Goal: Task Accomplishment & Management: Manage account settings

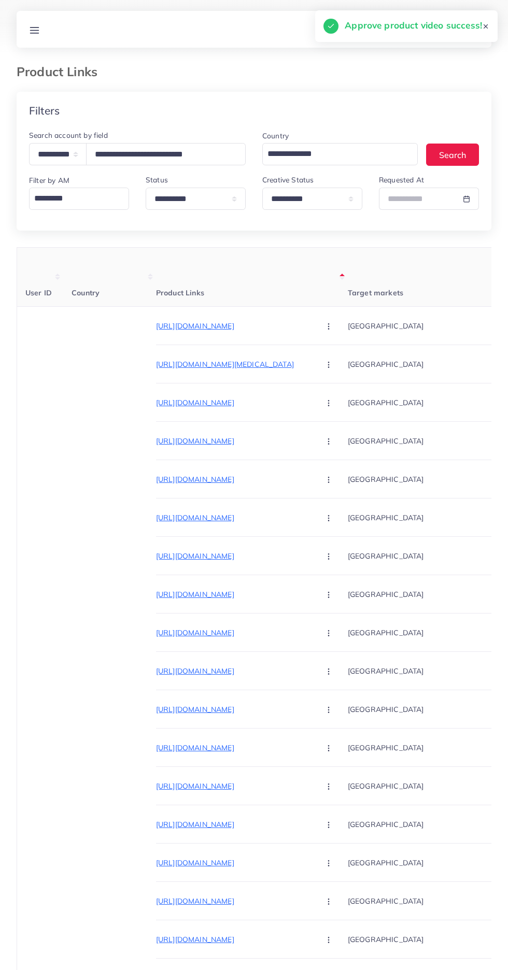
select select "*****"
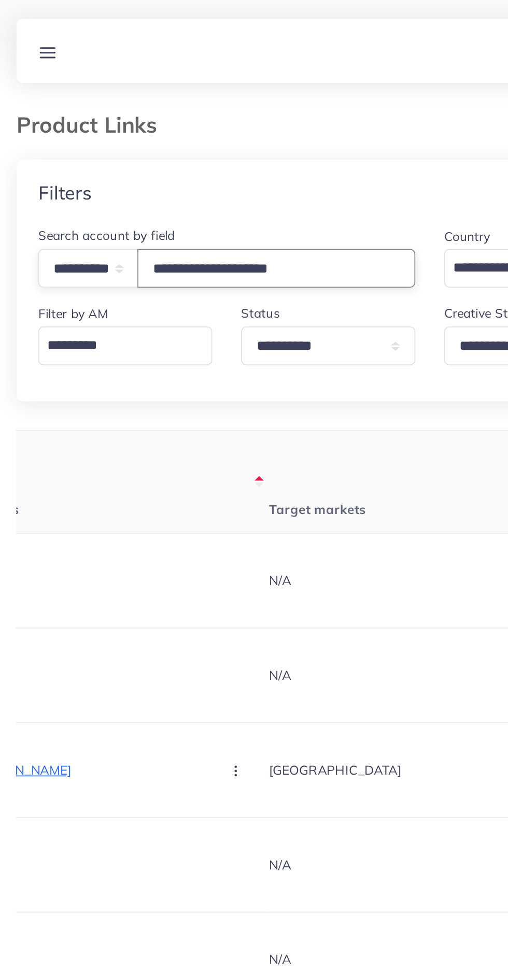
type input "**********"
click at [212, 276] on th "Target markets" at bounding box center [239, 277] width 155 height 59
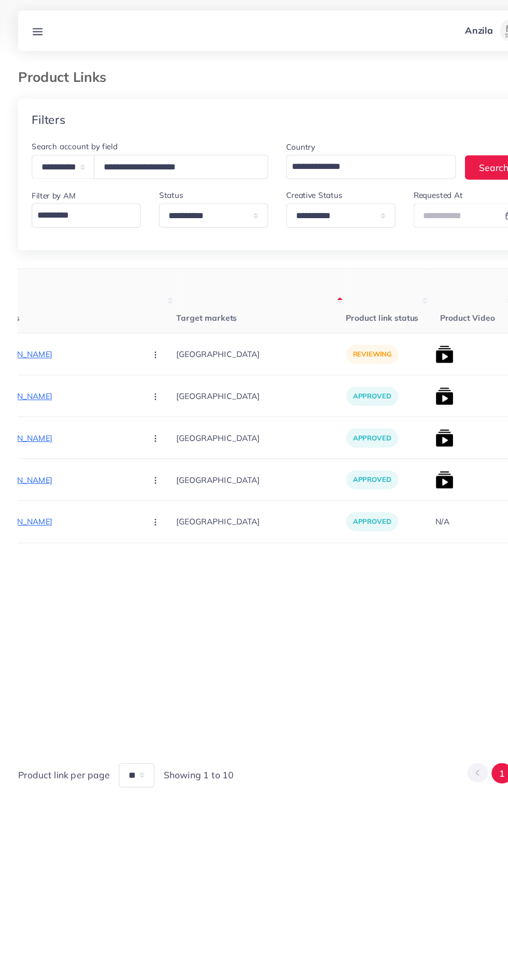
click at [65, 321] on p "https://akroyalfabrics.com/products/durable-non-woven-storage-organizer-floral-…" at bounding box center [47, 326] width 155 height 12
click at [127, 329] on button "button" at bounding box center [143, 325] width 36 height 23
click at [148, 357] on span "Approve" at bounding box center [165, 357] width 34 height 10
click at [399, 325] on img at bounding box center [407, 326] width 17 height 17
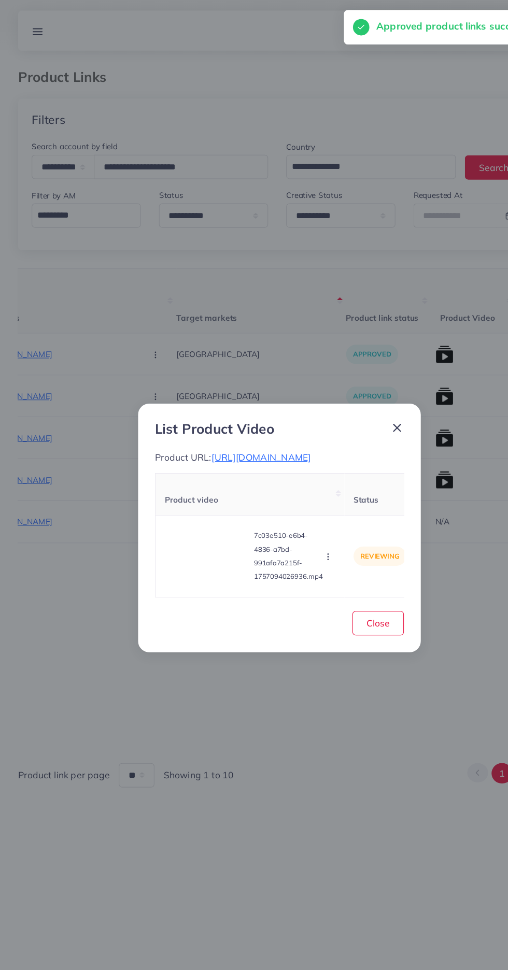
click at [195, 533] on video at bounding box center [190, 511] width 78 height 47
click at [195, 530] on div at bounding box center [190, 511] width 78 height 47
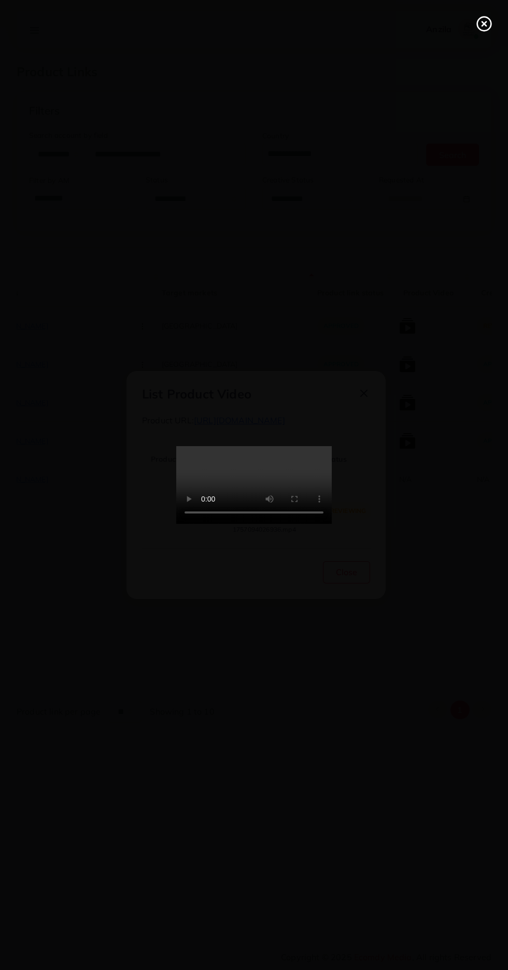
click at [479, 18] on circle at bounding box center [484, 24] width 14 height 14
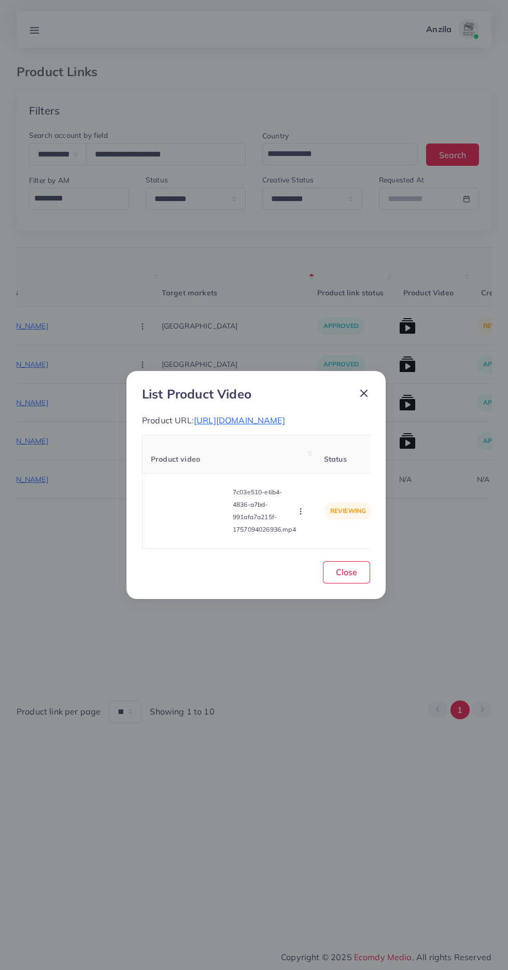
click at [299, 514] on icon "button" at bounding box center [300, 511] width 8 height 8
click at [313, 459] on link "Approve" at bounding box center [321, 462] width 82 height 23
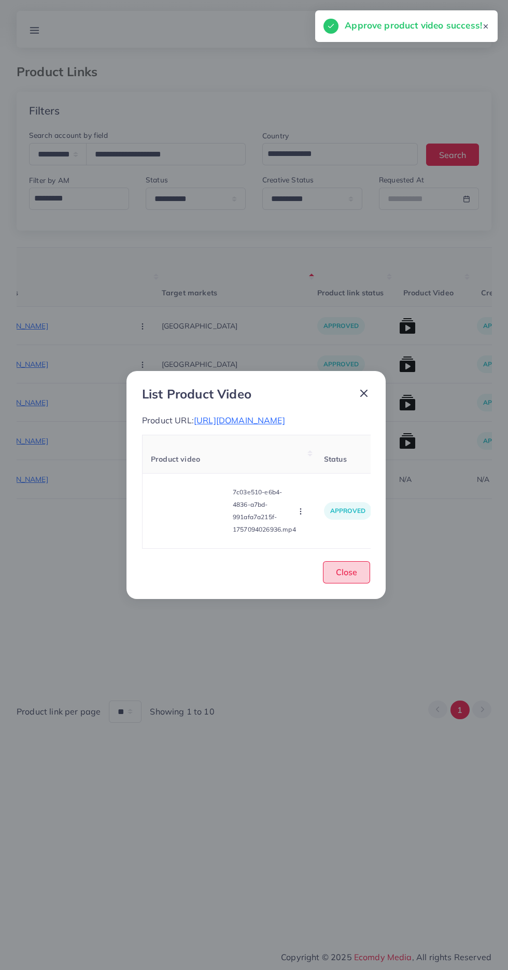
click at [347, 577] on span "Close" at bounding box center [346, 572] width 21 height 10
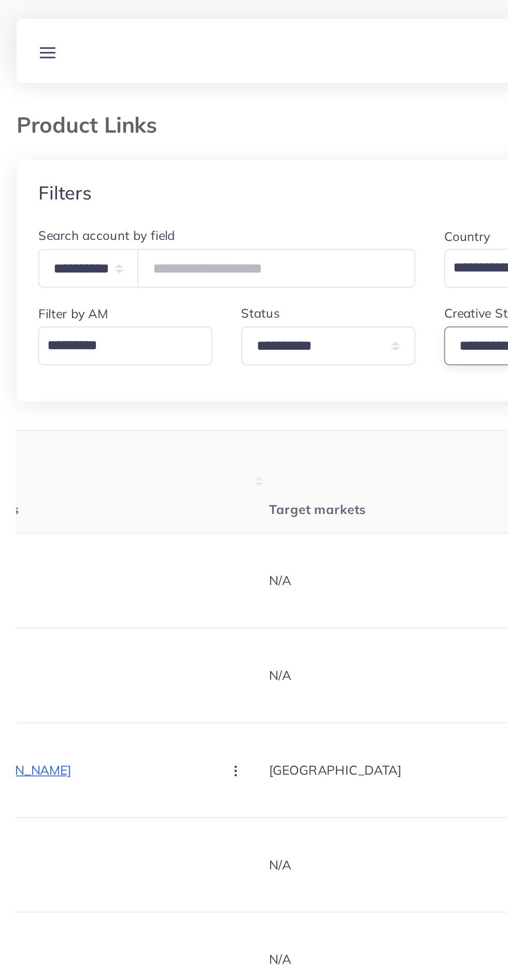
click at [278, 195] on select "**********" at bounding box center [312, 199] width 100 height 22
select select "*********"
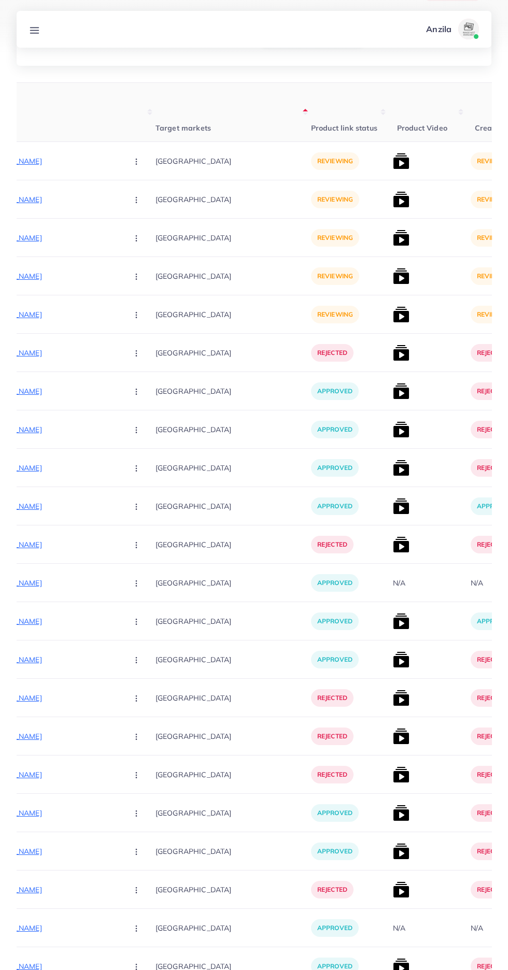
scroll to position [0, 0]
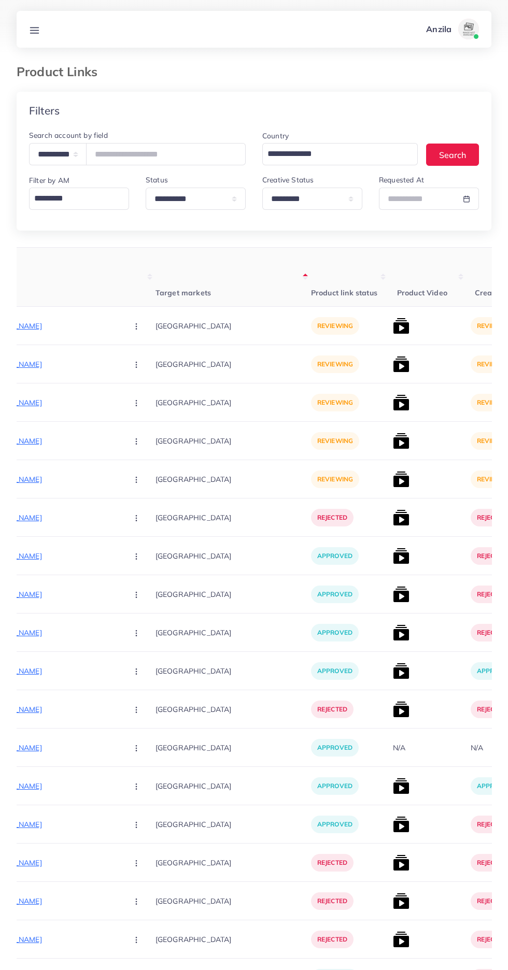
click at [34, 23] on link at bounding box center [34, 29] width 19 height 13
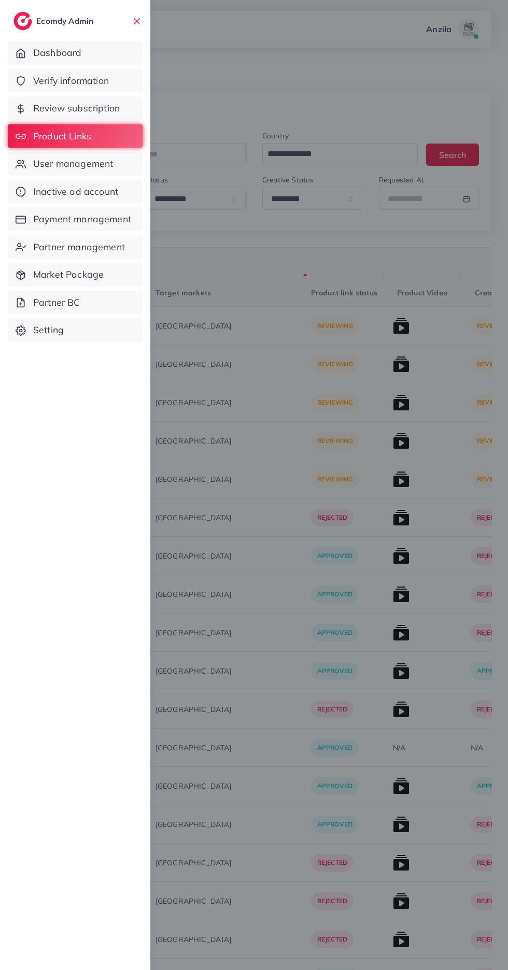
click at [57, 75] on span "Verify information" at bounding box center [71, 80] width 76 height 13
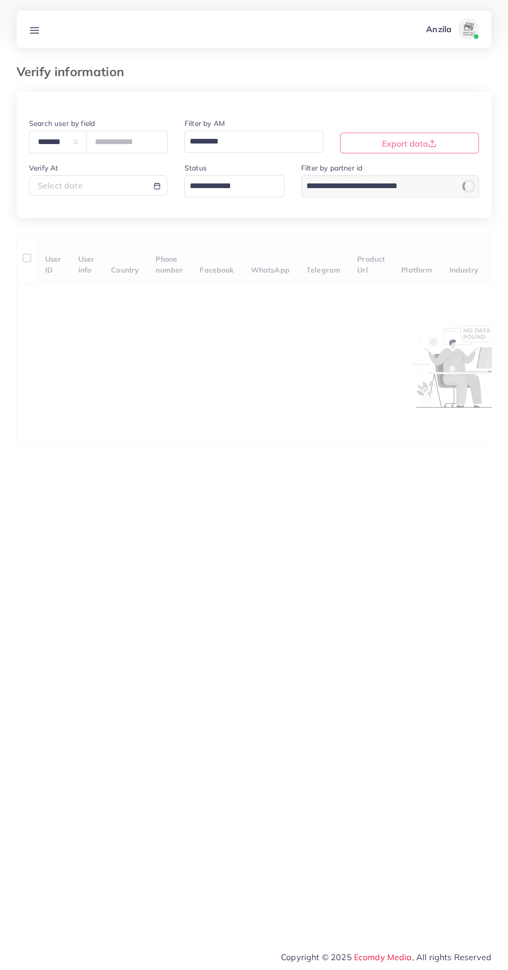
click at [212, 181] on input "Search for option" at bounding box center [228, 186] width 85 height 18
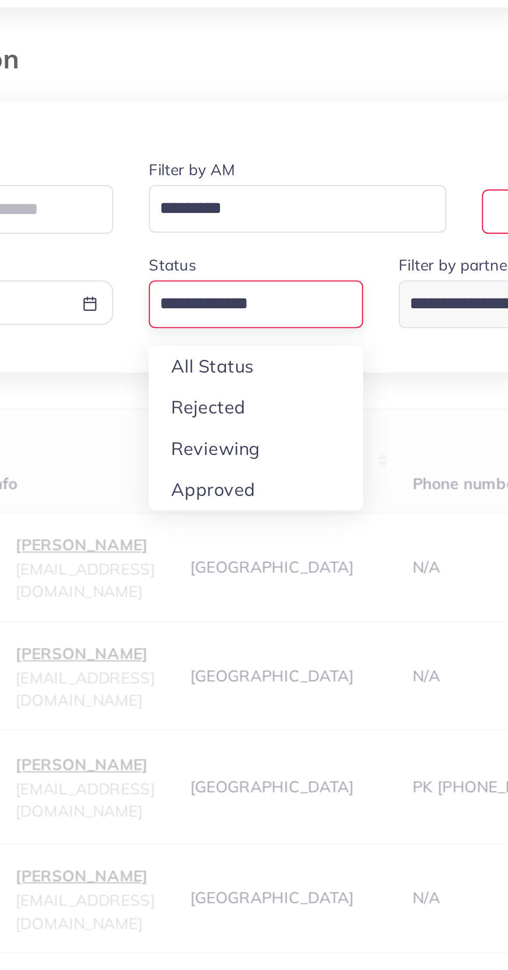
click at [202, 251] on div "**********" at bounding box center [254, 459] width 475 height 734
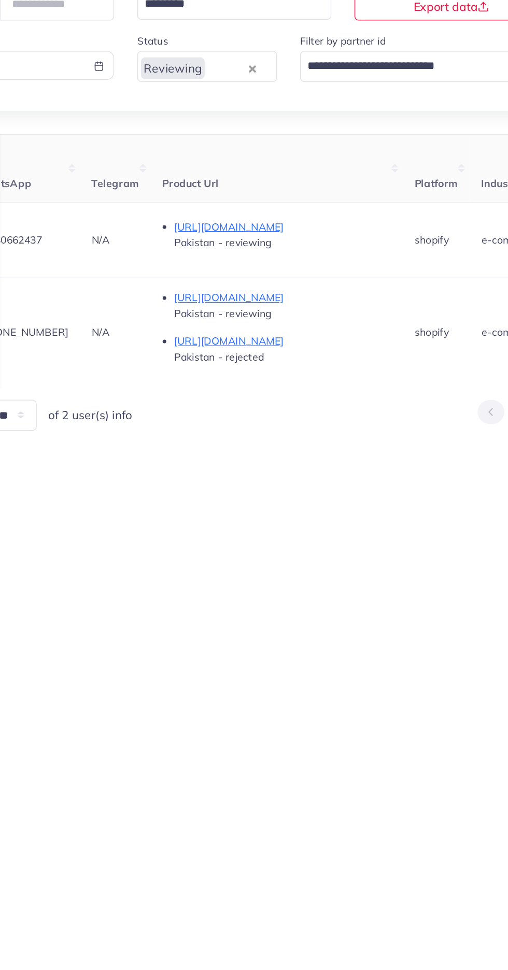
scroll to position [0, 511]
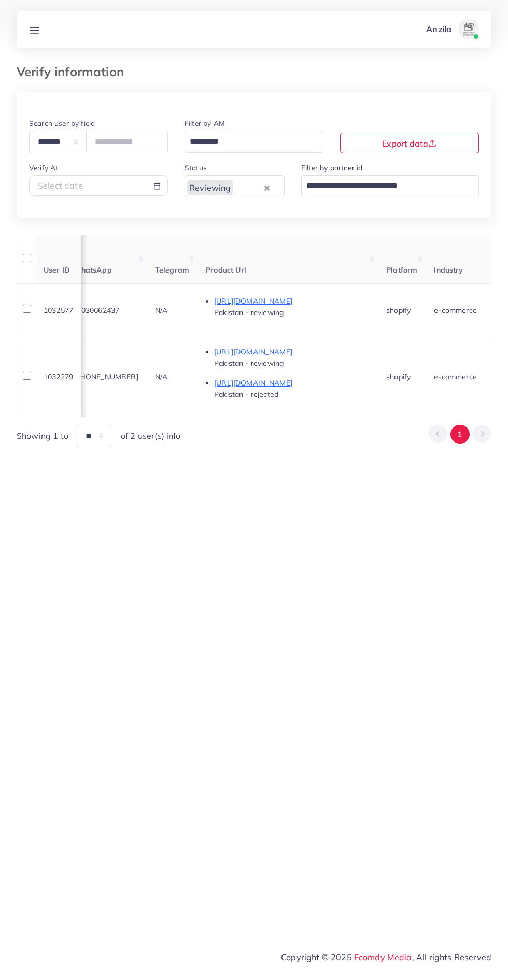
click at [33, 30] on line at bounding box center [35, 30] width 8 height 0
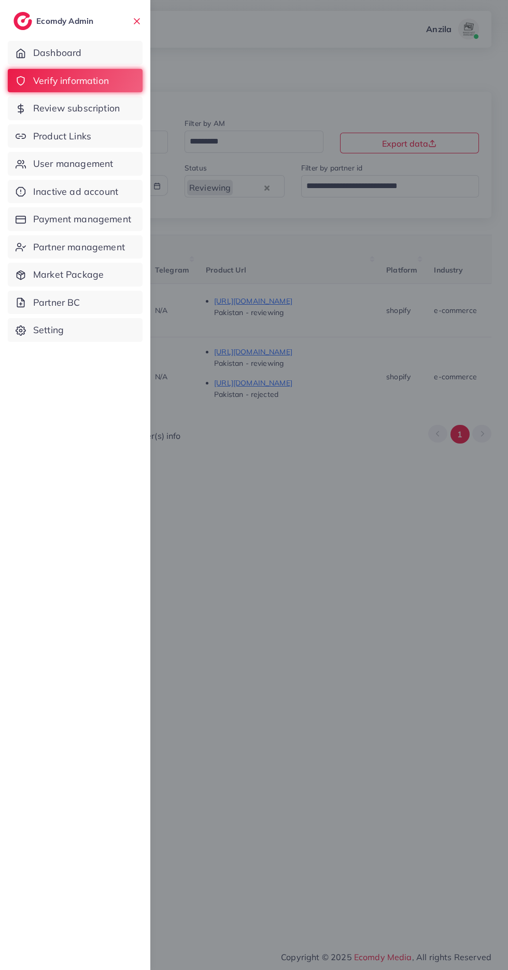
click at [34, 144] on link "Product Links" at bounding box center [75, 136] width 135 height 24
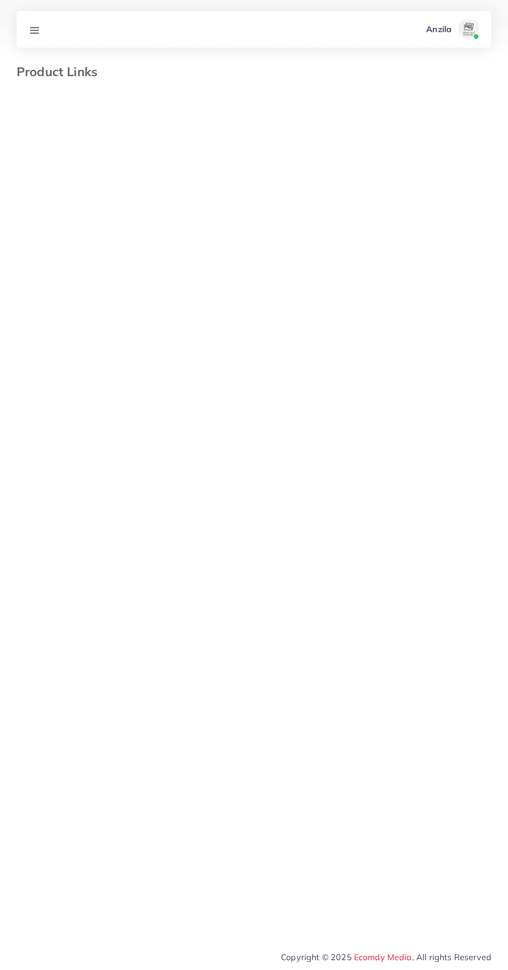
select select "*********"
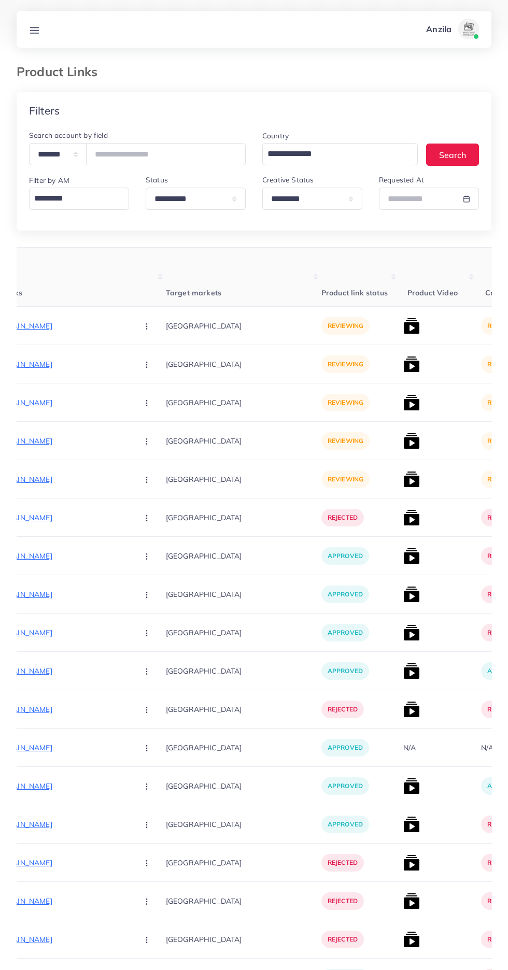
scroll to position [0, 193]
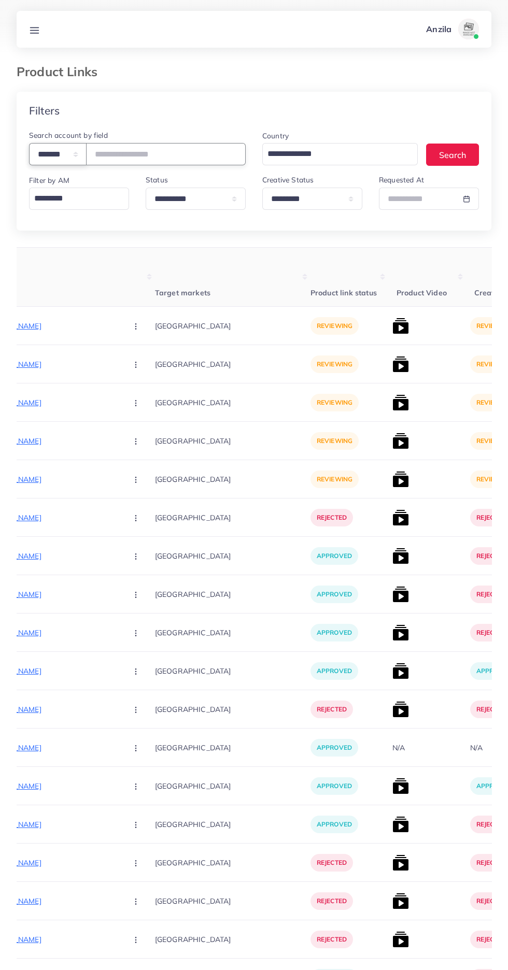
click at [51, 152] on select "**********" at bounding box center [58, 154] width 58 height 22
select select "*****"
paste input "**********"
type input "**********"
click at [155, 274] on th "Target markets" at bounding box center [232, 277] width 155 height 59
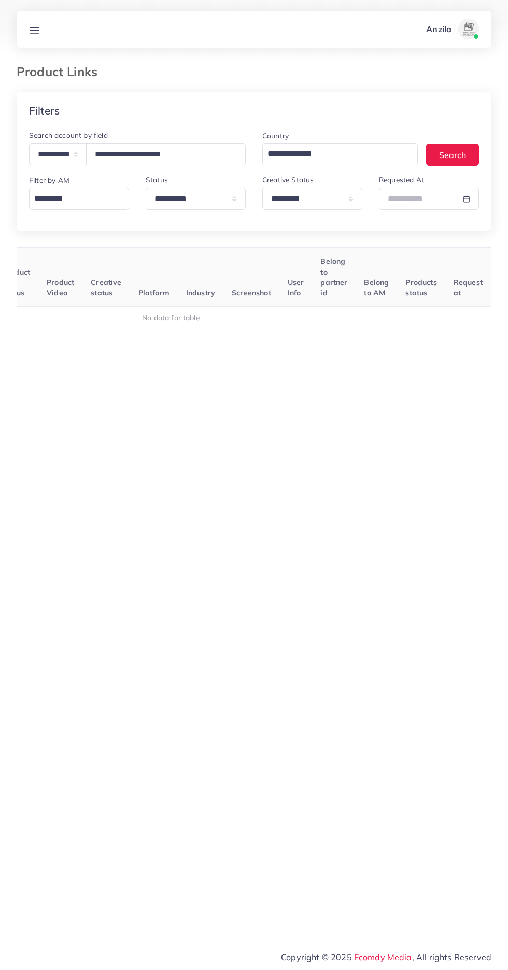
scroll to position [0, 162]
click at [288, 199] on select "**********" at bounding box center [312, 199] width 100 height 22
select select
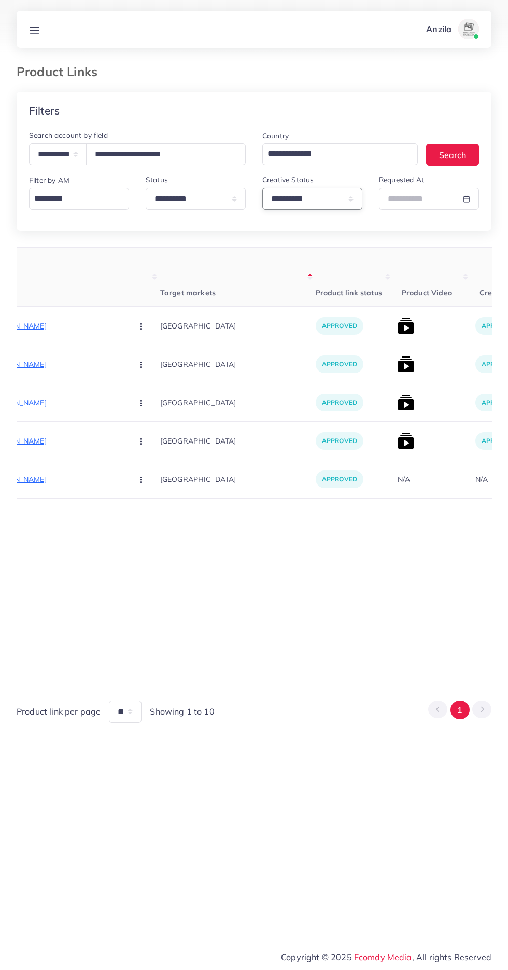
scroll to position [0, 194]
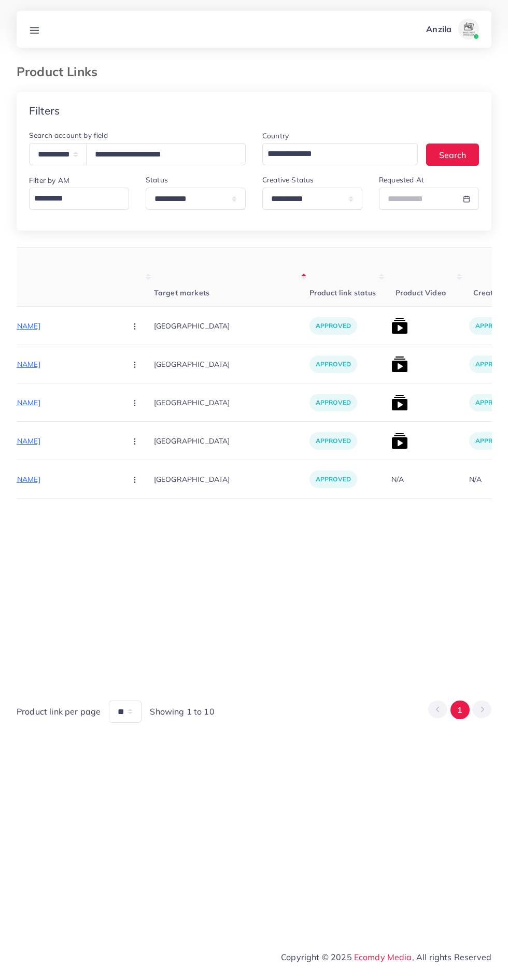
click at [391, 327] on img at bounding box center [399, 326] width 17 height 17
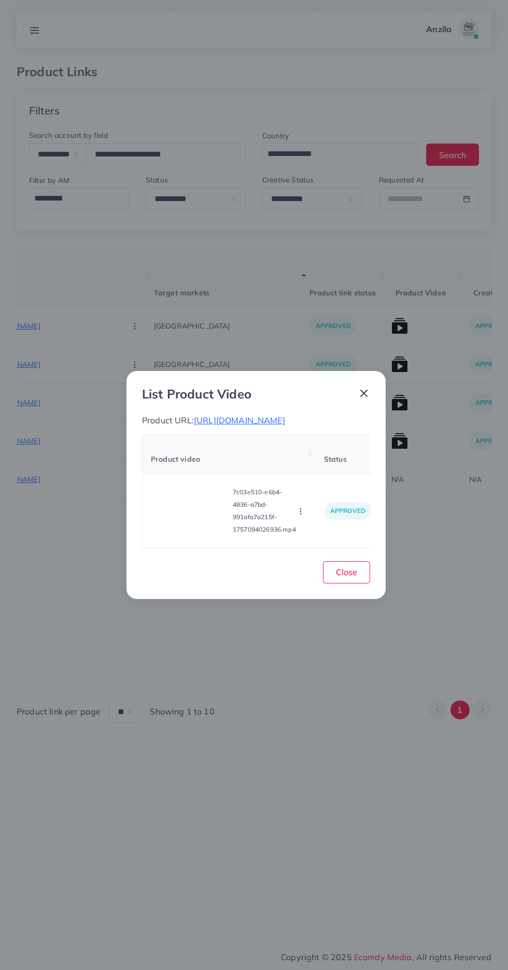
click at [227, 415] on span "https://akroyalfabrics.com/products/durable-non-woven-storage-organizer-floral-…" at bounding box center [239, 420] width 91 height 10
click at [171, 518] on video at bounding box center [190, 511] width 78 height 47
click at [183, 514] on icon at bounding box center [189, 511] width 17 height 17
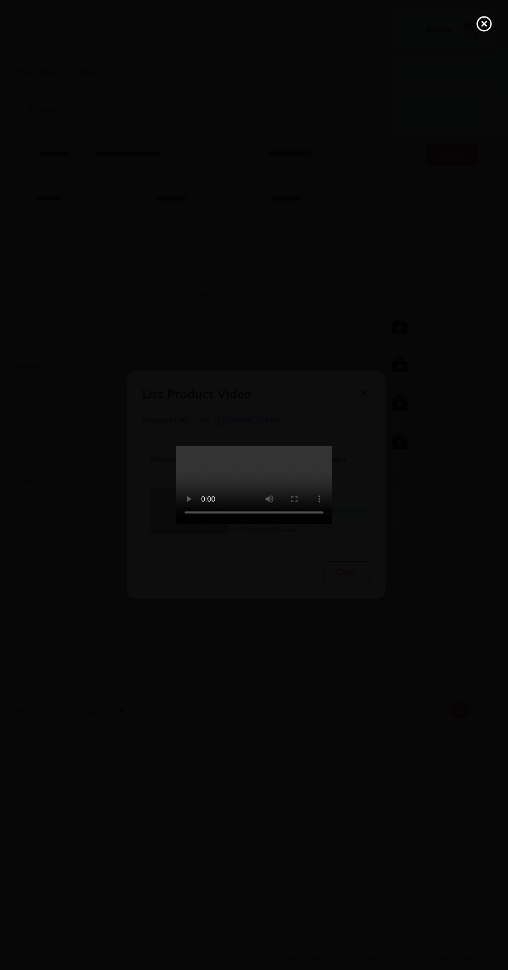
click at [483, 24] on line at bounding box center [484, 24] width 4 height 4
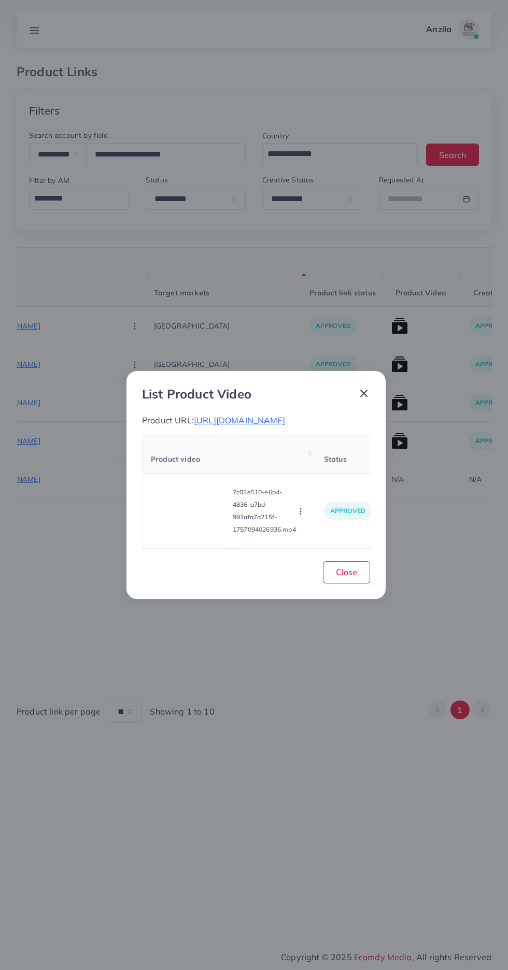
click at [240, 415] on span "https://akroyalfabrics.com/products/durable-non-woven-storage-organizer-floral-…" at bounding box center [239, 420] width 91 height 10
click at [354, 577] on span "Close" at bounding box center [346, 572] width 21 height 10
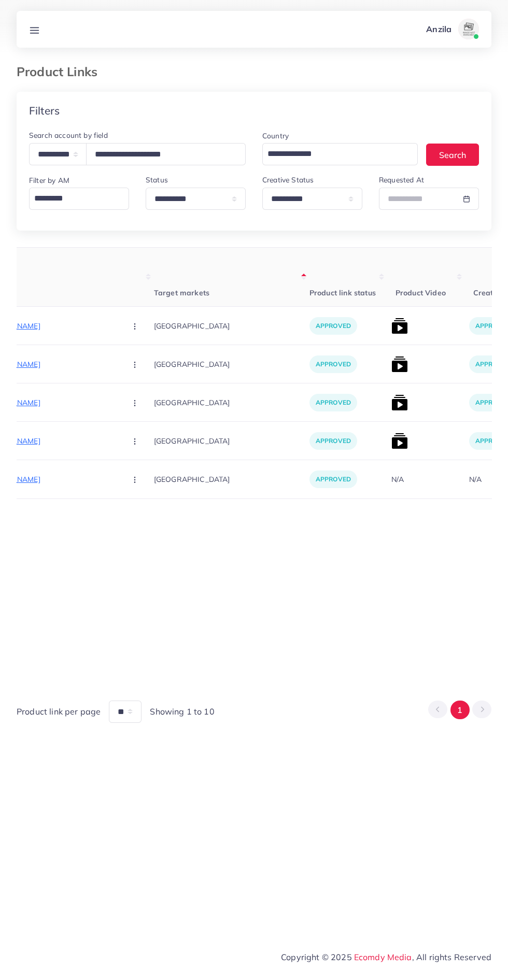
click at [56, 362] on p "https://akroyalfabrics.com/products/premium-ceiling-fan-cover-sale-live" at bounding box center [39, 364] width 155 height 12
click at [391, 362] on img at bounding box center [399, 364] width 17 height 17
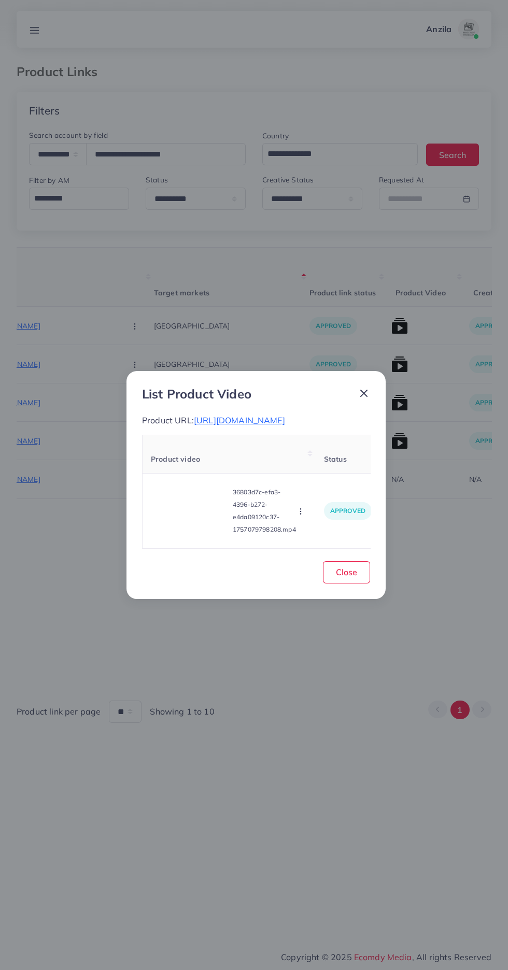
click at [198, 522] on video at bounding box center [190, 511] width 78 height 47
click at [187, 519] on icon at bounding box center [189, 511] width 17 height 17
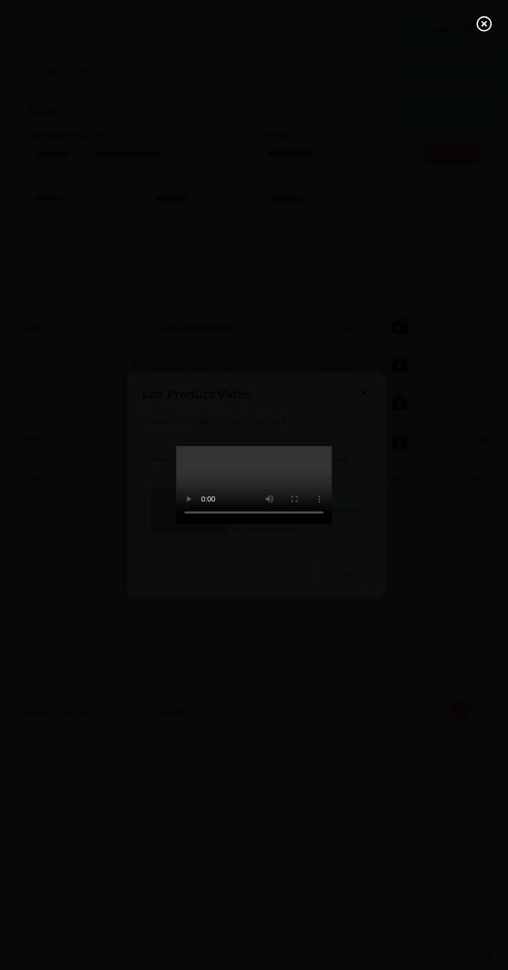
click at [479, 24] on icon at bounding box center [484, 24] width 17 height 17
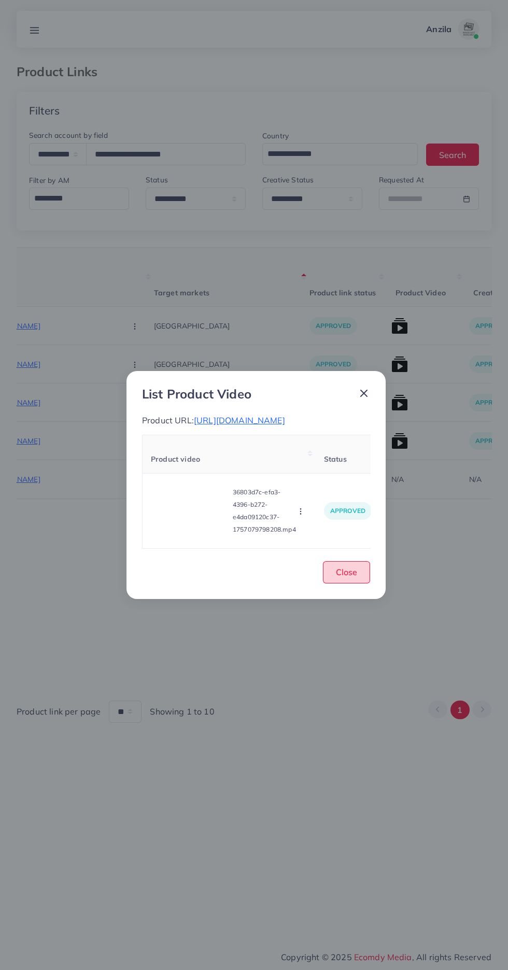
click at [348, 577] on span "Close" at bounding box center [346, 572] width 21 height 10
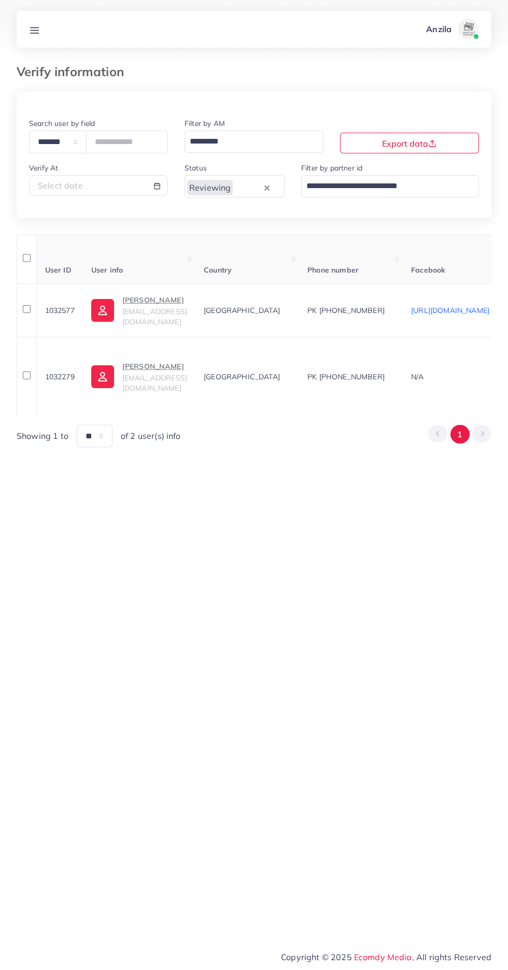
click at [34, 27] on line at bounding box center [35, 27] width 8 height 0
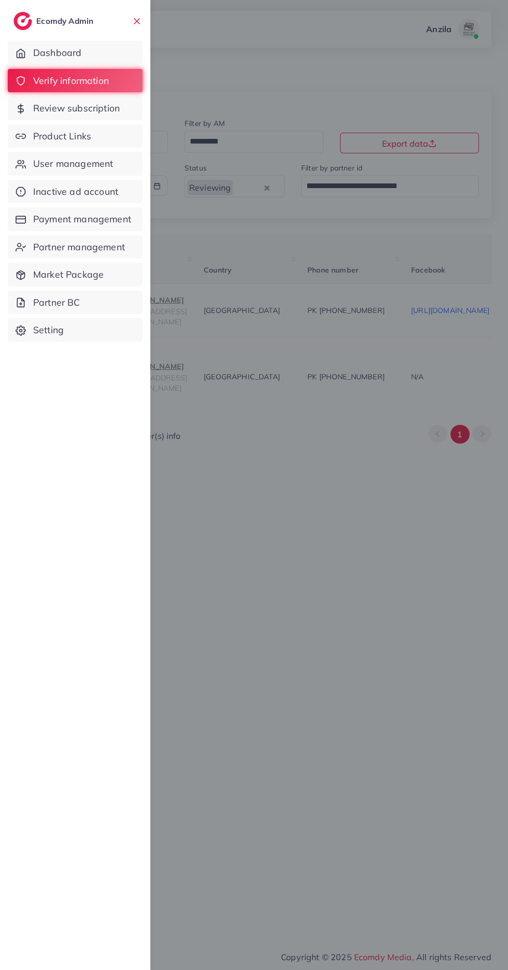
click at [363, 748] on div at bounding box center [254, 582] width 508 height 1164
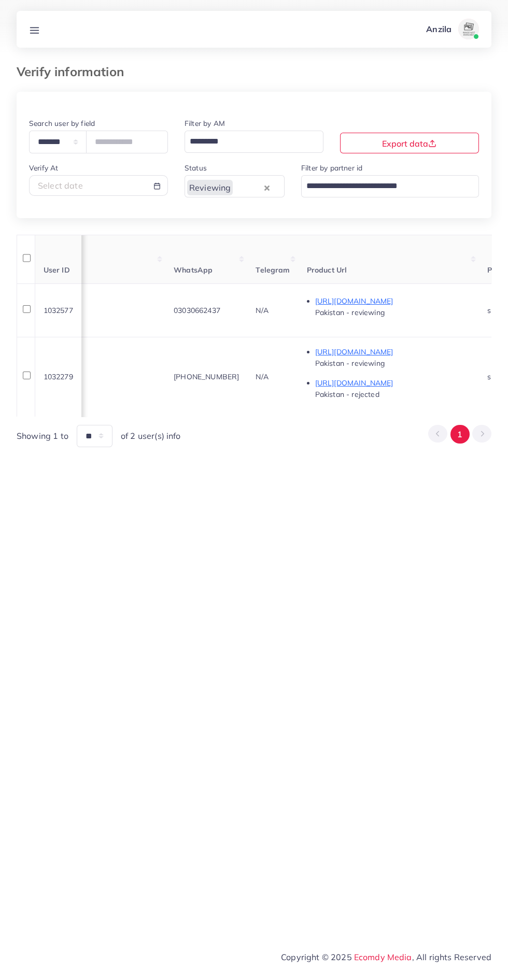
scroll to position [0, 464]
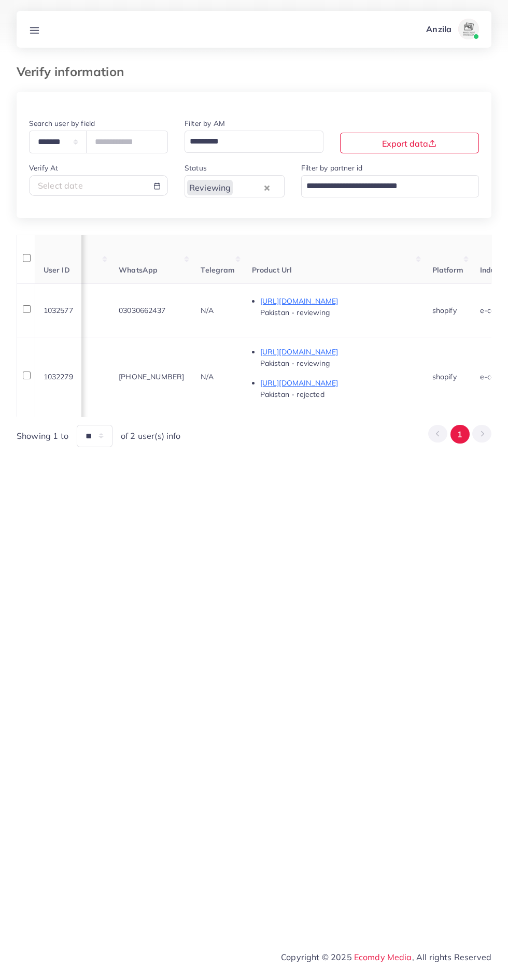
copy span "03030662437"
copy span "+923083942669"
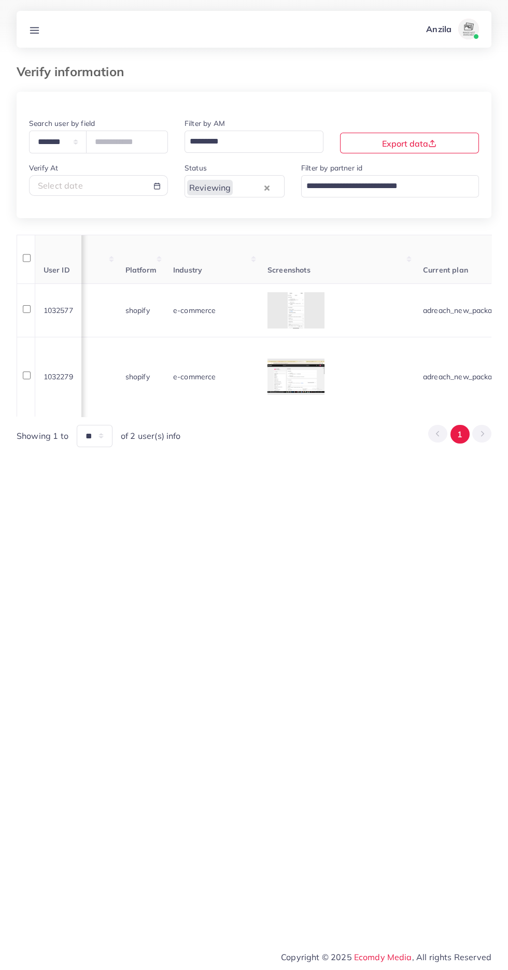
scroll to position [0, 756]
click at [0, 0] on div at bounding box center [0, 0] width 0 height 0
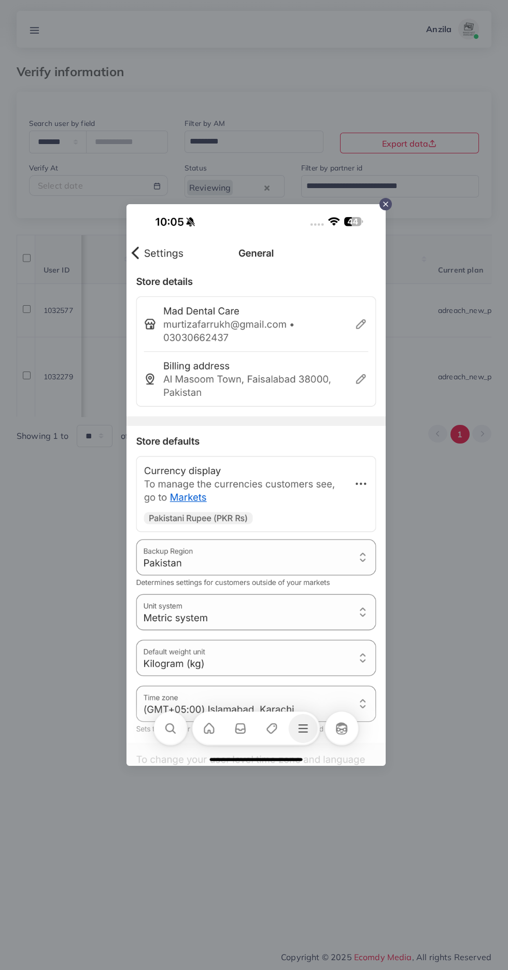
click at [459, 525] on div at bounding box center [254, 485] width 508 height 970
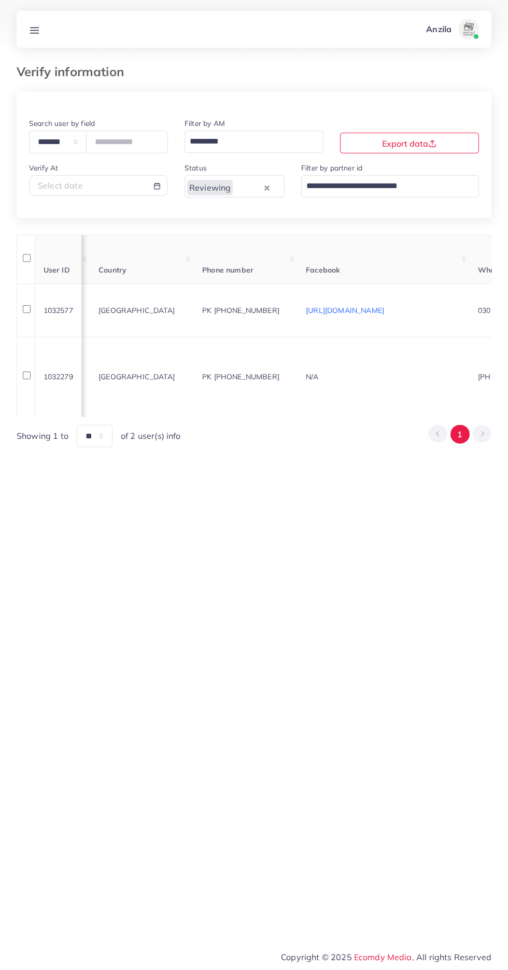
scroll to position [0, 0]
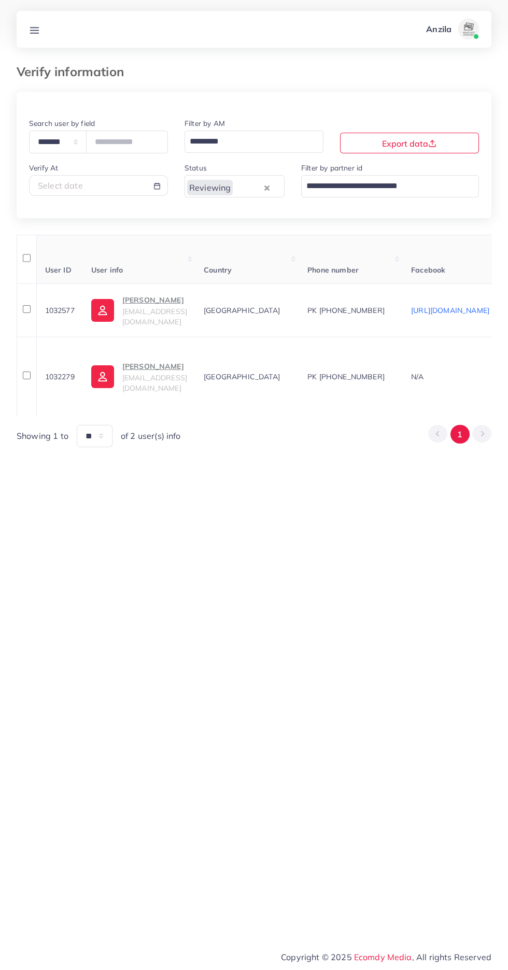
click at [181, 298] on p "[PERSON_NAME]" at bounding box center [154, 300] width 65 height 12
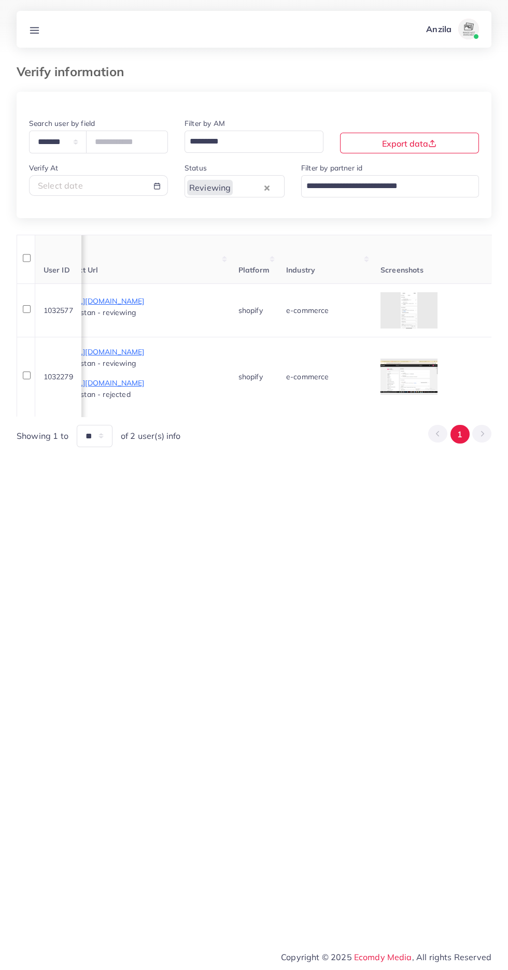
scroll to position [0, 666]
click at [0, 0] on div at bounding box center [0, 0] width 0 height 0
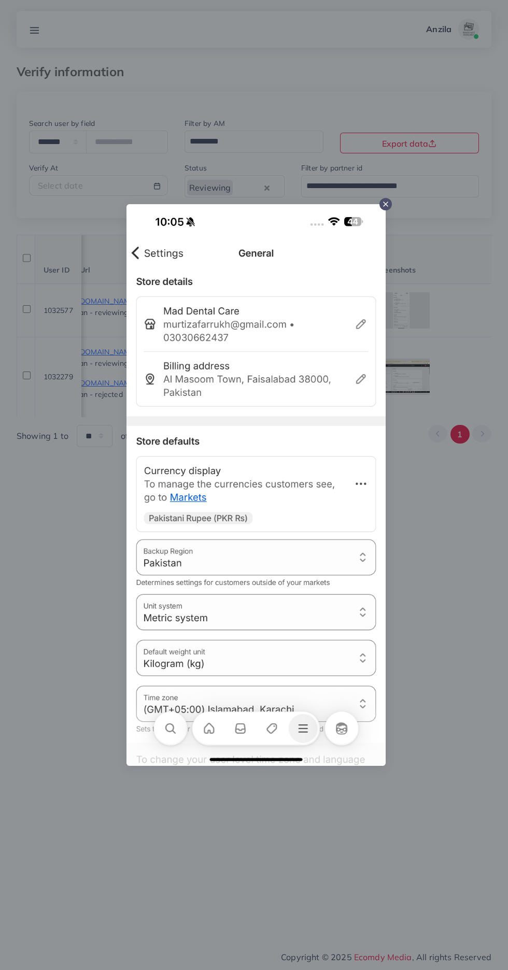
click at [464, 569] on div at bounding box center [254, 485] width 508 height 970
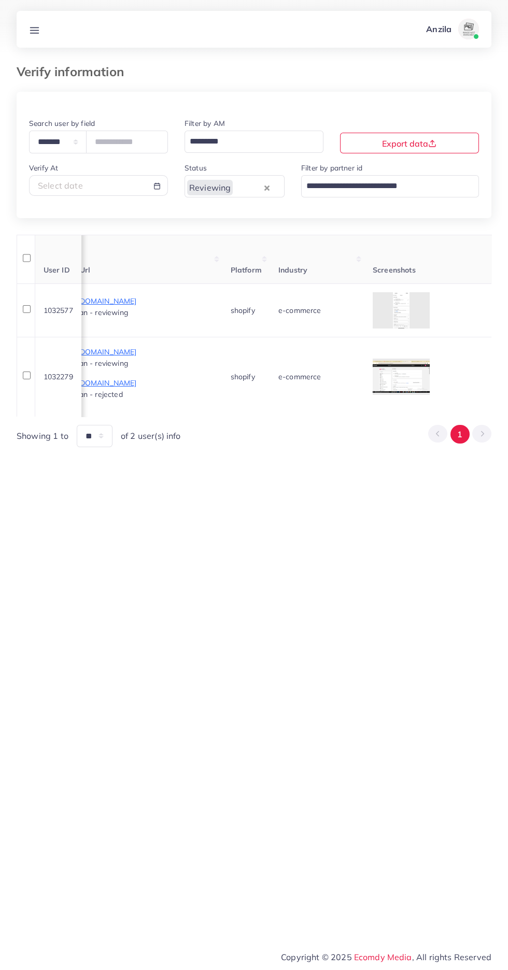
scroll to position [0, 0]
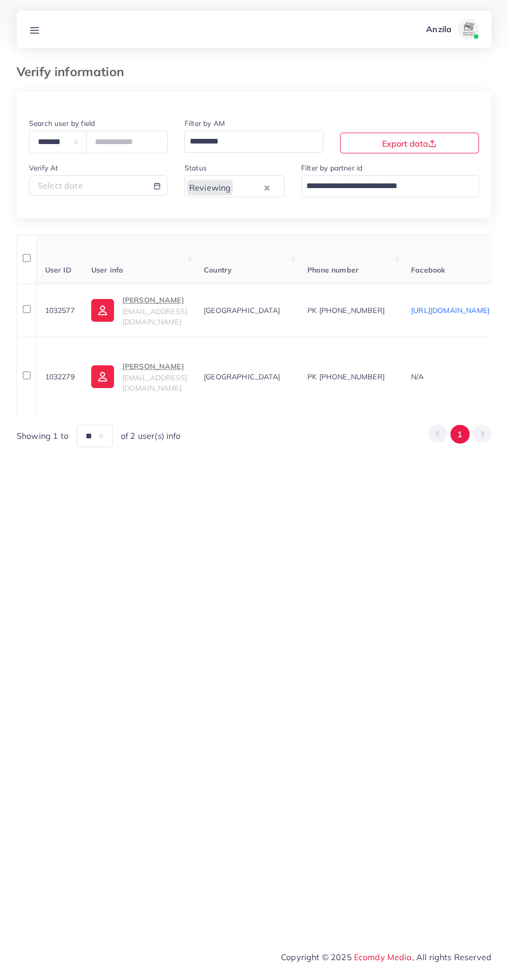
click at [174, 306] on p "[PERSON_NAME]" at bounding box center [154, 300] width 65 height 12
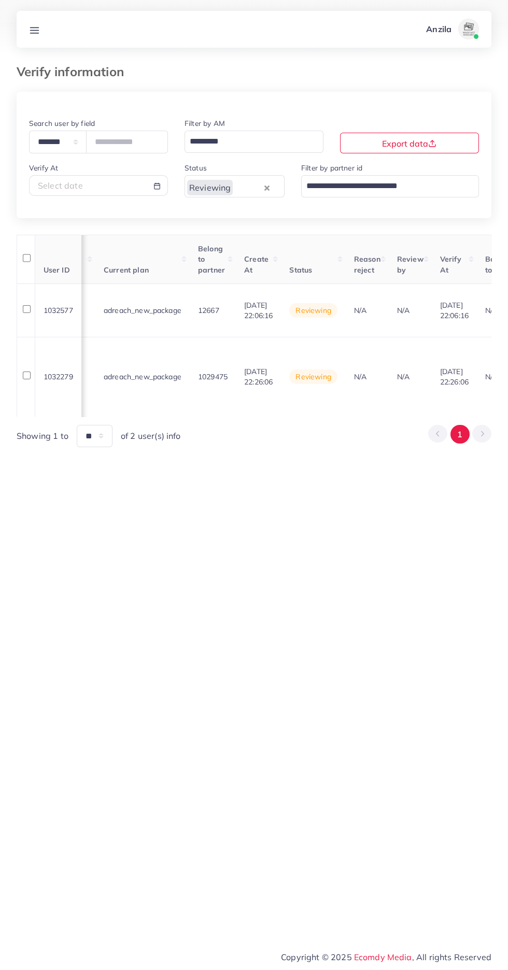
scroll to position [0, 1218]
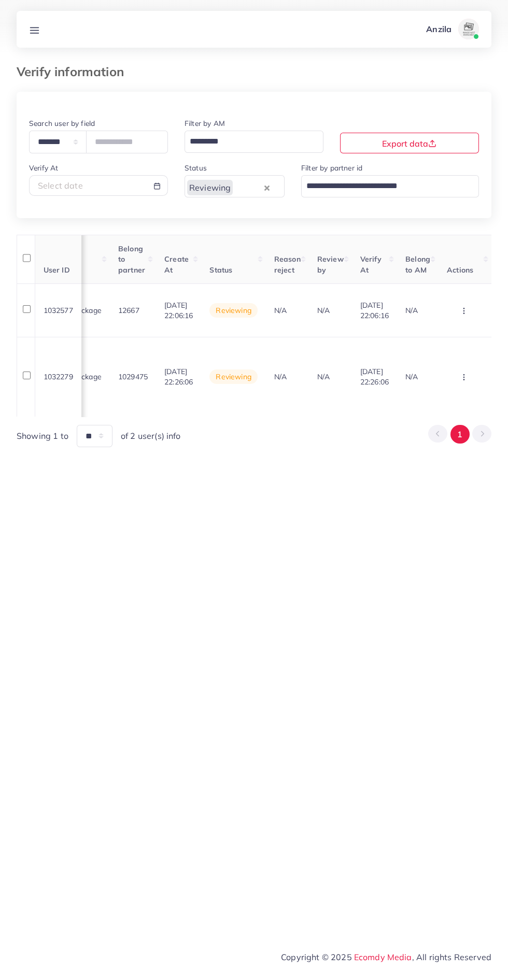
click at [463, 314] on circle "button" at bounding box center [463, 313] width 1 height 1
click at [457, 361] on link "Reject" at bounding box center [447, 364] width 82 height 23
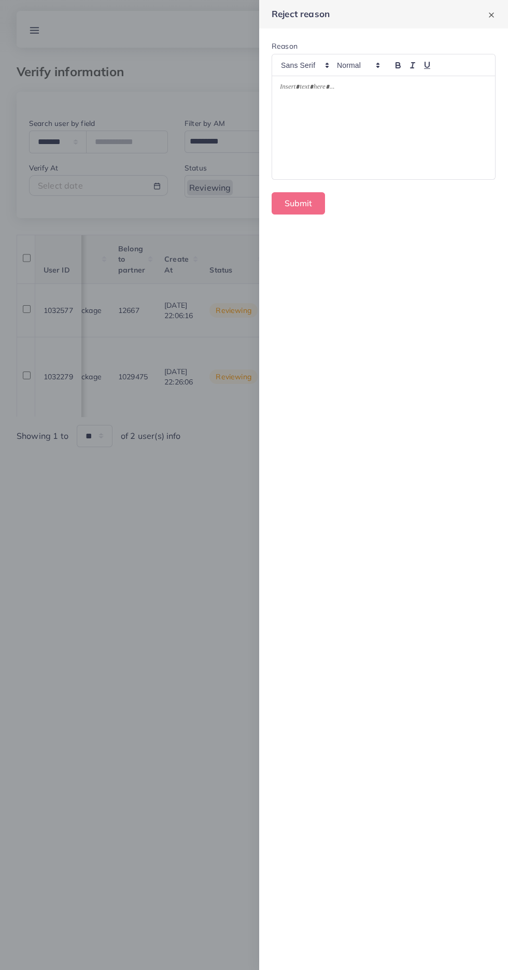
click at [416, 138] on div at bounding box center [383, 128] width 223 height 104
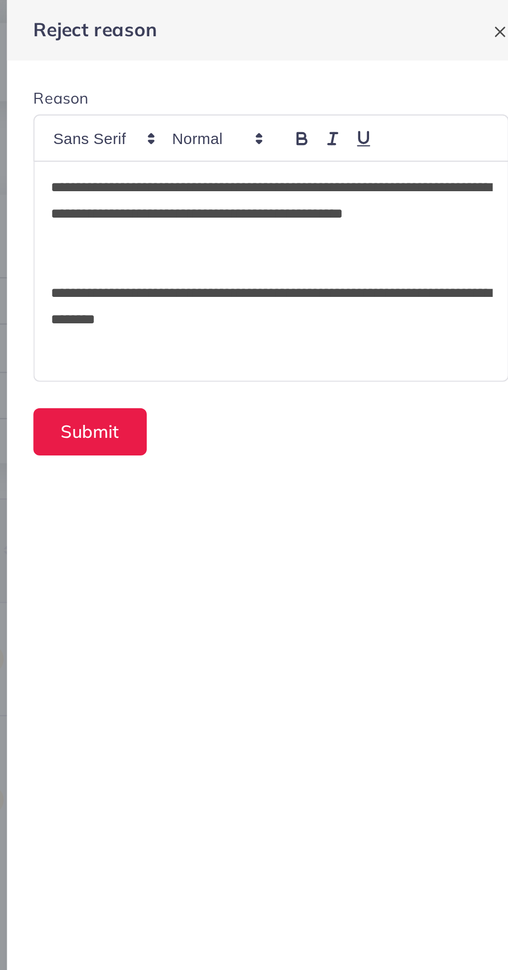
scroll to position [0, 0]
click at [297, 203] on button "Submit" at bounding box center [298, 203] width 53 height 22
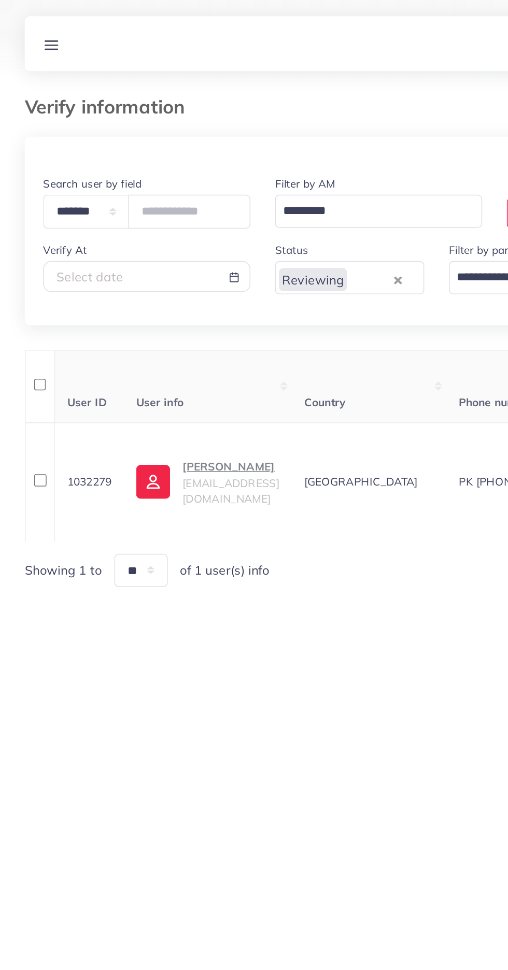
click at [151, 317] on p "Rashid Lateef" at bounding box center [154, 313] width 65 height 12
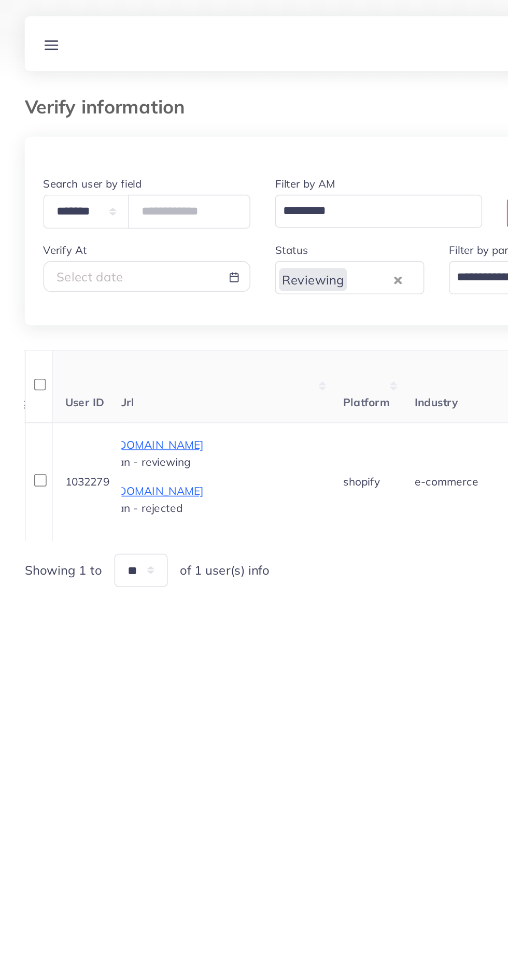
scroll to position [0, 1205]
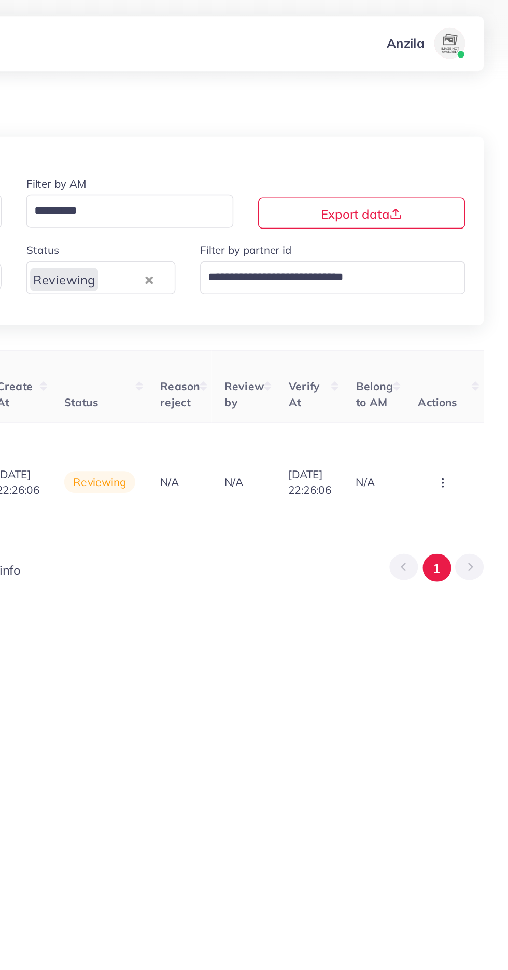
click at [450, 331] on button "button" at bounding box center [465, 323] width 36 height 23
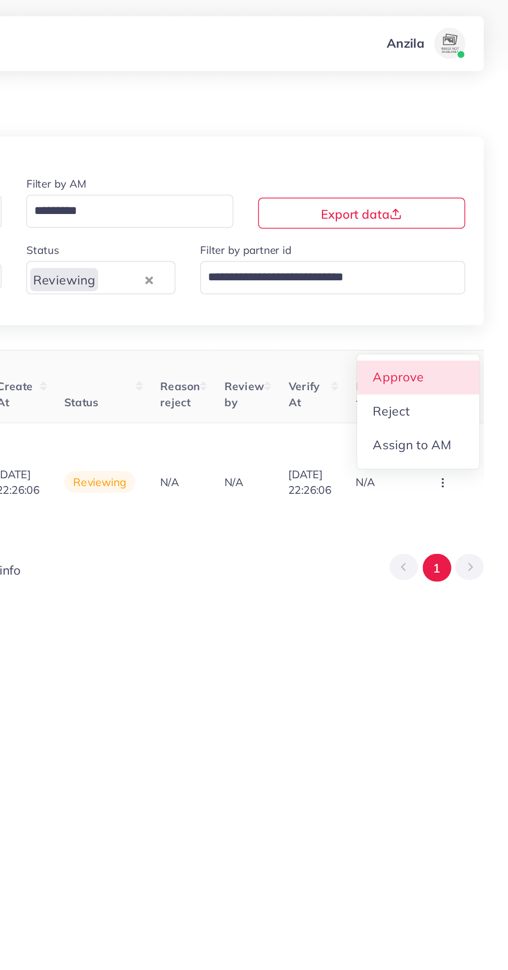
click at [449, 254] on span "Approve" at bounding box center [434, 253] width 34 height 10
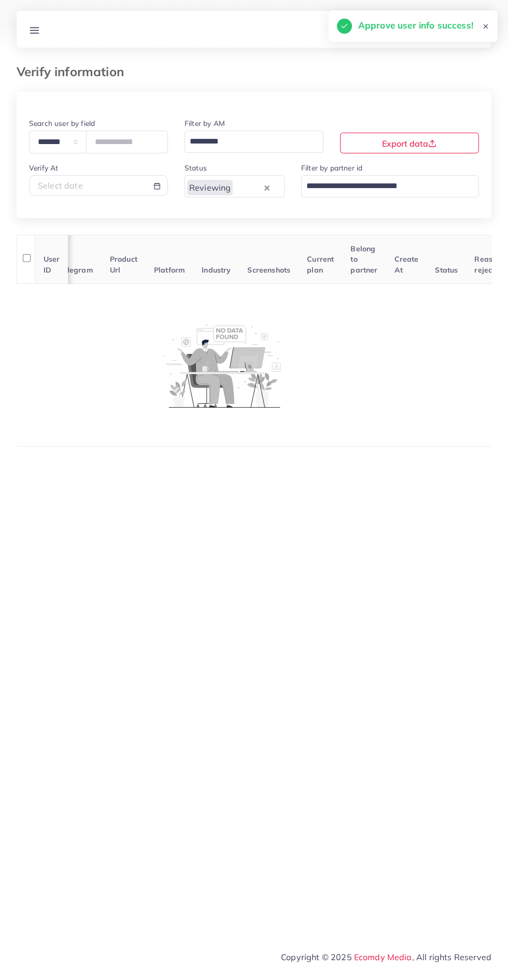
scroll to position [0, 243]
click at [97, 188] on div "Select date" at bounding box center [98, 186] width 121 height 12
select select "*"
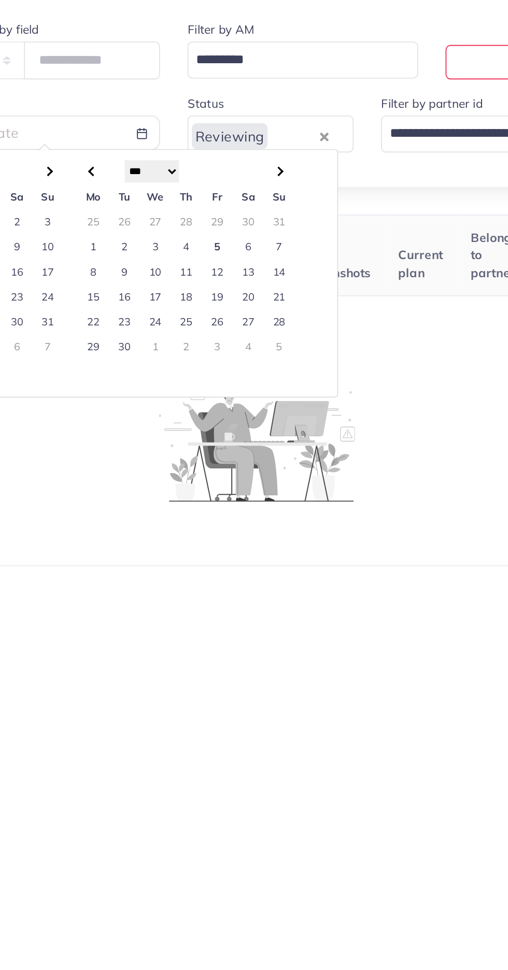
click at [202, 256] on td "5" at bounding box center [202, 254] width 19 height 15
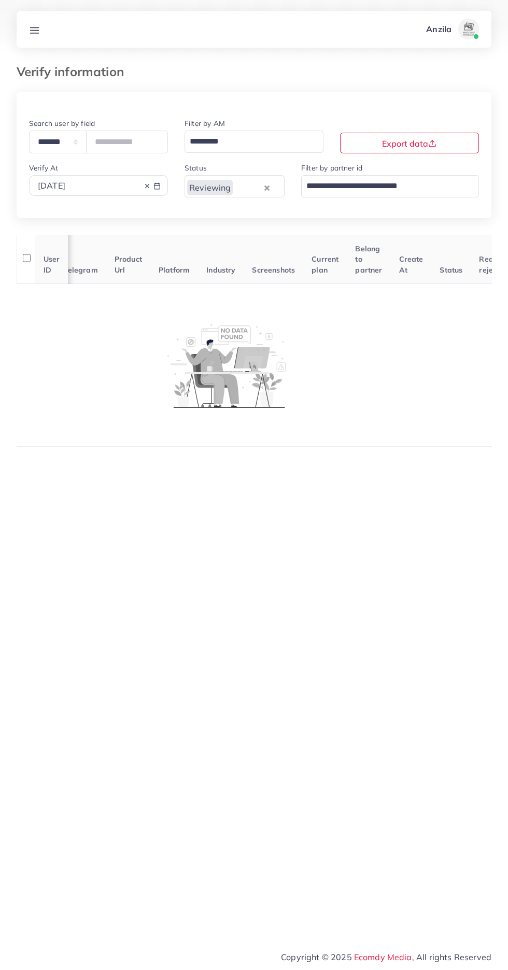
click at [39, 30] on line at bounding box center [35, 30] width 8 height 0
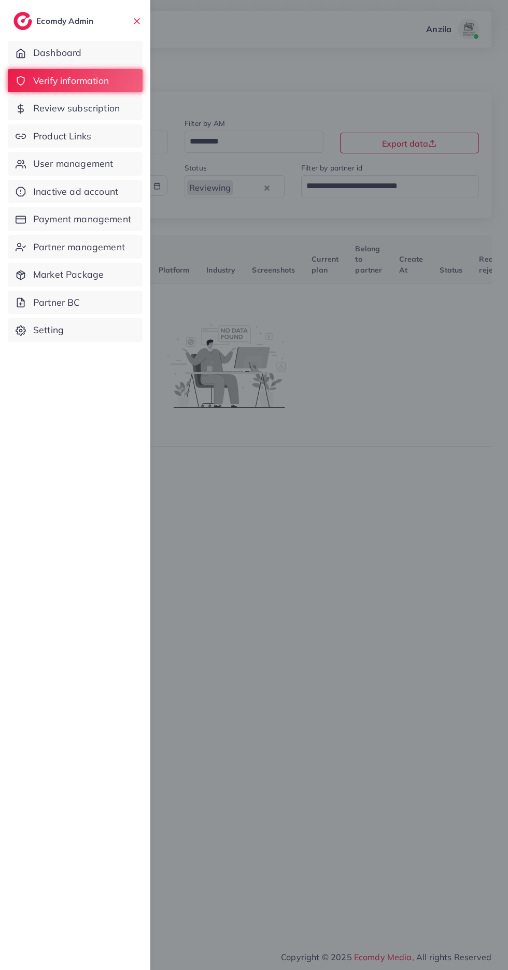
click at [36, 147] on link "Product Links" at bounding box center [75, 136] width 135 height 24
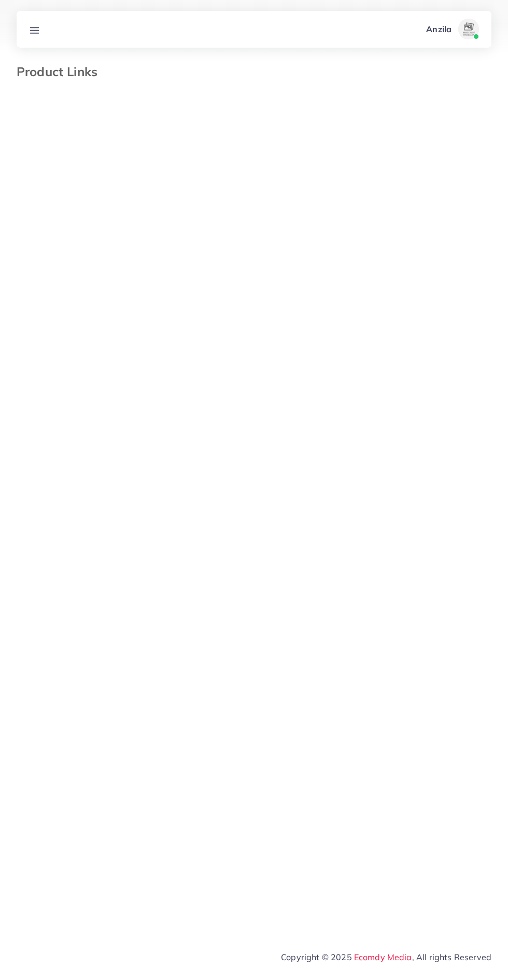
select select "*********"
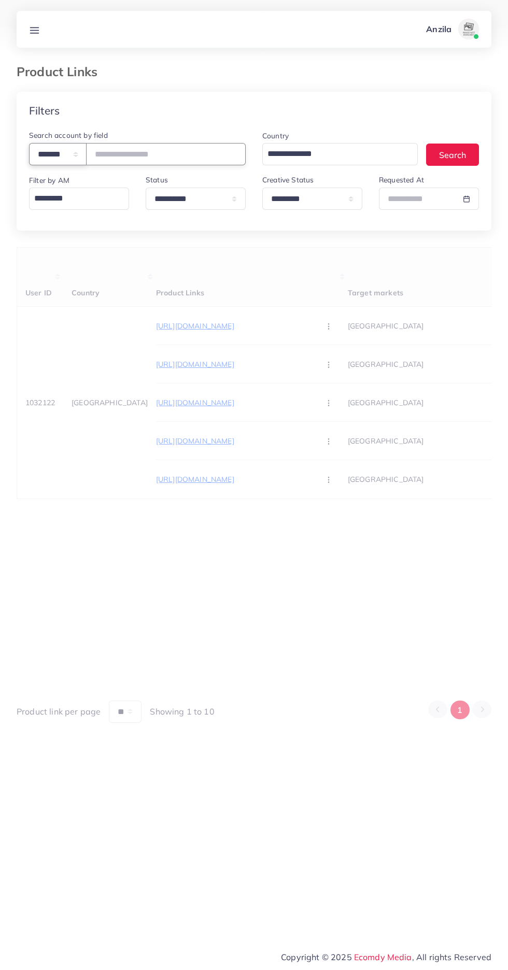
click at [82, 152] on select "**********" at bounding box center [58, 154] width 58 height 22
select select "*****"
click at [171, 151] on input "text" at bounding box center [166, 154] width 160 height 22
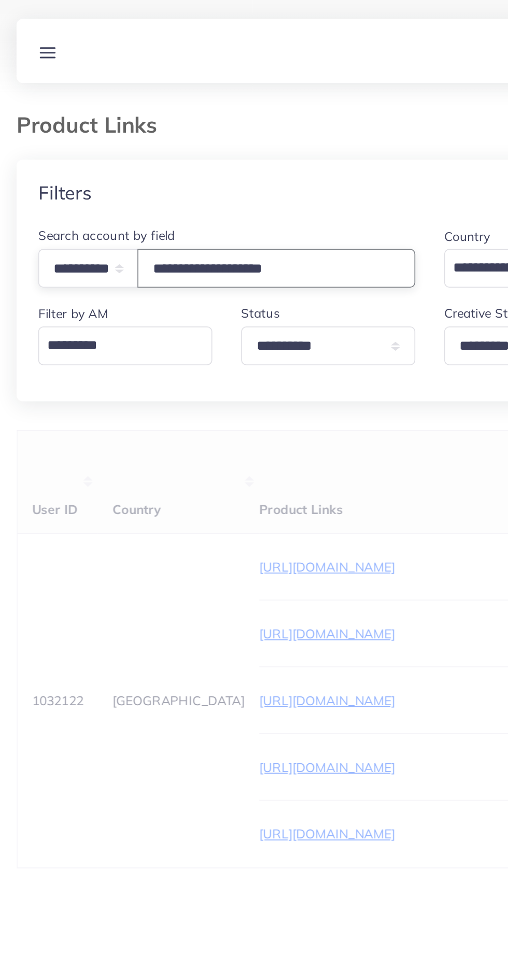
type input "**********"
click at [242, 106] on div "Filters" at bounding box center [254, 111] width 475 height 38
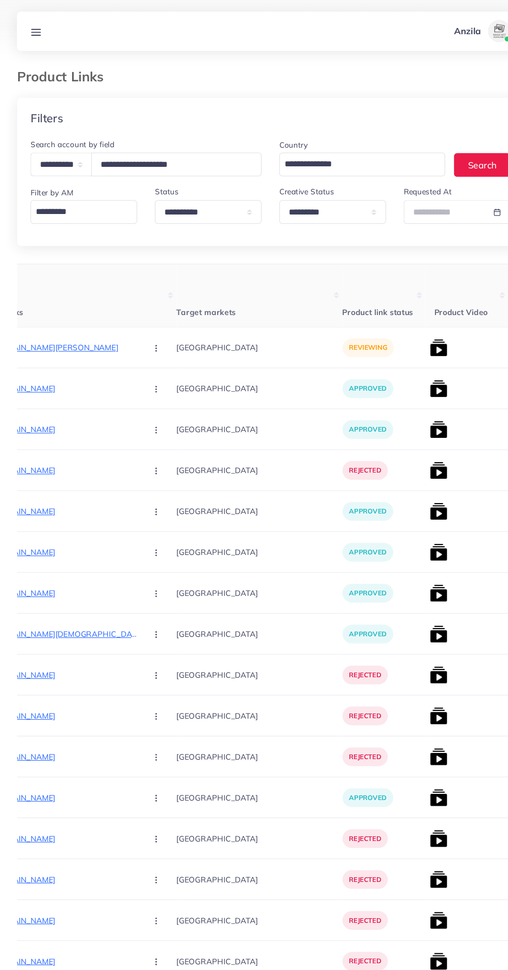
scroll to position [0, 176]
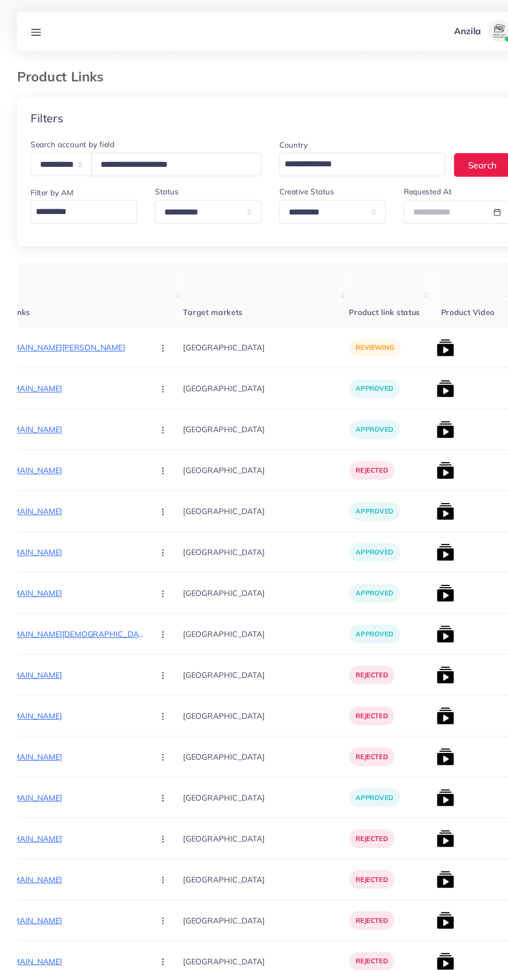
click at [50, 323] on p "https://easyelegance.store/products/cat-steam-brush-steamy-dog-brush-3-in-1-ele…" at bounding box center [57, 326] width 155 height 12
click at [45, 321] on p "https://easyelegance.store/products/cat-steam-brush-steamy-dog-brush-3-in-1-ele…" at bounding box center [57, 326] width 155 height 12
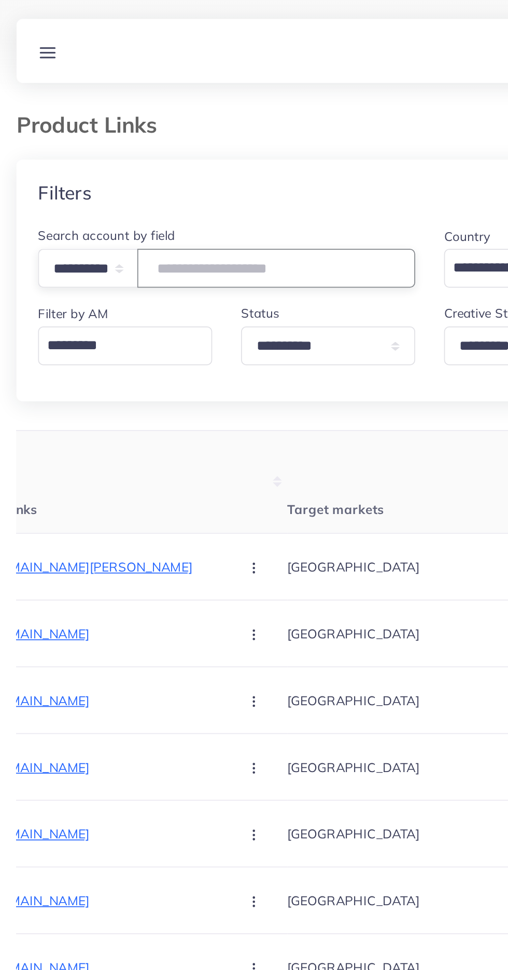
paste input "**********"
type input "**********"
click at [111, 286] on th "Product Links" at bounding box center [76, 277] width 192 height 59
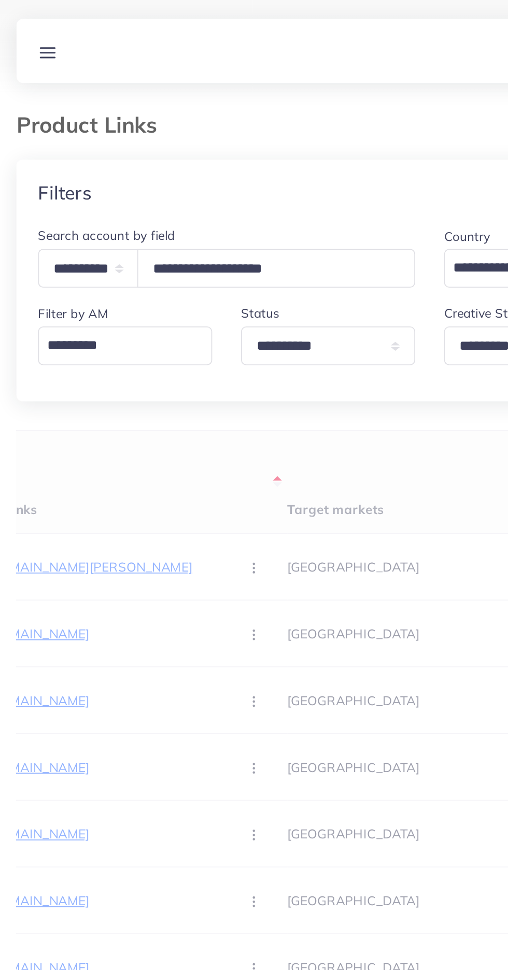
scroll to position [0, 177]
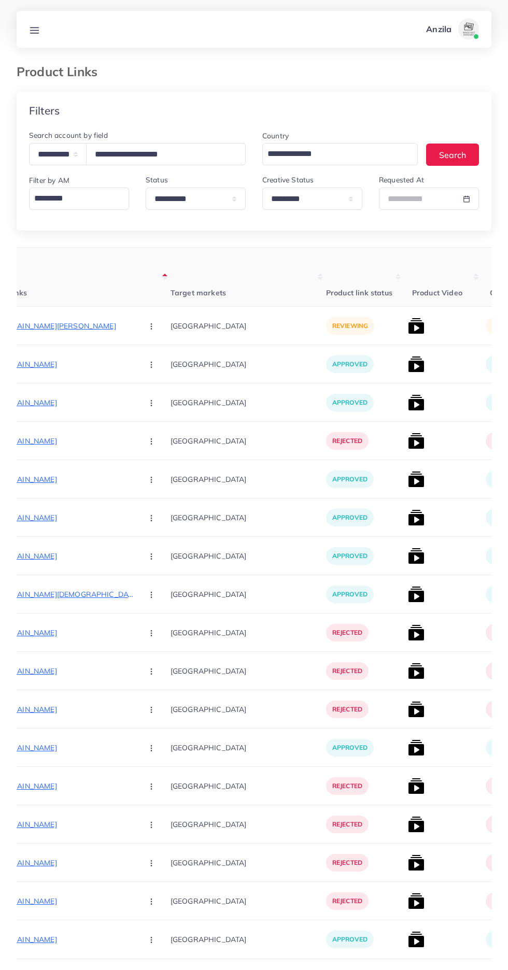
click at [57, 327] on p "https://easyelegance.store/products/cat-steam-brush-steamy-dog-brush-3-in-1-ele…" at bounding box center [56, 326] width 155 height 12
click at [151, 327] on circle "button" at bounding box center [151, 326] width 1 height 1
click at [157, 356] on span "Approve" at bounding box center [174, 357] width 34 height 10
click at [408, 329] on img at bounding box center [416, 326] width 17 height 17
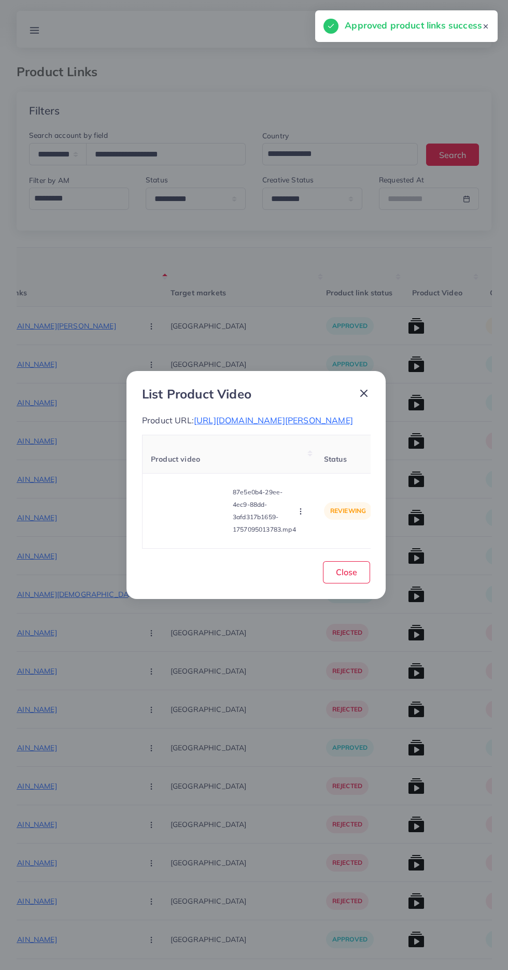
click at [198, 513] on video at bounding box center [190, 511] width 78 height 47
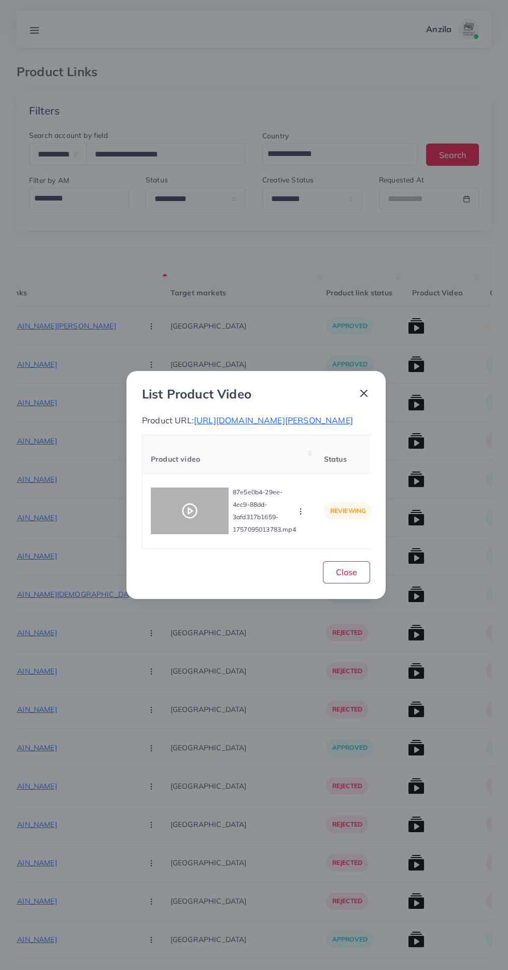
click at [189, 508] on div at bounding box center [190, 511] width 78 height 47
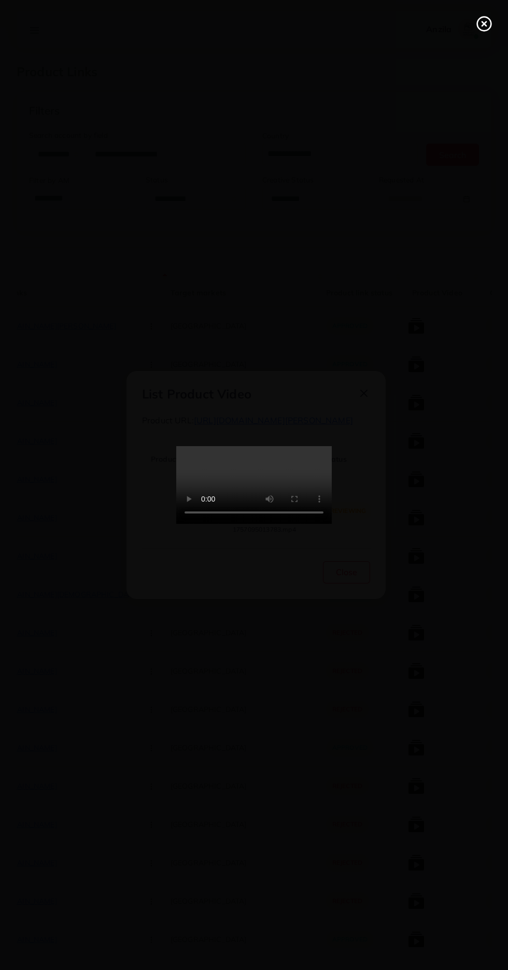
click at [484, 24] on line at bounding box center [484, 24] width 4 height 4
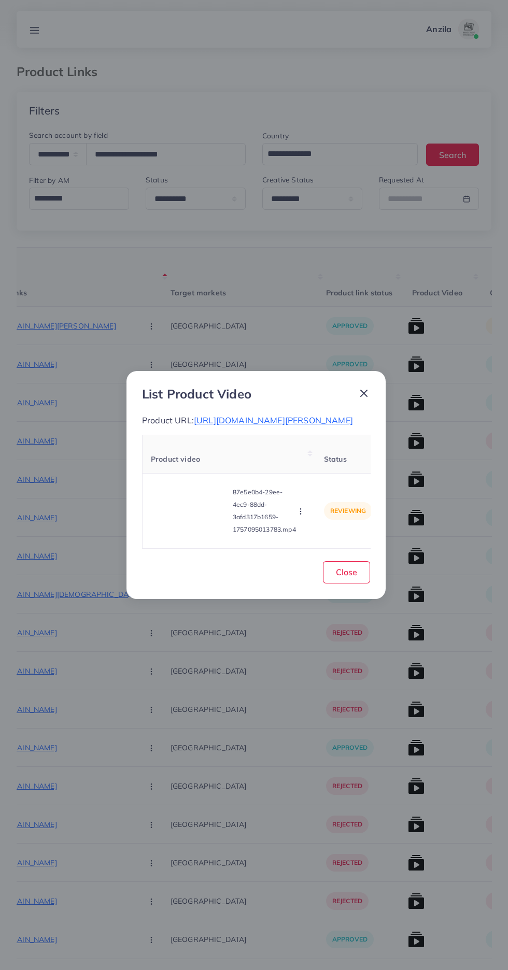
click at [302, 516] on icon "button" at bounding box center [300, 511] width 8 height 8
click at [335, 474] on link "Approve" at bounding box center [321, 462] width 82 height 23
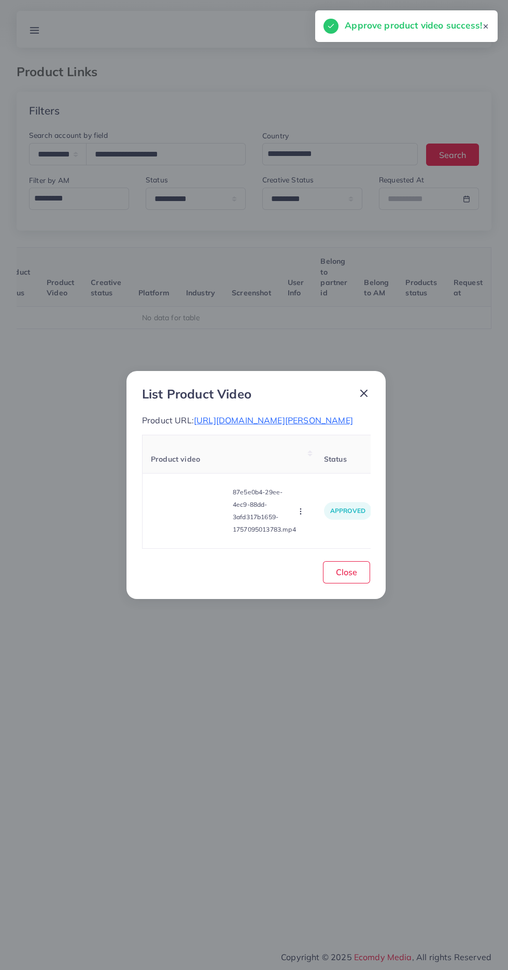
scroll to position [0, 162]
click at [347, 577] on span "Close" at bounding box center [346, 572] width 21 height 10
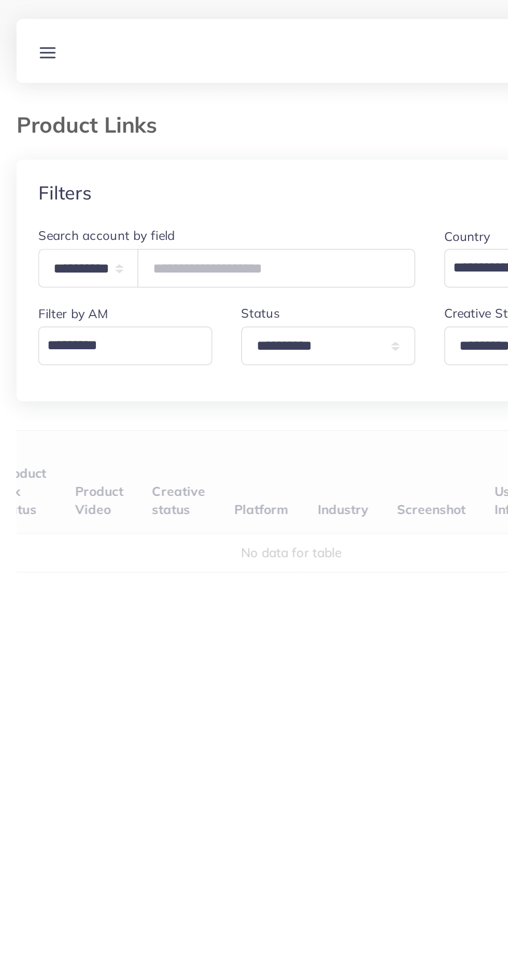
click at [96, 260] on div "User ID Country Product Links Target markets Product link status Product Video …" at bounding box center [254, 465] width 475 height 436
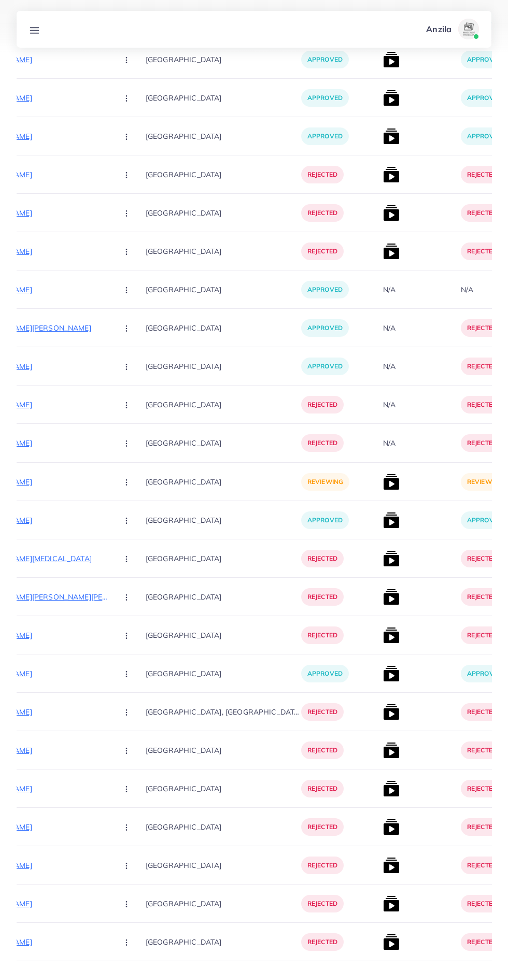
scroll to position [5046, 0]
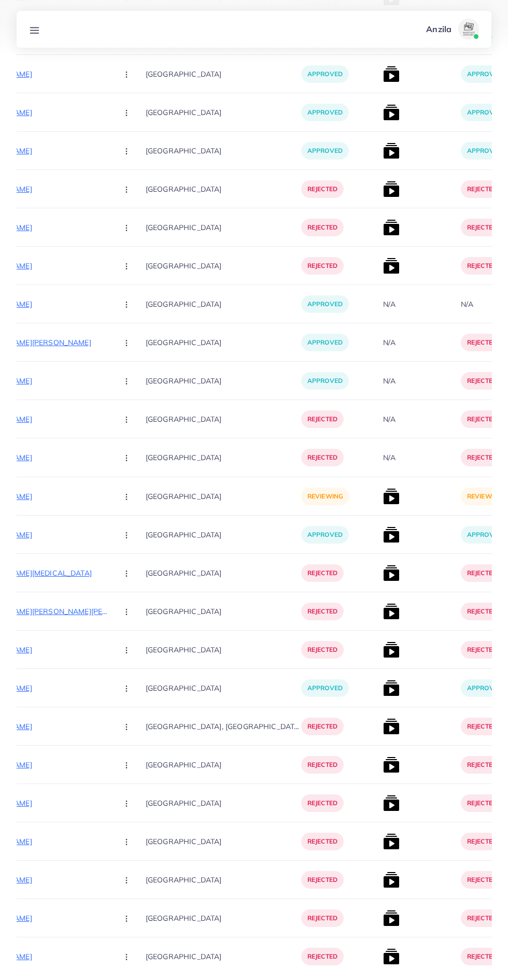
click at [44, 498] on p "https://degitalimporium.store/products/a9-pro-high-quality-sound-enc-noise-redu…" at bounding box center [31, 496] width 155 height 12
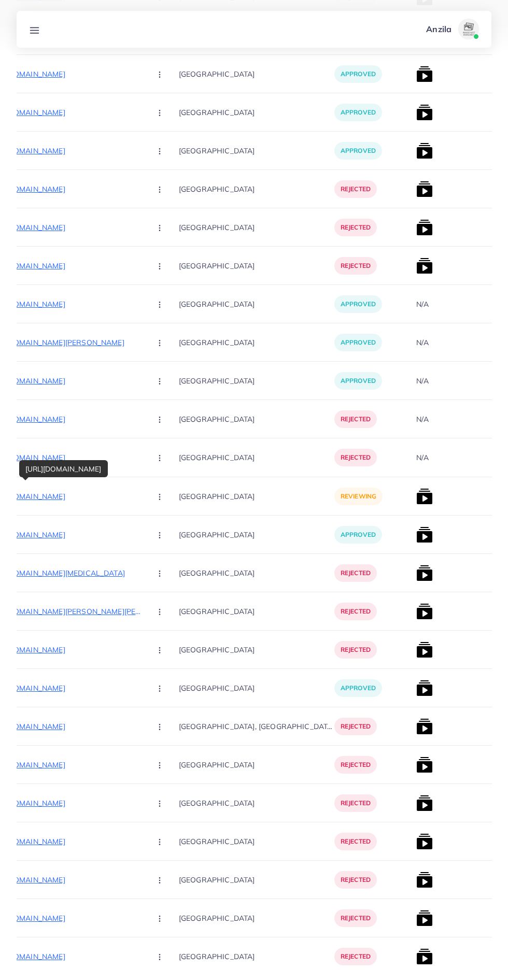
click at [159, 497] on circle "button" at bounding box center [159, 497] width 1 height 1
click at [165, 553] on span "Reject" at bounding box center [177, 551] width 25 height 10
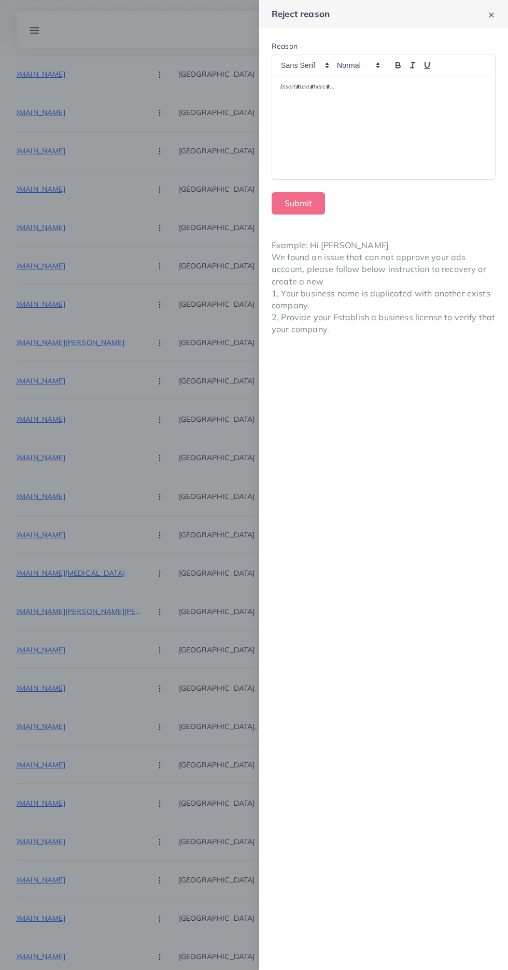
click at [314, 117] on div at bounding box center [383, 128] width 223 height 104
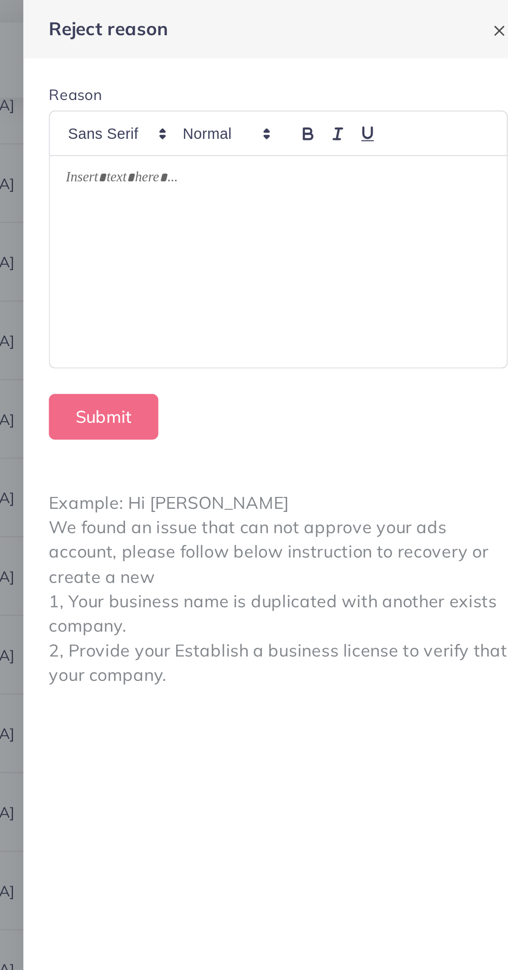
scroll to position [5030, 0]
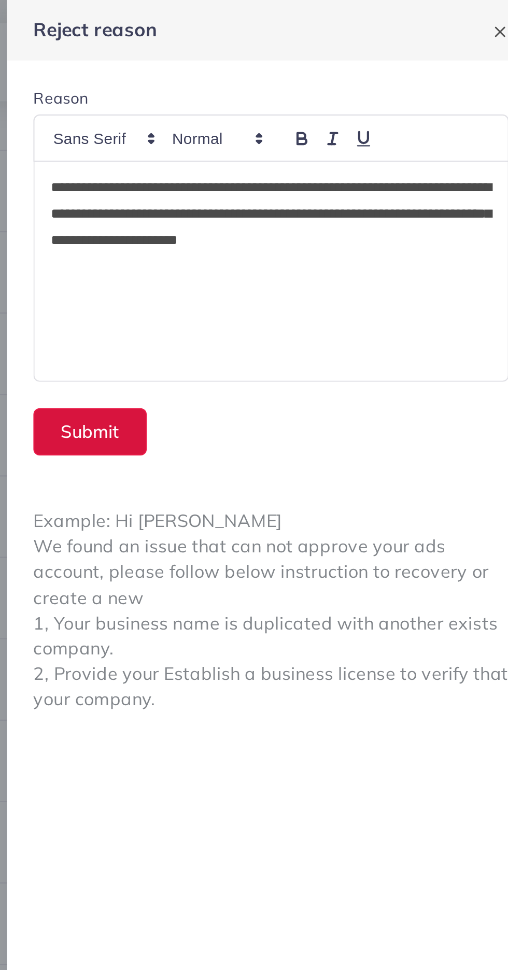
click at [289, 206] on button "Submit" at bounding box center [298, 203] width 53 height 22
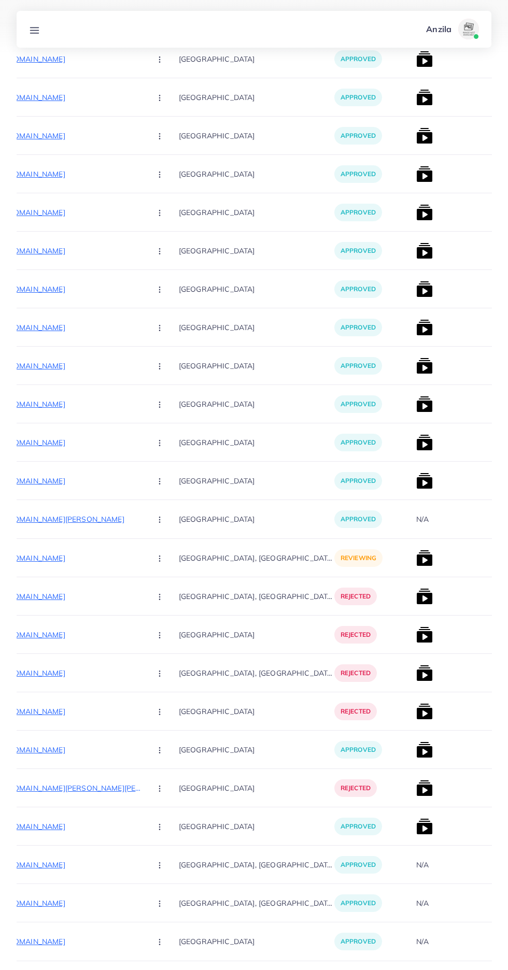
scroll to position [11007, 0]
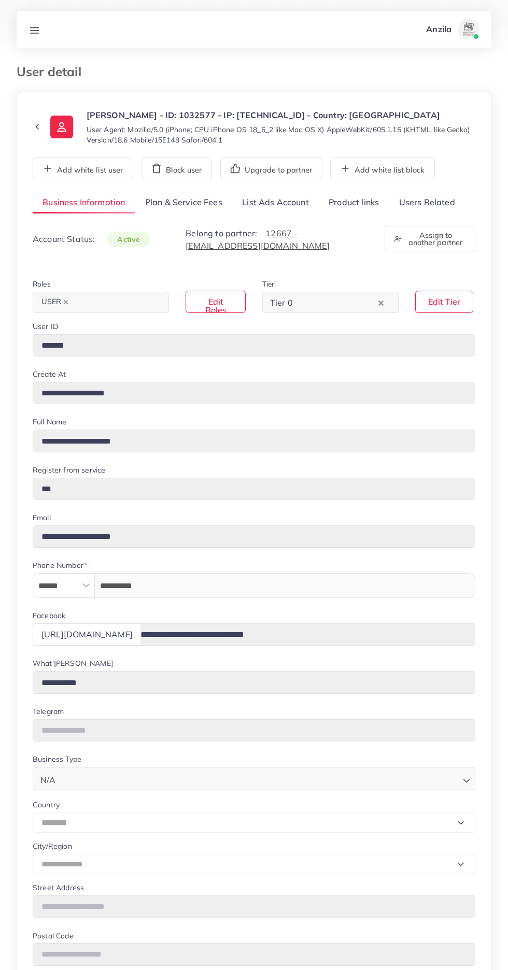
select select "********"
click at [433, 201] on link "Users Related" at bounding box center [427, 203] width 76 height 22
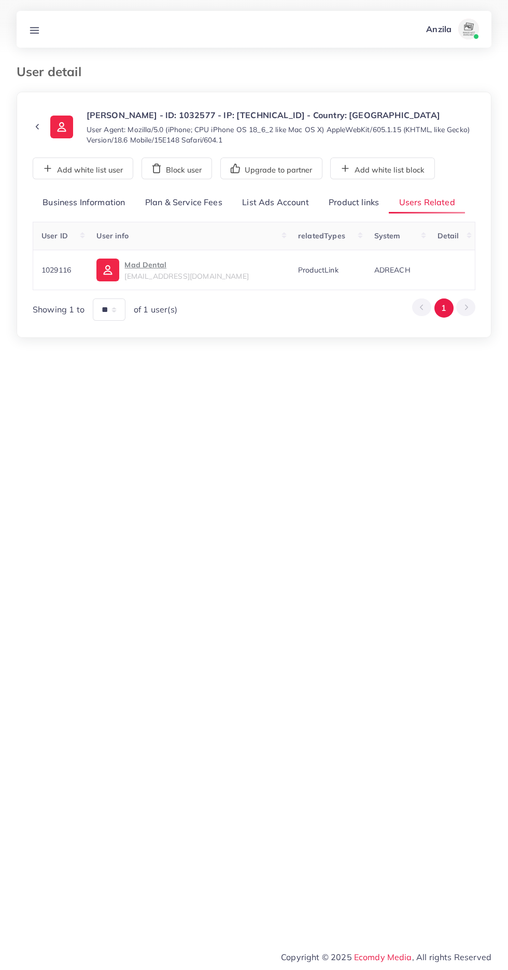
click at [352, 202] on link "Product links" at bounding box center [354, 203] width 70 height 22
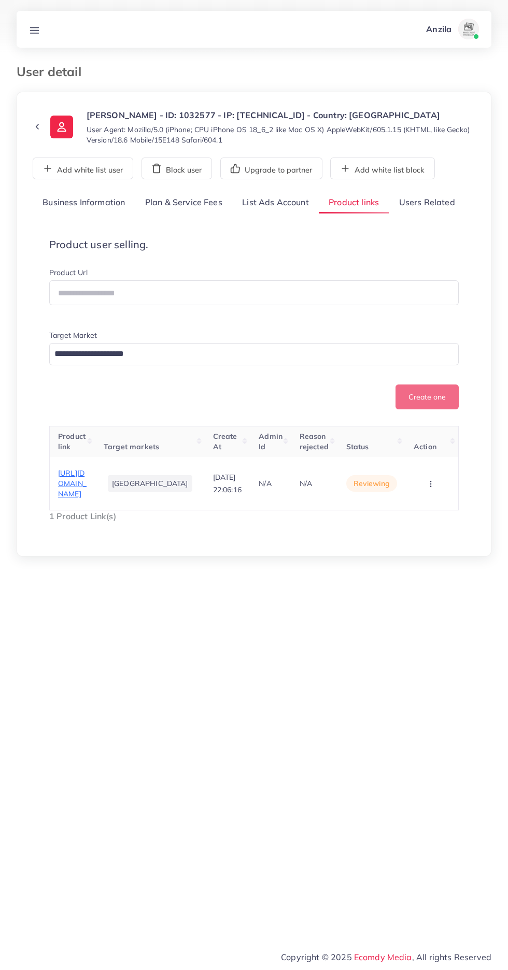
click at [419, 202] on link "Users Related" at bounding box center [427, 203] width 76 height 22
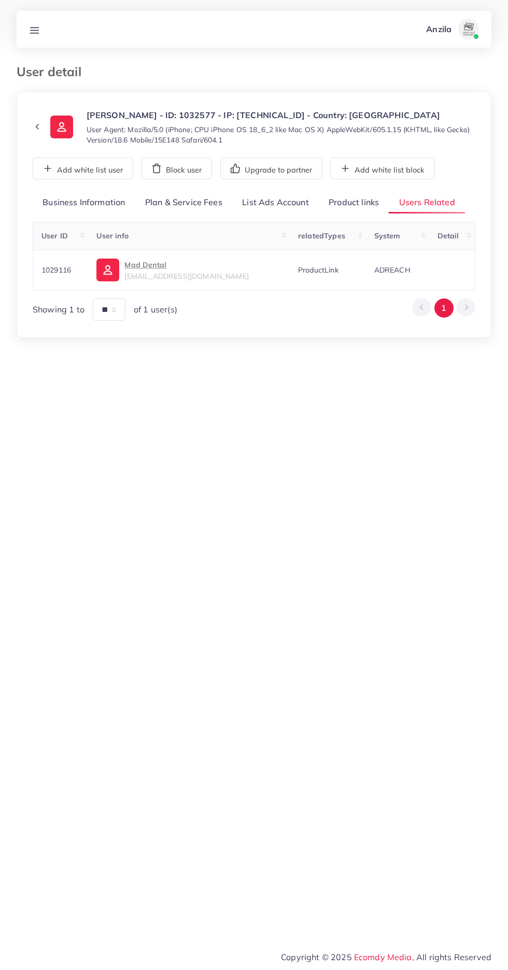
click at [188, 269] on p "Mad Dental" at bounding box center [186, 265] width 124 height 12
click at [361, 202] on link "Product links" at bounding box center [354, 203] width 70 height 22
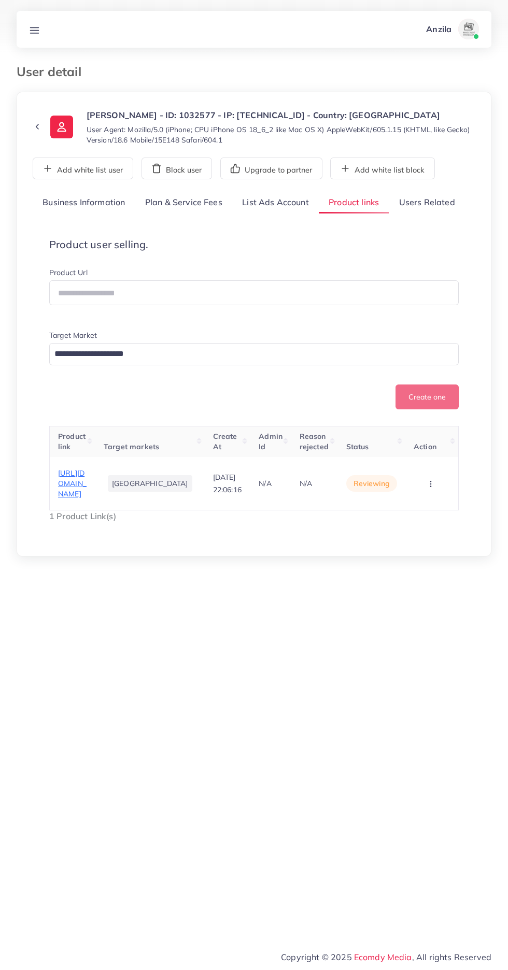
click at [62, 494] on span "https://maddentalcare.com/" at bounding box center [72, 484] width 29 height 31
click at [430, 484] on circle "button" at bounding box center [430, 484] width 1 height 1
click at [417, 466] on span "Reject" at bounding box center [407, 467] width 25 height 10
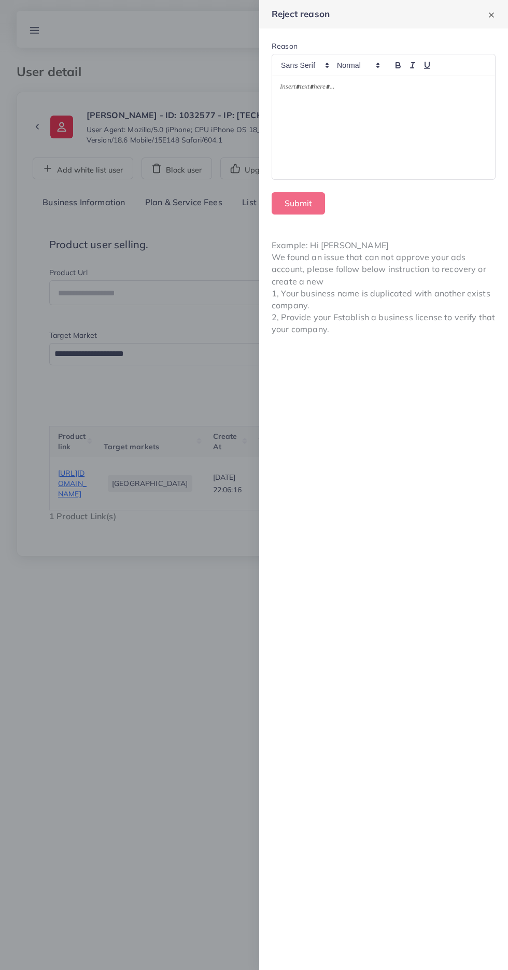
click at [431, 127] on div at bounding box center [383, 128] width 223 height 104
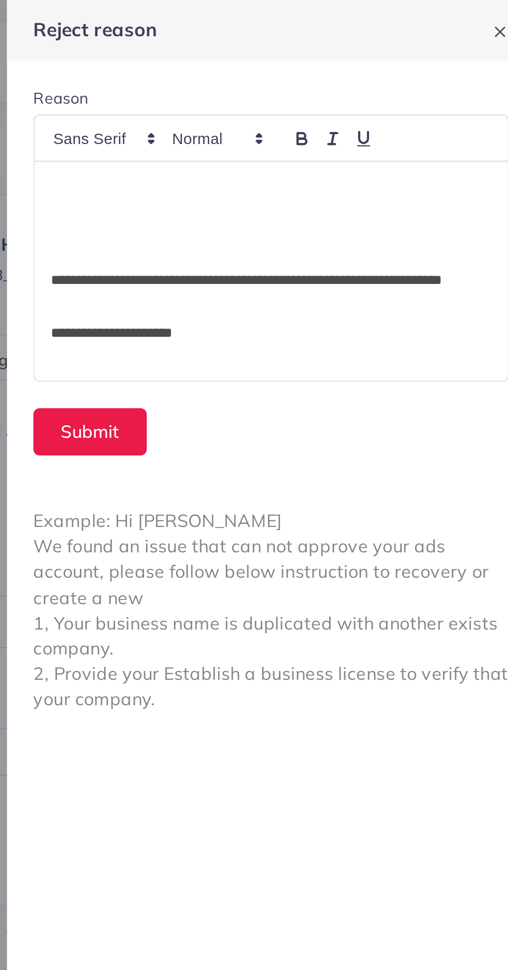
scroll to position [307, 0]
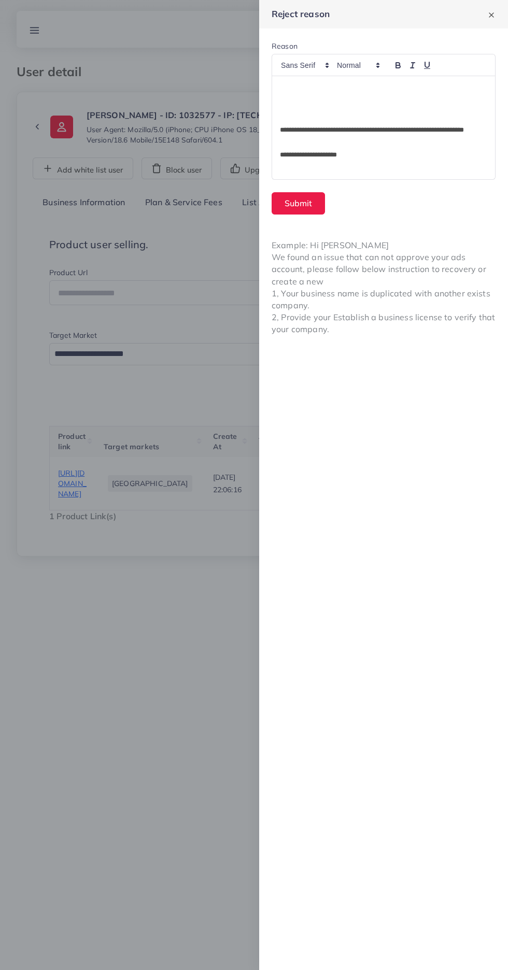
click at [141, 647] on div at bounding box center [254, 485] width 508 height 970
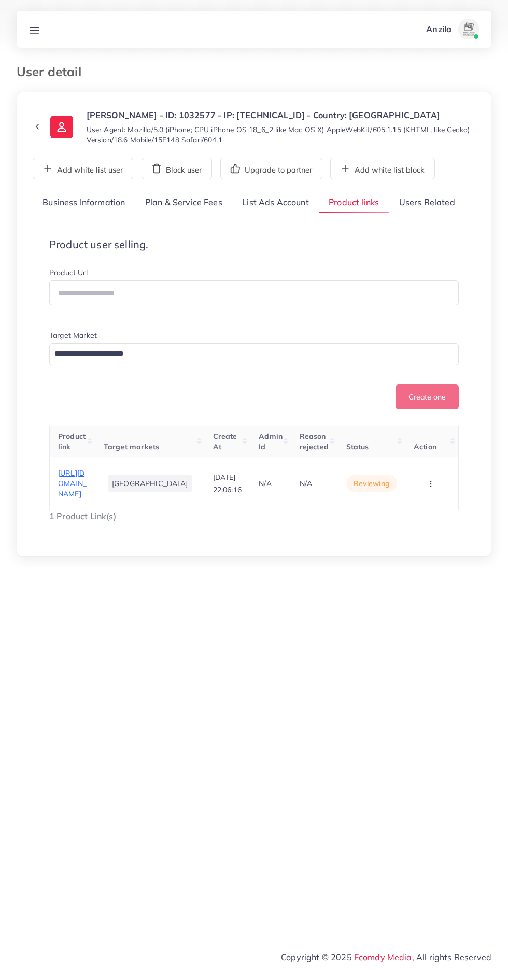
click at [61, 475] on span "https://maddentalcare.com/" at bounding box center [72, 484] width 29 height 31
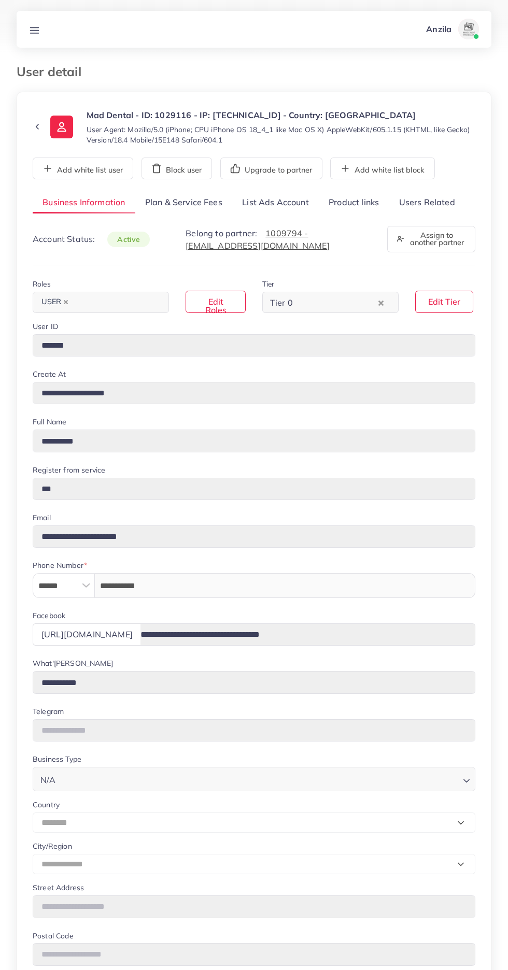
click at [283, 200] on link "List Ads Account" at bounding box center [275, 203] width 87 height 22
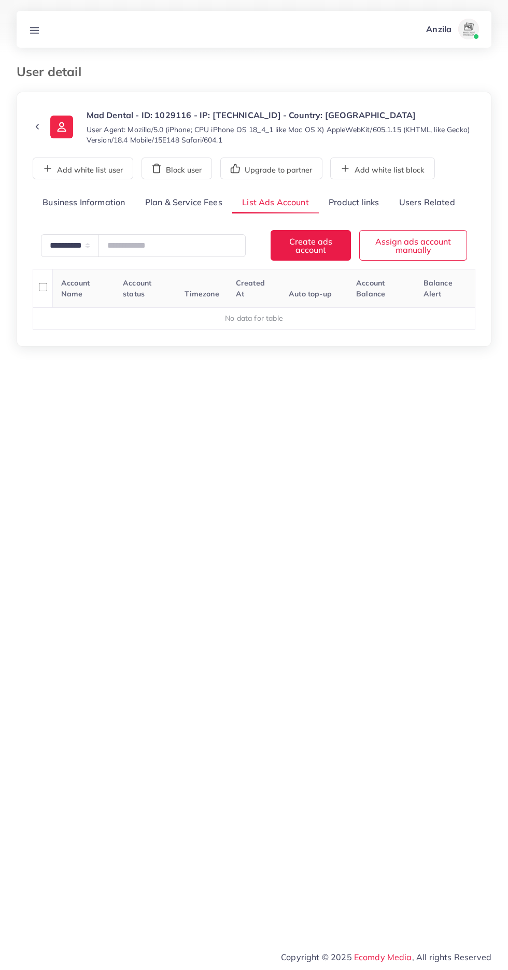
click at [352, 197] on link "Product links" at bounding box center [354, 203] width 70 height 22
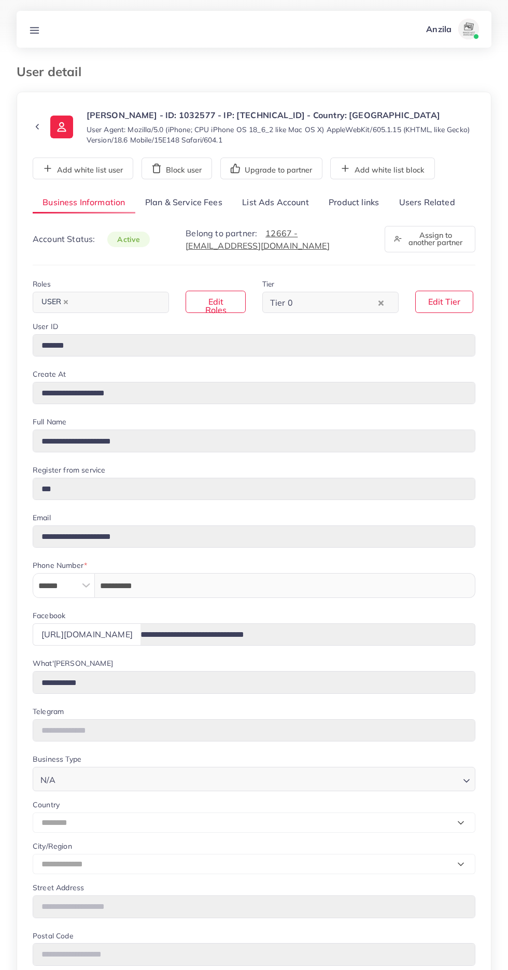
click at [357, 202] on link "Product links" at bounding box center [354, 203] width 70 height 22
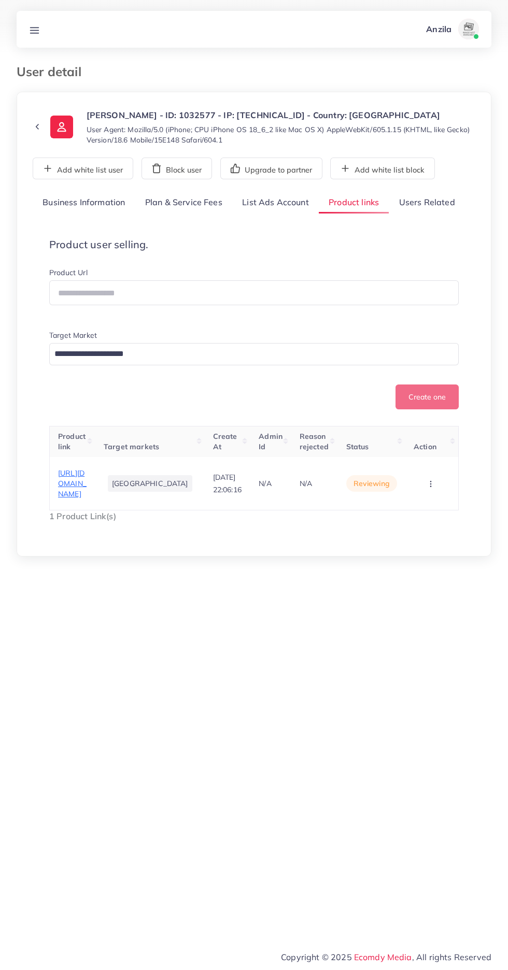
click at [86, 483] on span "[URL][DOMAIN_NAME]" at bounding box center [72, 484] width 29 height 31
click at [430, 484] on circle "button" at bounding box center [430, 484] width 1 height 1
click at [416, 472] on span "Reject" at bounding box center [407, 467] width 25 height 10
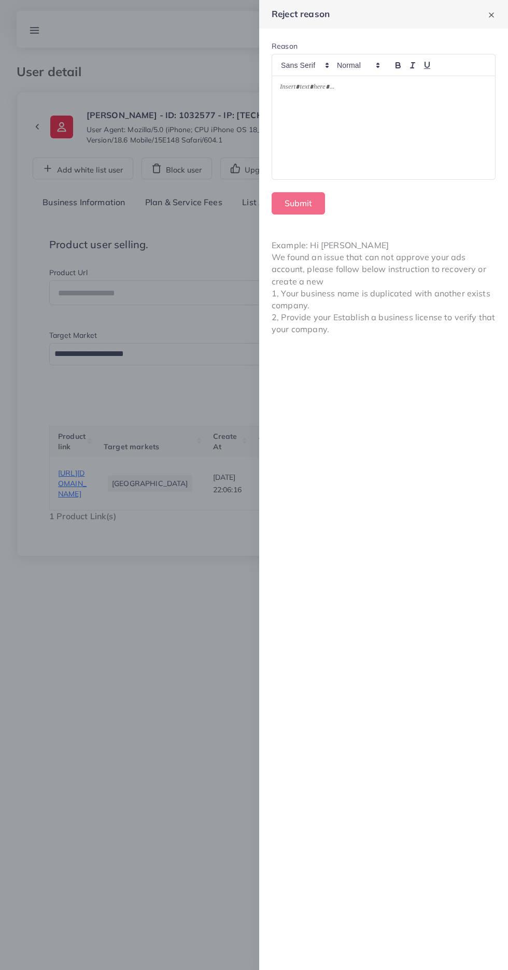
click at [180, 733] on div at bounding box center [254, 485] width 508 height 970
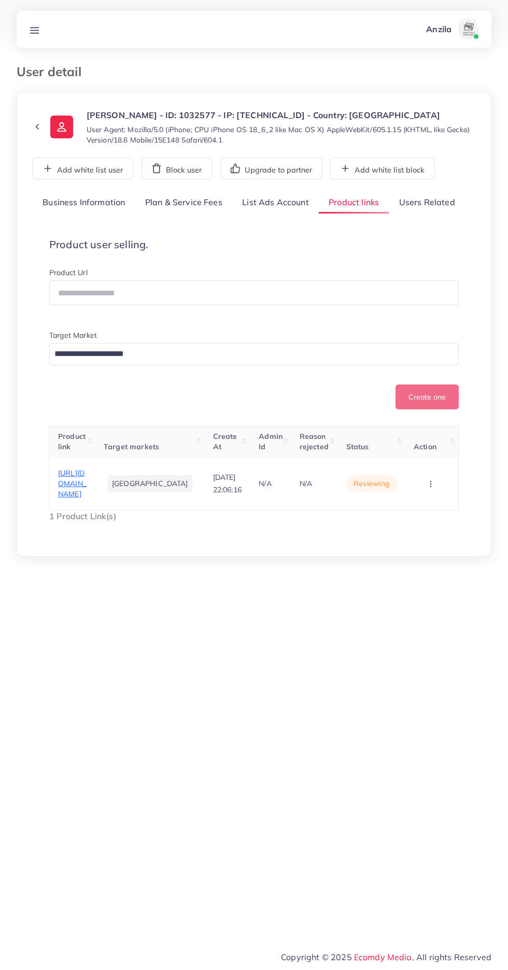
click at [62, 494] on span "https://maddentalcare.com/" at bounding box center [72, 484] width 29 height 31
click at [430, 486] on circle "button" at bounding box center [430, 486] width 1 height 1
click at [426, 466] on link "Reject" at bounding box center [415, 467] width 82 height 23
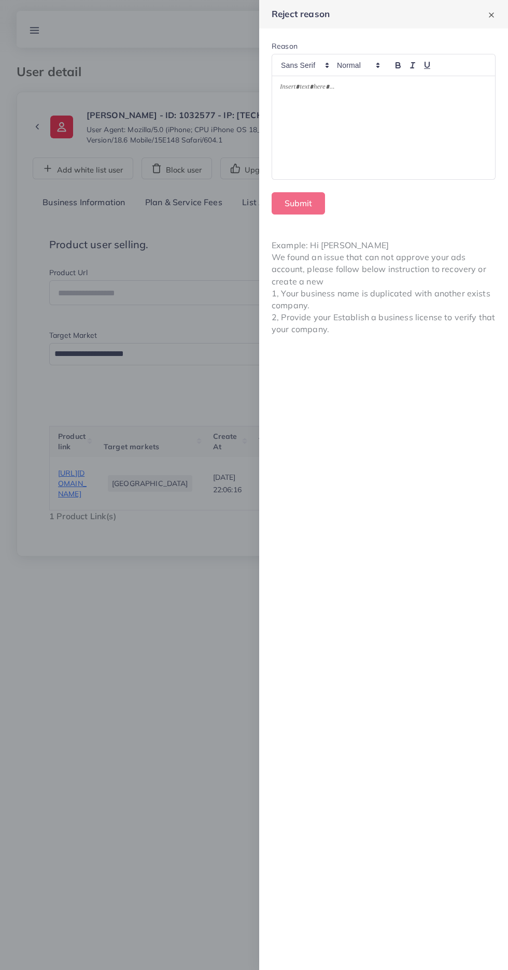
click at [421, 141] on div at bounding box center [383, 128] width 223 height 104
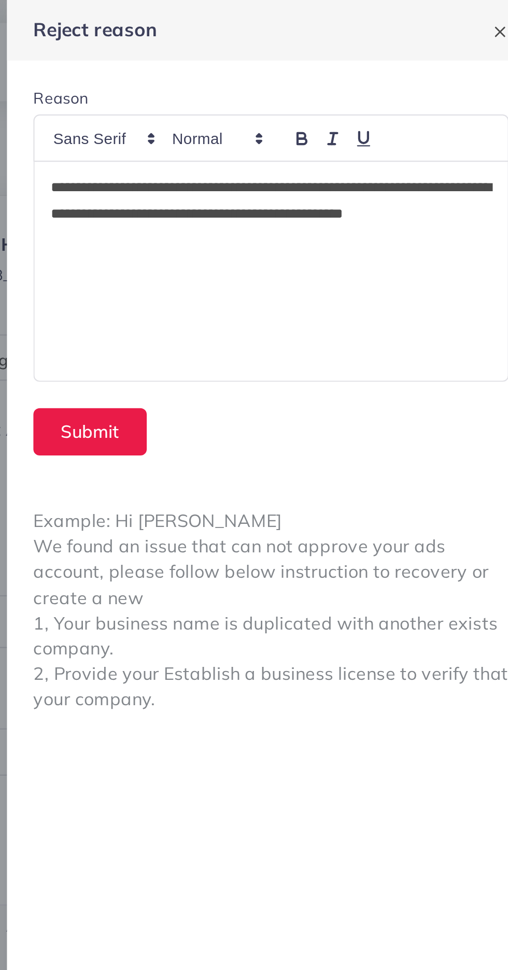
click at [337, 143] on p at bounding box center [383, 138] width 207 height 12
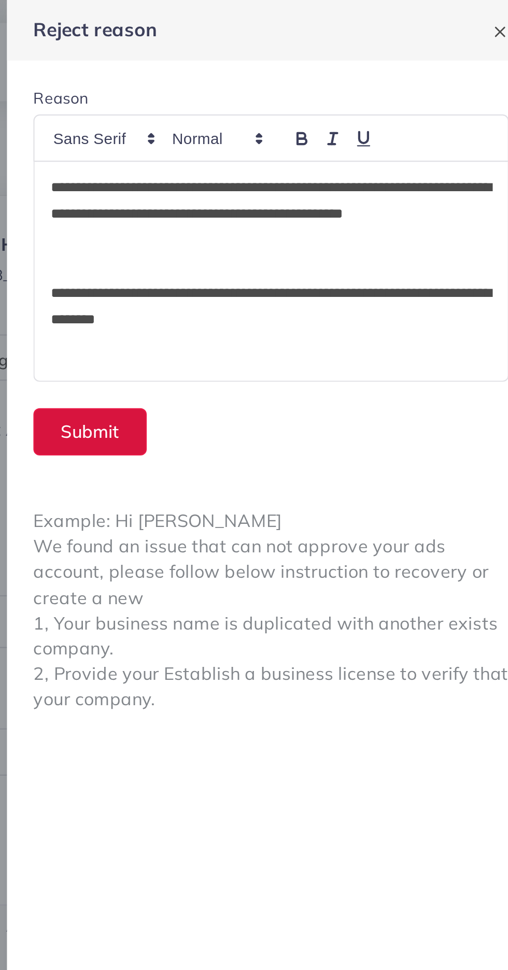
click at [308, 201] on button "Submit" at bounding box center [298, 203] width 53 height 22
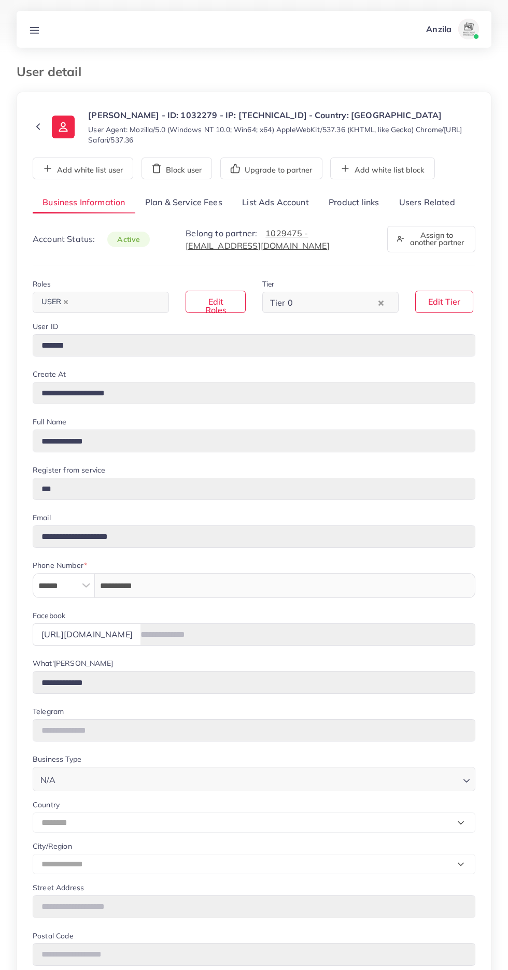
click at [436, 201] on link "Users Related" at bounding box center [427, 203] width 76 height 22
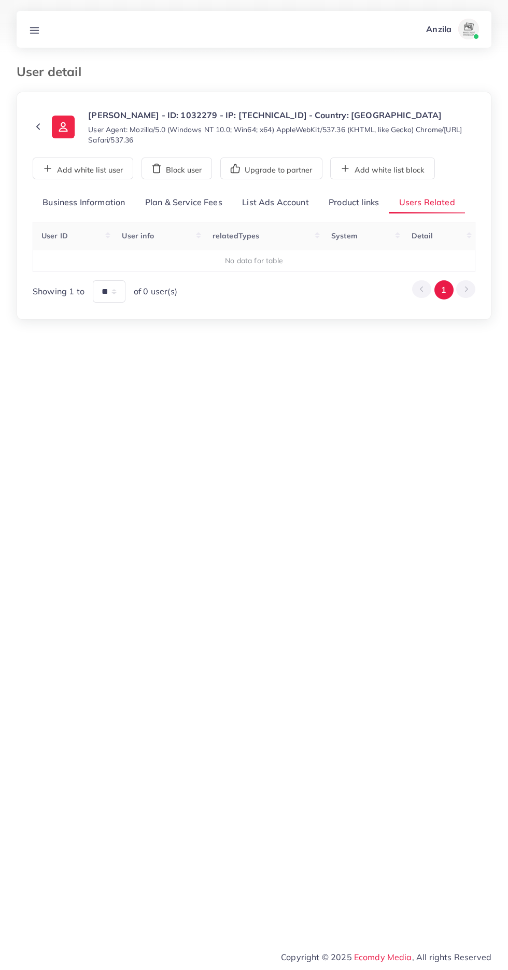
click at [347, 197] on link "Product links" at bounding box center [354, 203] width 70 height 22
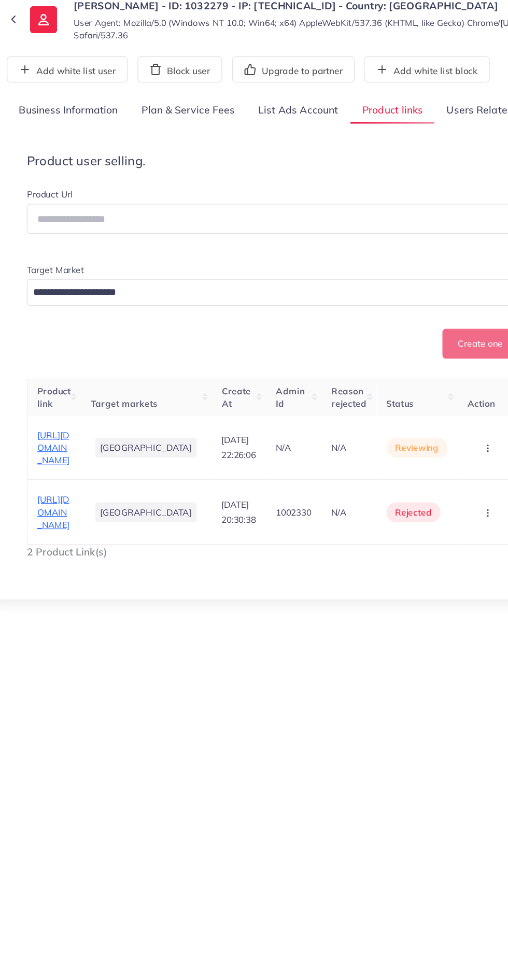
click at [272, 803] on div "**********" at bounding box center [254, 471] width 508 height 942
click at [76, 552] on span "https://www.soulwear.xyz/collections/hand-bags/products/soulwear-hand-bags" at bounding box center [71, 537] width 27 height 31
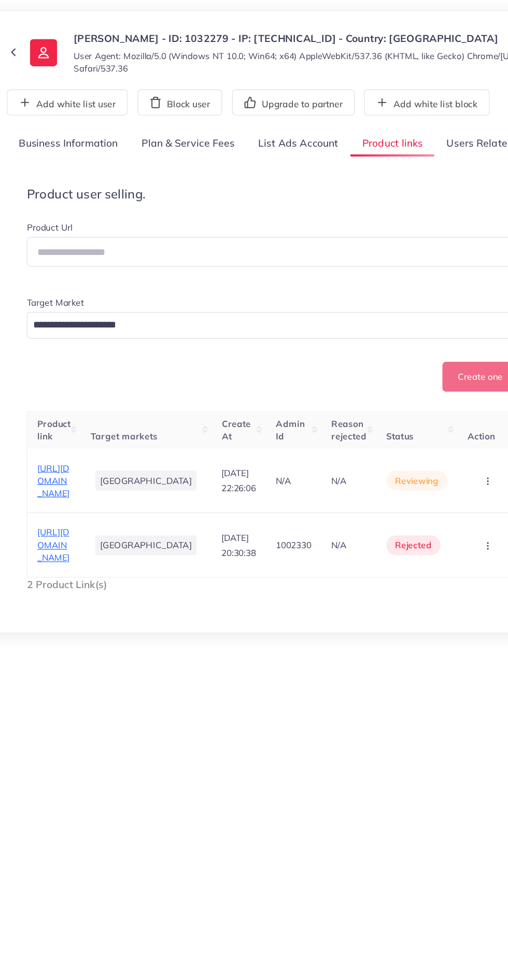
click at [80, 481] on span "https://www.soulwear.xyz/products/wearable-bath-towel-dress" at bounding box center [71, 484] width 27 height 31
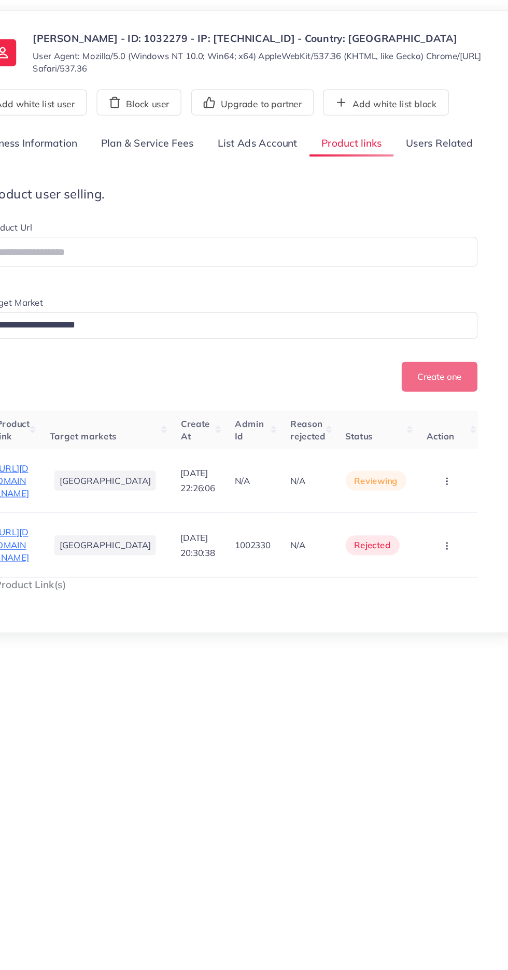
click at [85, 552] on span "https://www.soulwear.xyz/collections/hand-bags/products/soulwear-hand-bags" at bounding box center [71, 537] width 27 height 31
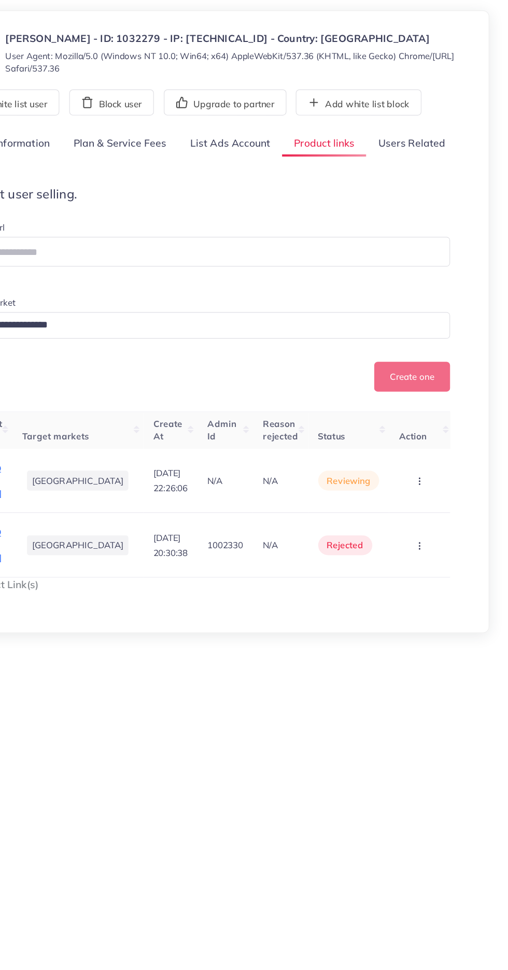
click at [433, 541] on circle "button" at bounding box center [433, 540] width 1 height 1
click at [431, 494] on link "Approve" at bounding box center [417, 482] width 82 height 23
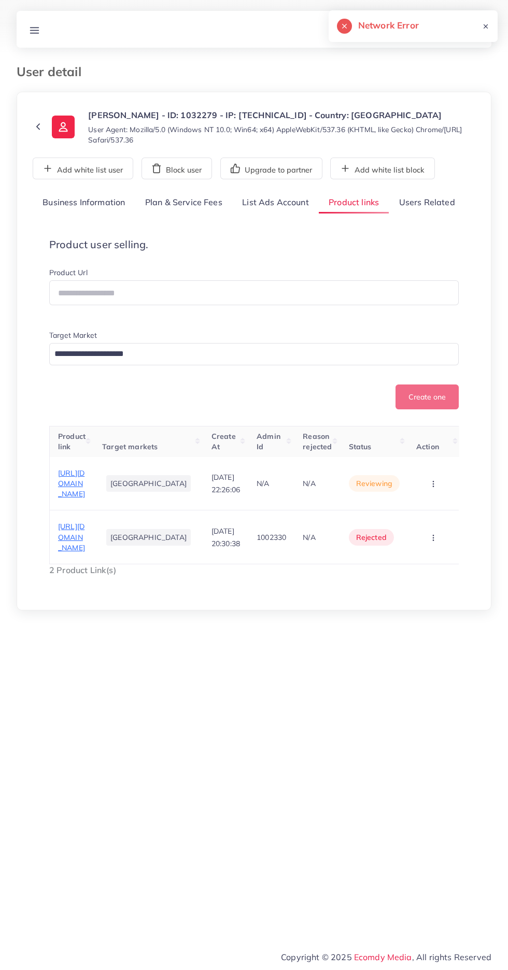
click at [433, 487] on circle "button" at bounding box center [433, 486] width 1 height 1
click at [365, 611] on div "**********" at bounding box center [254, 351] width 475 height 519
click at [433, 541] on circle "button" at bounding box center [433, 540] width 1 height 1
click at [432, 494] on link "Approve" at bounding box center [417, 482] width 82 height 23
click at [433, 484] on circle "button" at bounding box center [433, 484] width 1 height 1
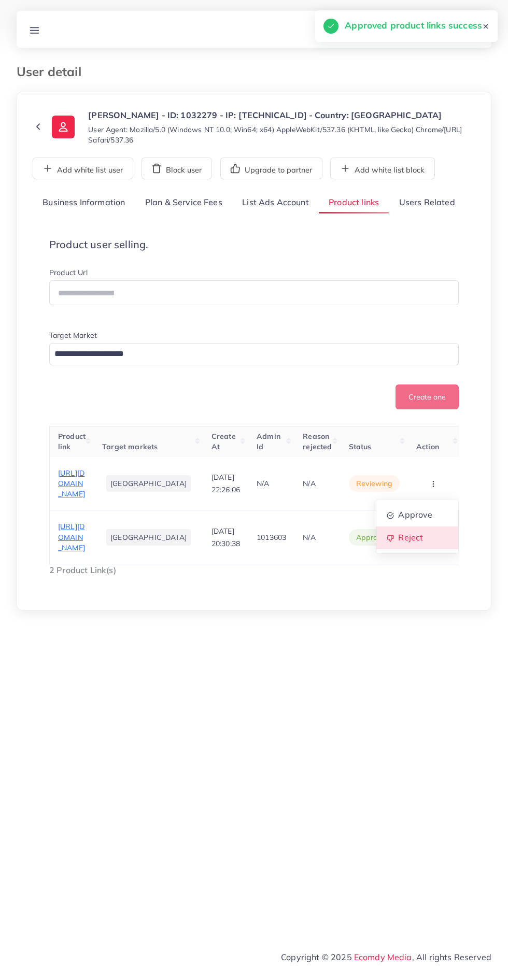
click at [417, 543] on span "Reject" at bounding box center [410, 538] width 25 height 10
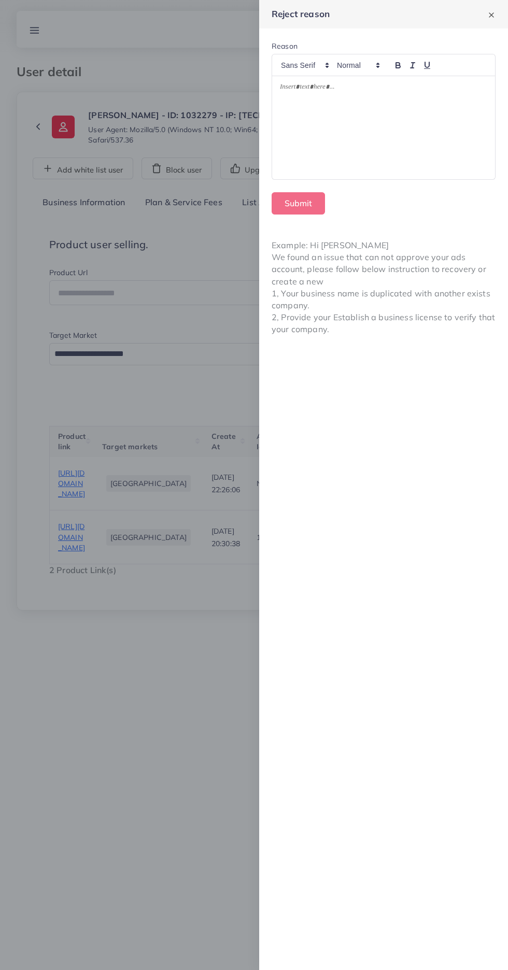
click at [455, 144] on div at bounding box center [383, 128] width 223 height 104
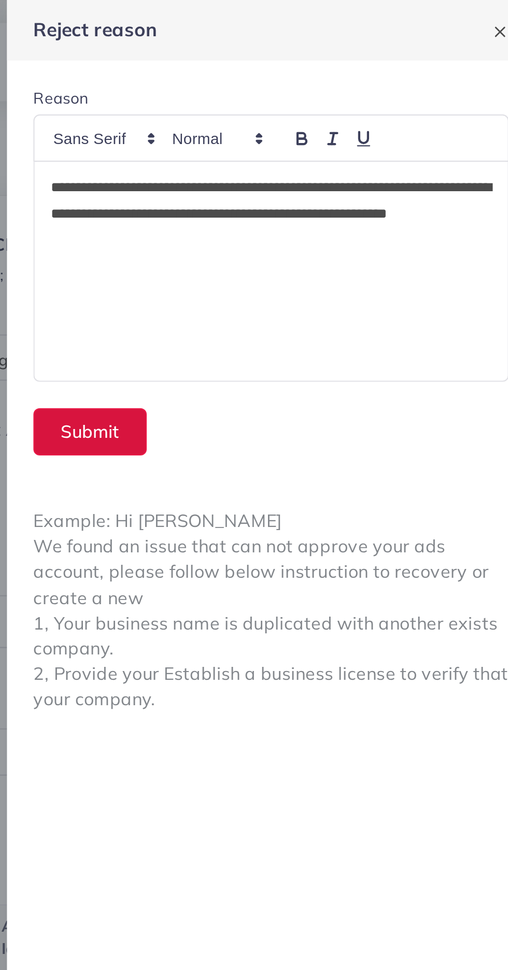
click at [287, 207] on button "Submit" at bounding box center [298, 203] width 53 height 22
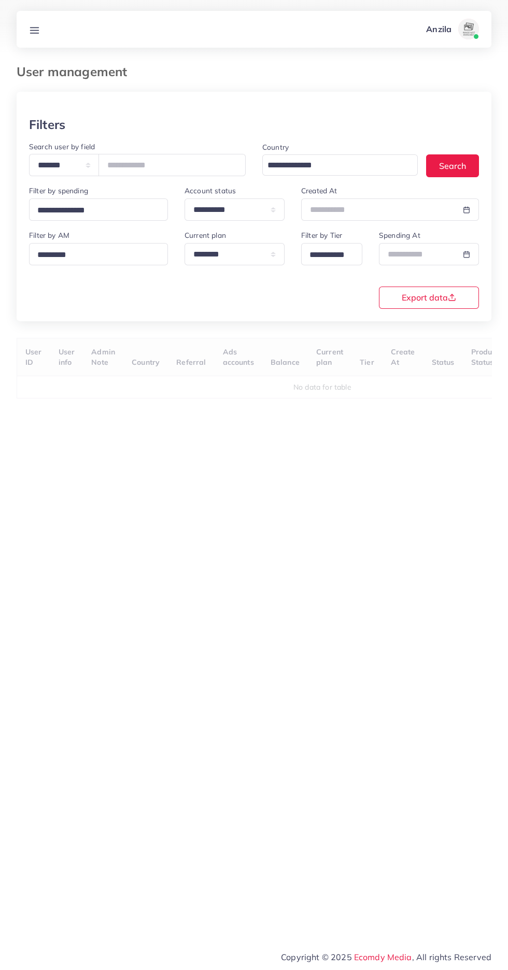
click at [34, 27] on line at bounding box center [35, 27] width 8 height 0
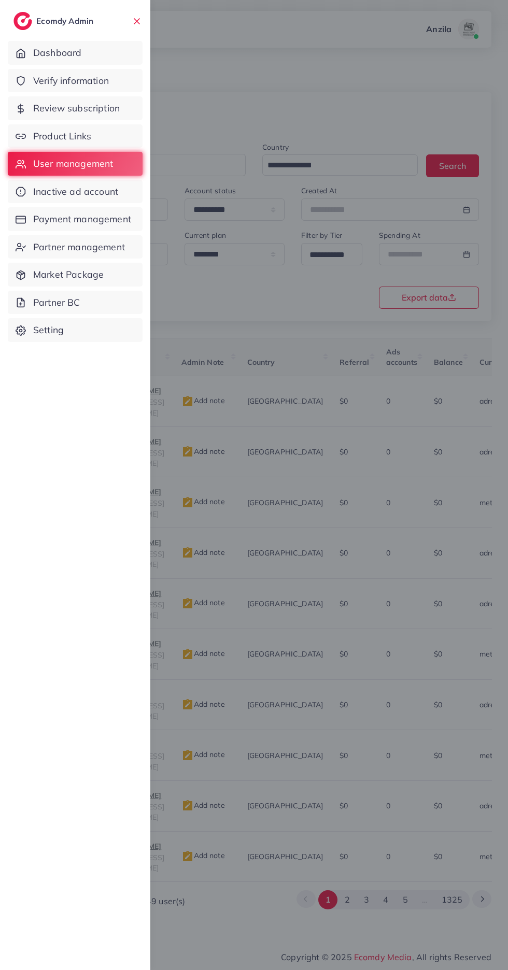
click at [37, 136] on span "Product Links" at bounding box center [62, 136] width 58 height 13
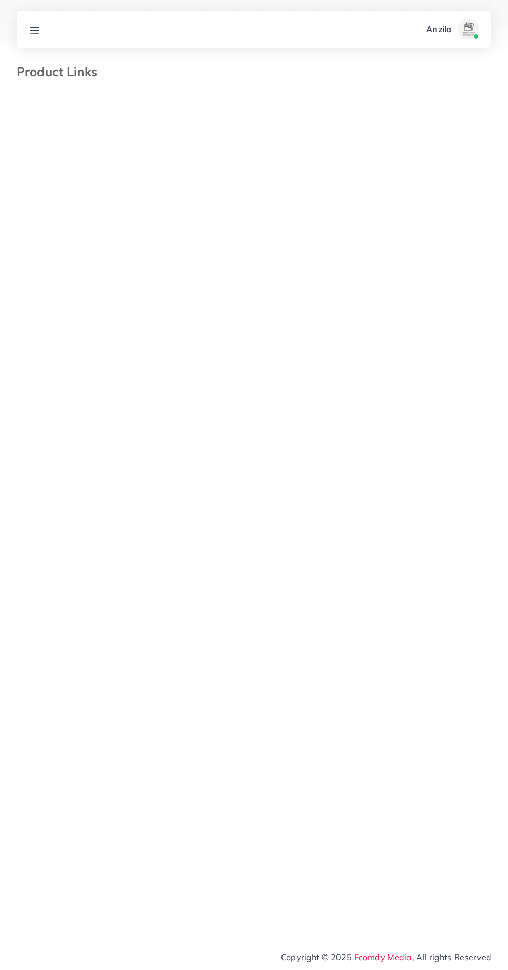
select select "*********"
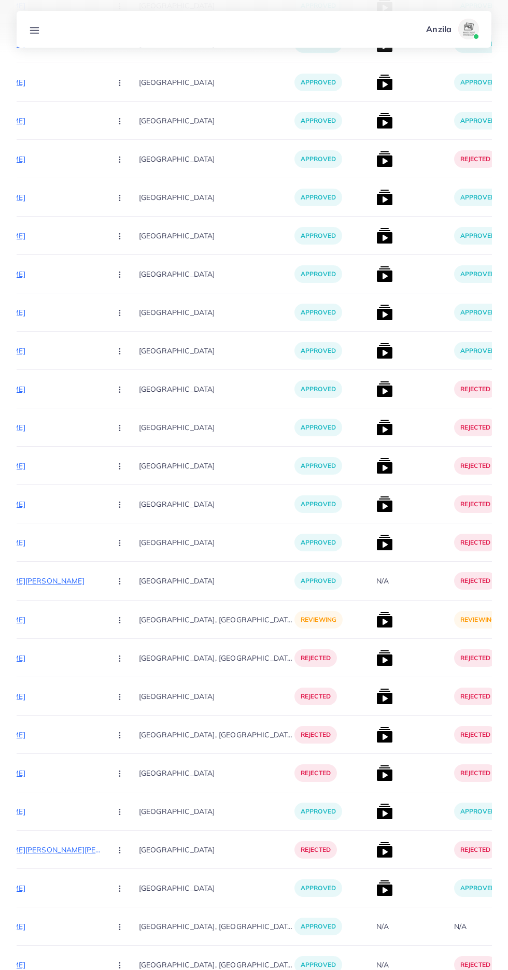
scroll to position [5790, 0]
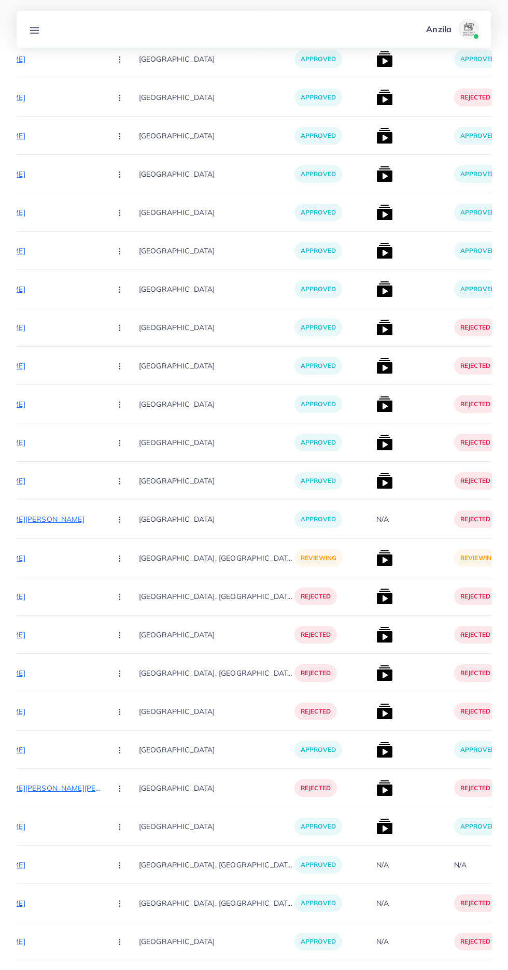
click at [54, 559] on p "[URL][DOMAIN_NAME]" at bounding box center [24, 558] width 155 height 12
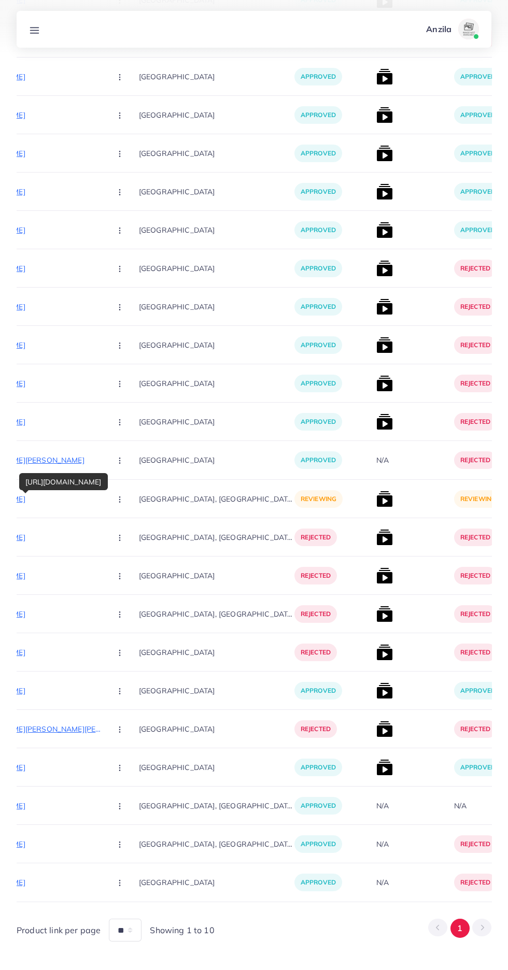
click at [119, 500] on circle "button" at bounding box center [119, 499] width 1 height 1
click at [114, 523] on link "Approve" at bounding box center [144, 530] width 82 height 23
click at [376, 498] on img at bounding box center [384, 499] width 17 height 17
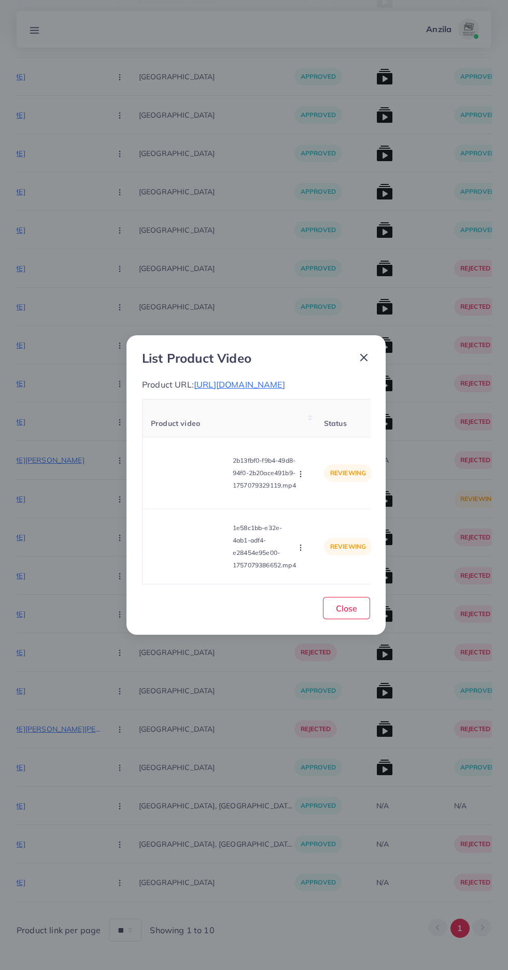
click at [191, 481] on video at bounding box center [190, 473] width 78 height 47
click at [183, 493] on div at bounding box center [190, 473] width 78 height 47
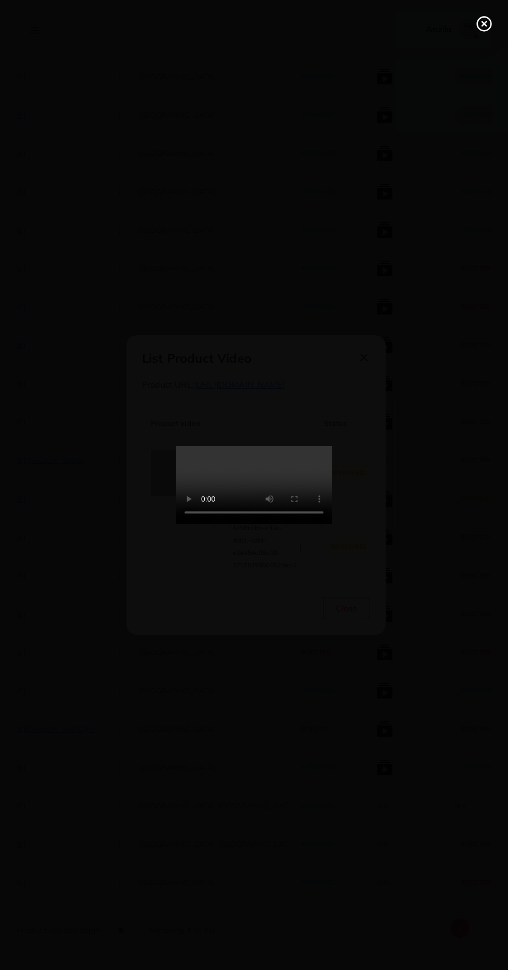
click at [484, 24] on line at bounding box center [484, 24] width 4 height 4
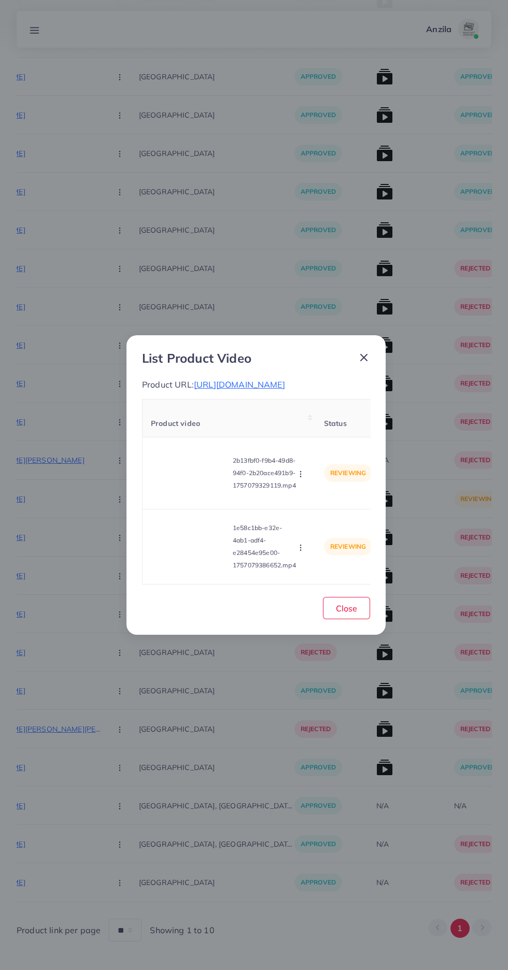
click at [301, 474] on circle "button" at bounding box center [300, 474] width 1 height 1
click at [319, 527] on span "Reject" at bounding box center [318, 521] width 25 height 10
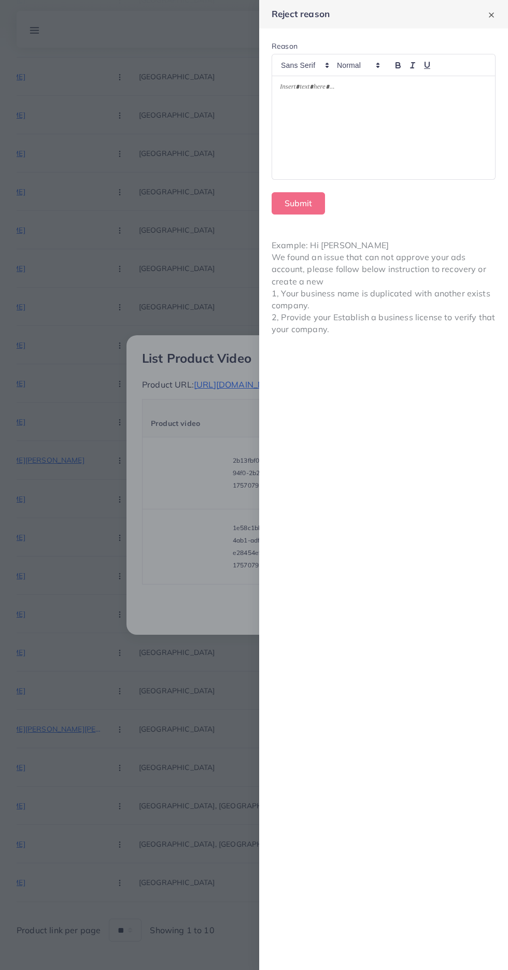
click at [423, 125] on div at bounding box center [383, 127] width 223 height 103
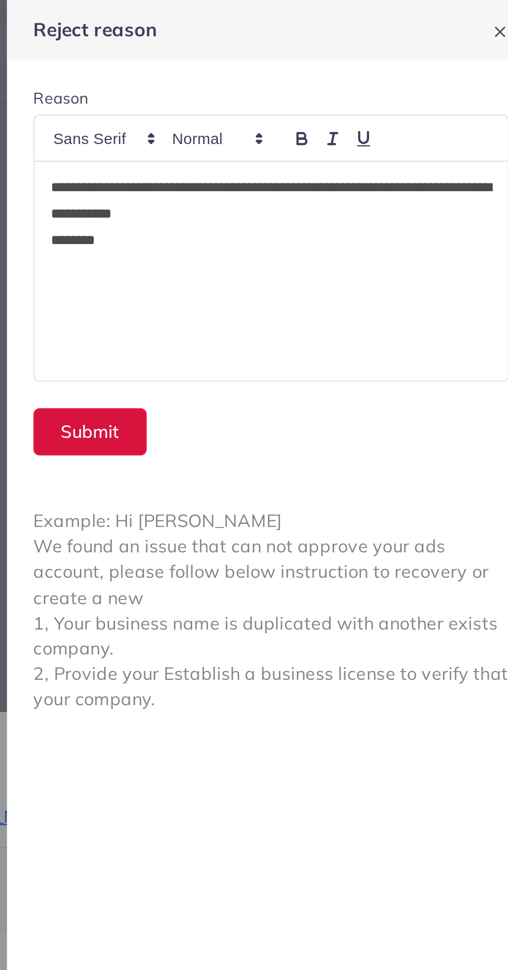
click at [279, 195] on button "Submit" at bounding box center [298, 203] width 53 height 22
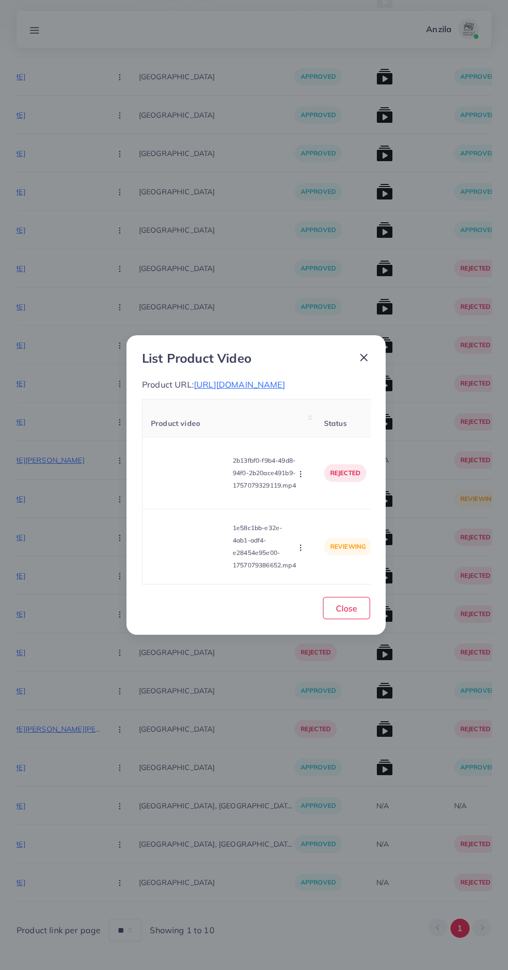
click at [208, 570] on video at bounding box center [190, 546] width 78 height 47
click at [206, 564] on div at bounding box center [190, 546] width 78 height 47
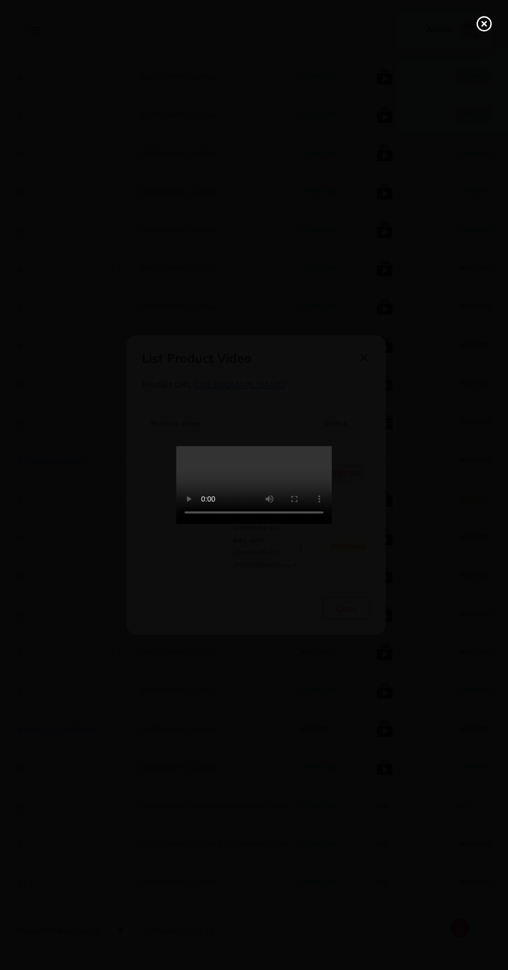
click at [484, 24] on line at bounding box center [484, 24] width 4 height 4
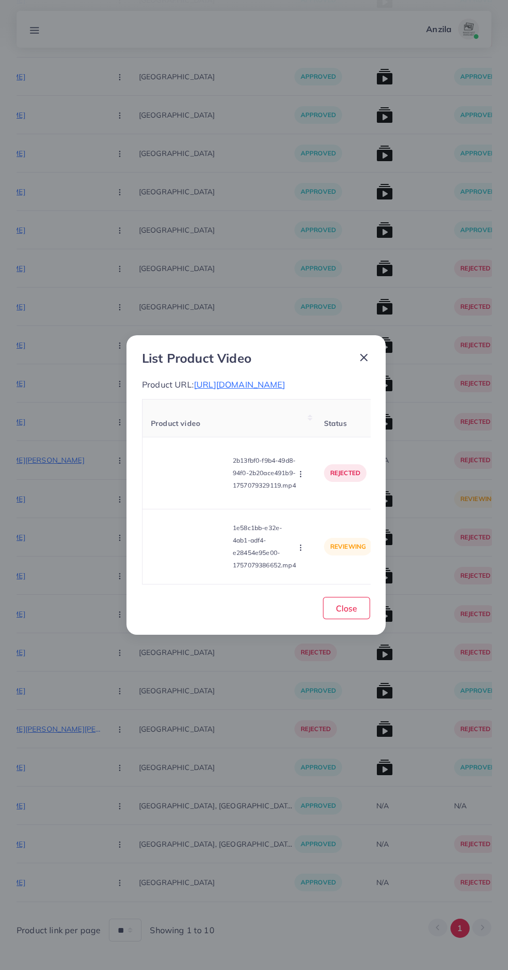
click at [301, 552] on button "button" at bounding box center [301, 547] width 11 height 10
click at [323, 504] on span "Approve" at bounding box center [319, 498] width 34 height 10
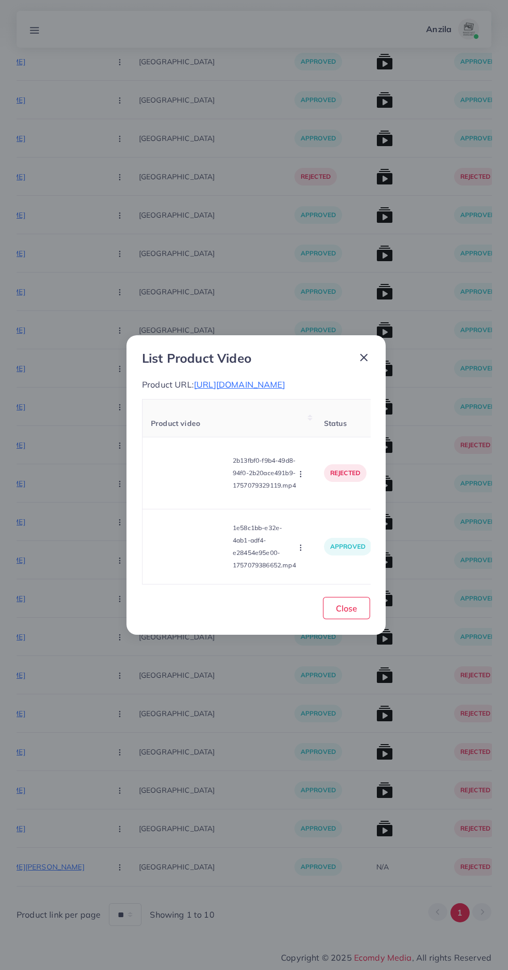
scroll to position [5447, 0]
click at [358, 619] on button "Close" at bounding box center [346, 608] width 47 height 22
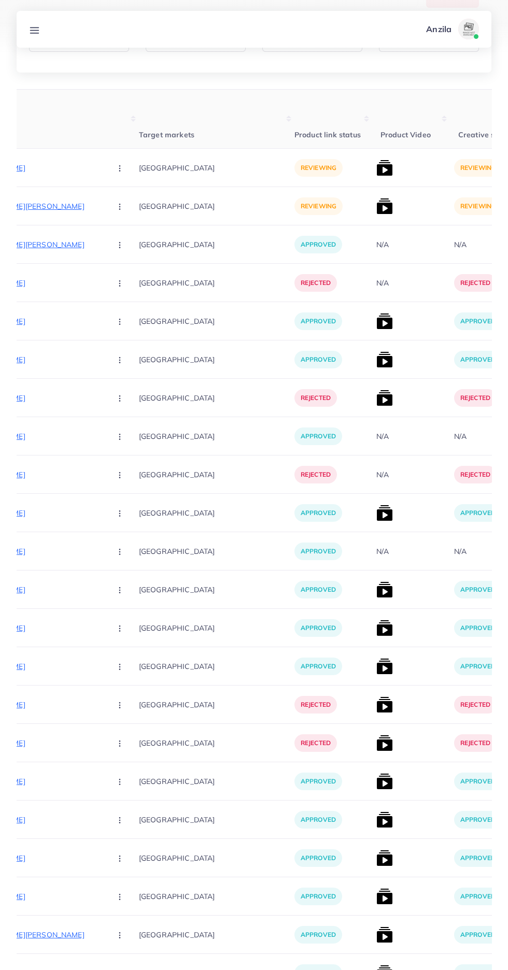
scroll to position [0, 0]
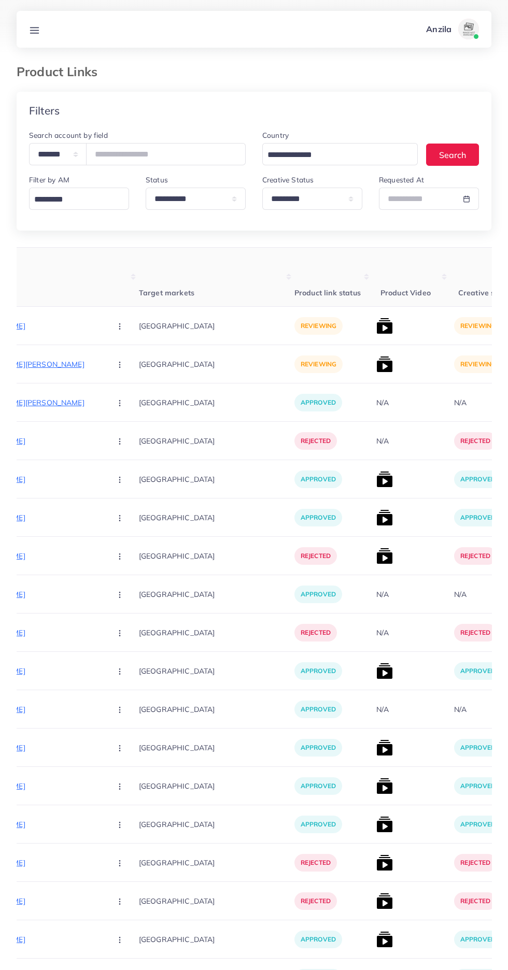
click at [21, 328] on p "[URL][DOMAIN_NAME]" at bounding box center [24, 326] width 155 height 12
click at [73, 308] on div "[URL][DOMAIN_NAME]" at bounding box center [63, 308] width 89 height 17
click at [119, 329] on circle "button" at bounding box center [119, 329] width 1 height 1
click at [125, 384] on span "Reject" at bounding box center [137, 380] width 25 height 10
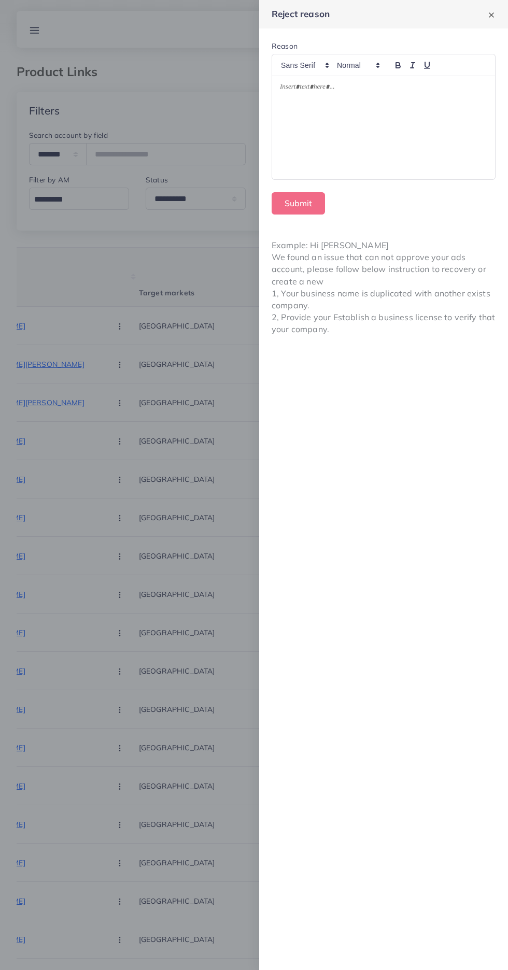
click at [395, 135] on div at bounding box center [383, 127] width 223 height 103
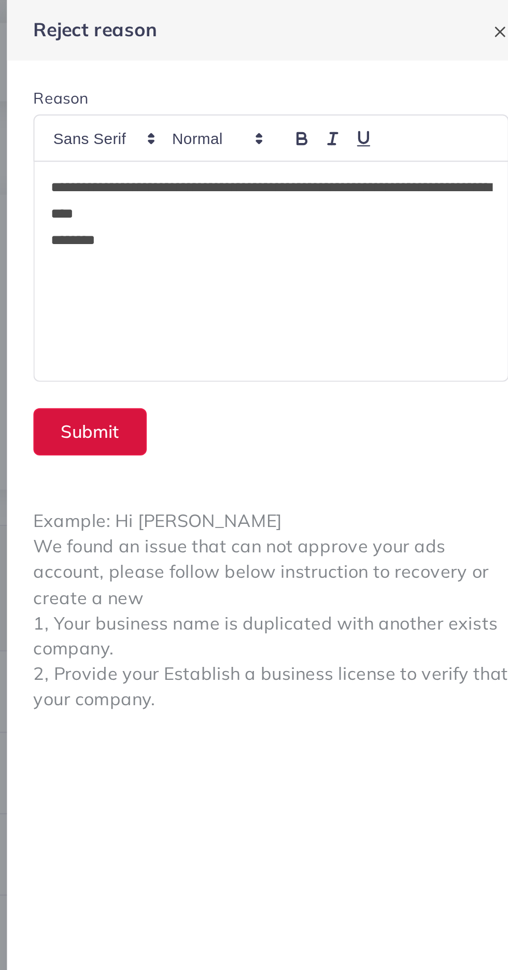
click at [293, 206] on button "Submit" at bounding box center [298, 203] width 53 height 22
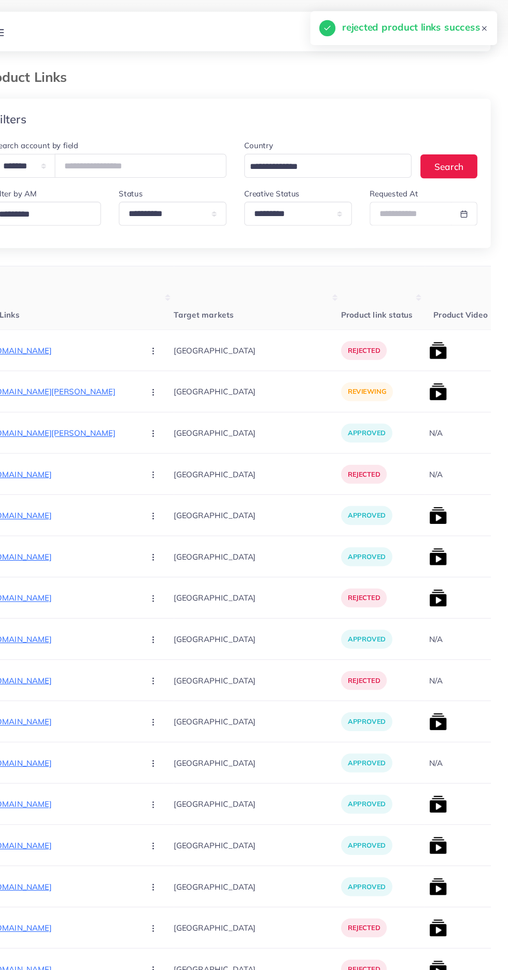
scroll to position [0, 146]
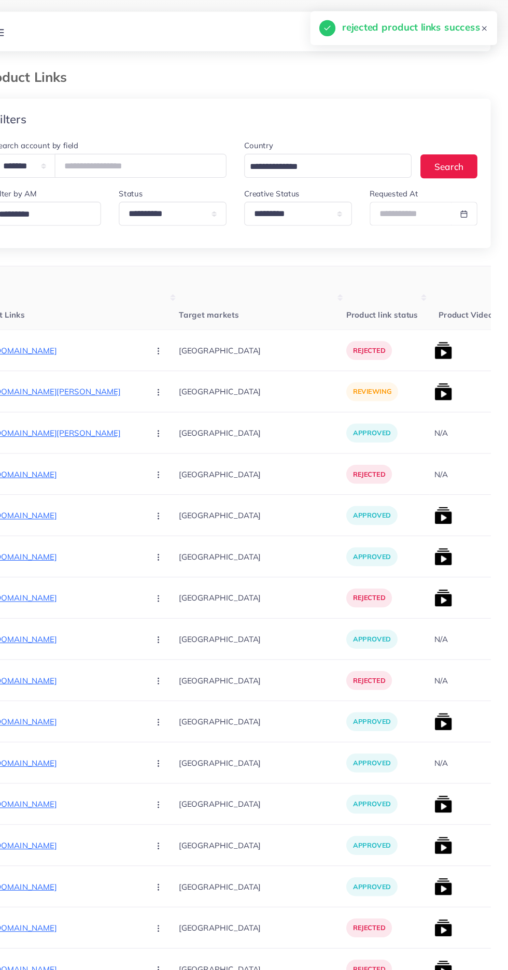
click at [64, 365] on p "[URL][DOMAIN_NAME][PERSON_NAME]" at bounding box center [87, 364] width 155 height 12
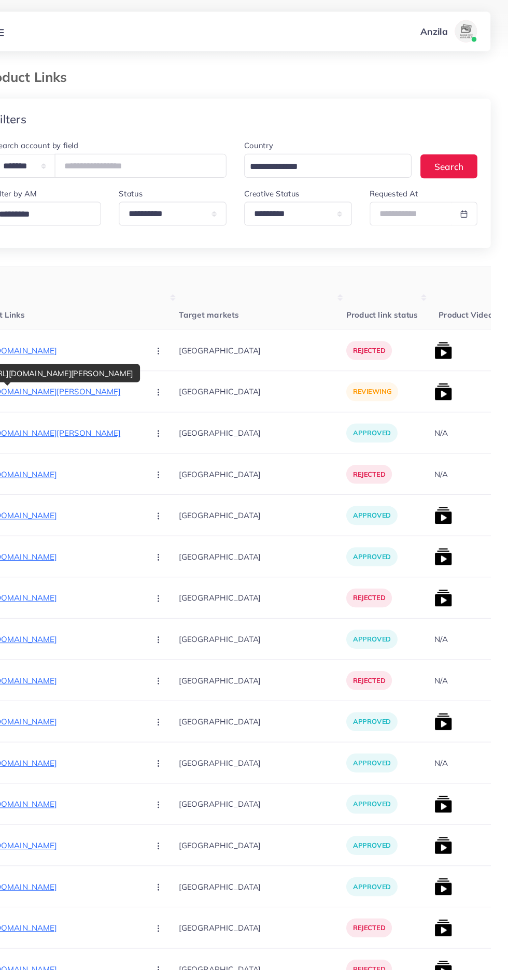
click at [182, 365] on circle "button" at bounding box center [182, 364] width 1 height 1
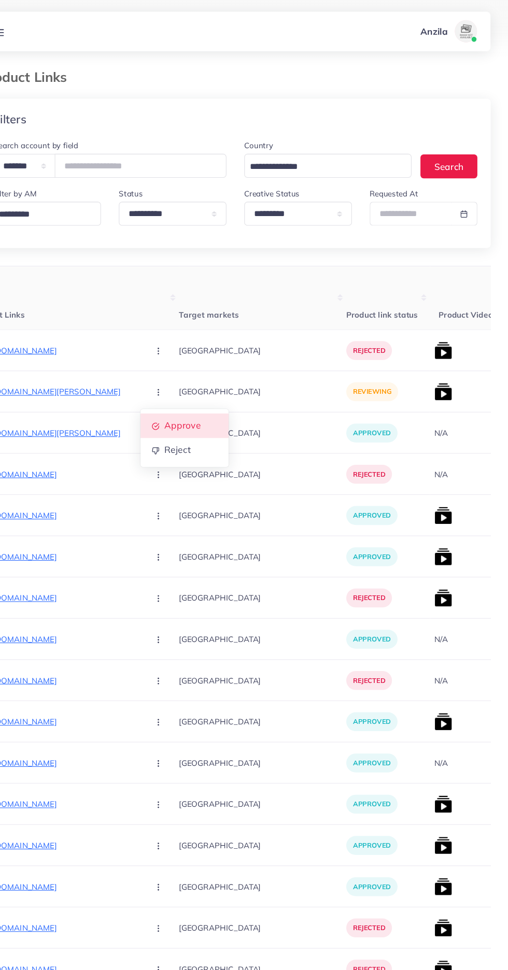
click at [167, 389] on link "Approve" at bounding box center [207, 396] width 82 height 23
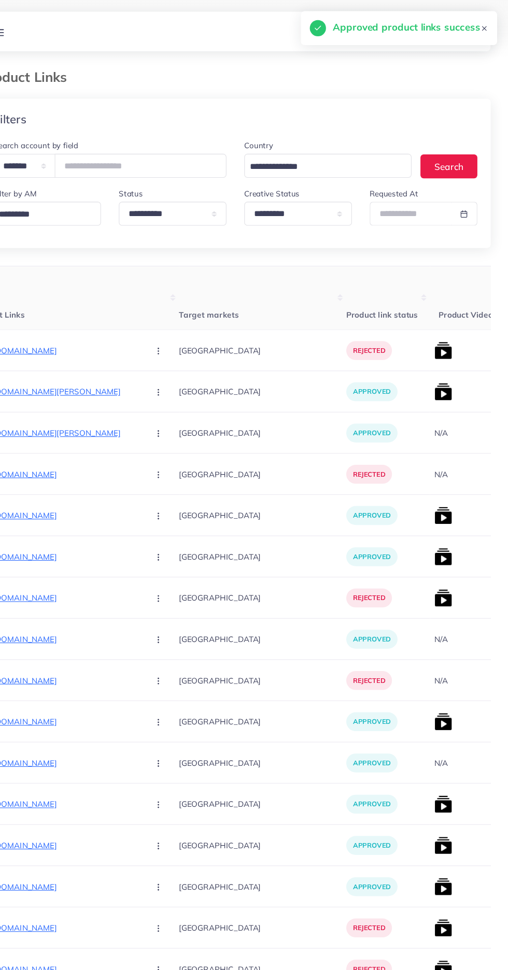
click at [439, 362] on img at bounding box center [447, 364] width 17 height 17
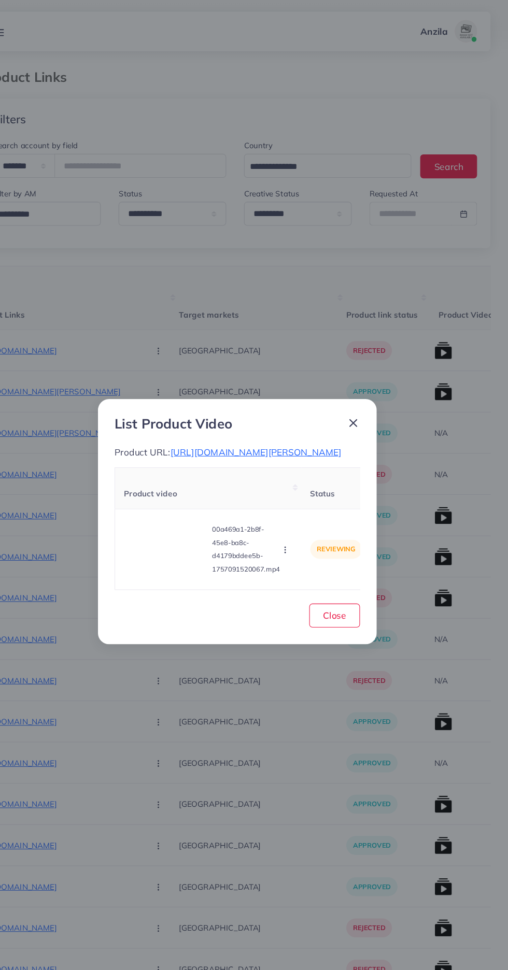
click at [185, 523] on video at bounding box center [190, 511] width 78 height 47
click at [200, 519] on div at bounding box center [190, 511] width 78 height 47
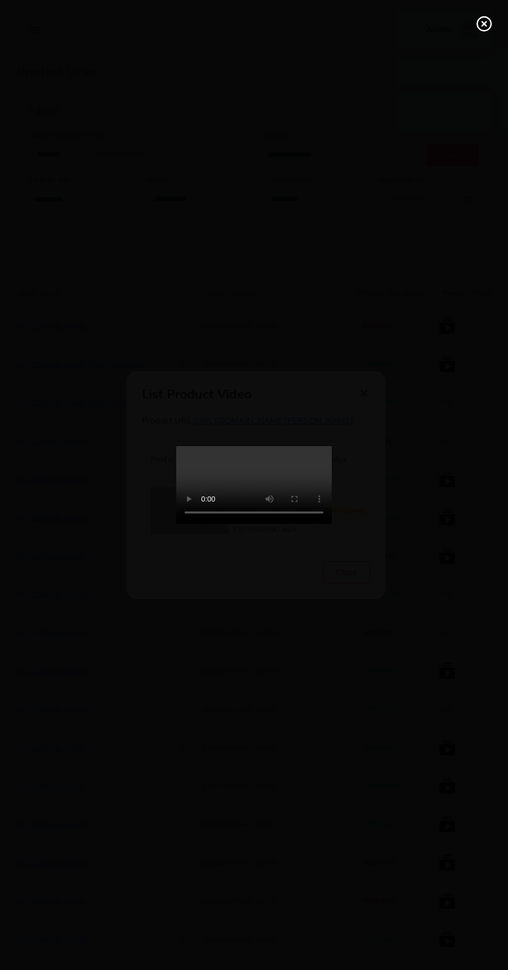
click at [484, 24] on line at bounding box center [484, 24] width 4 height 4
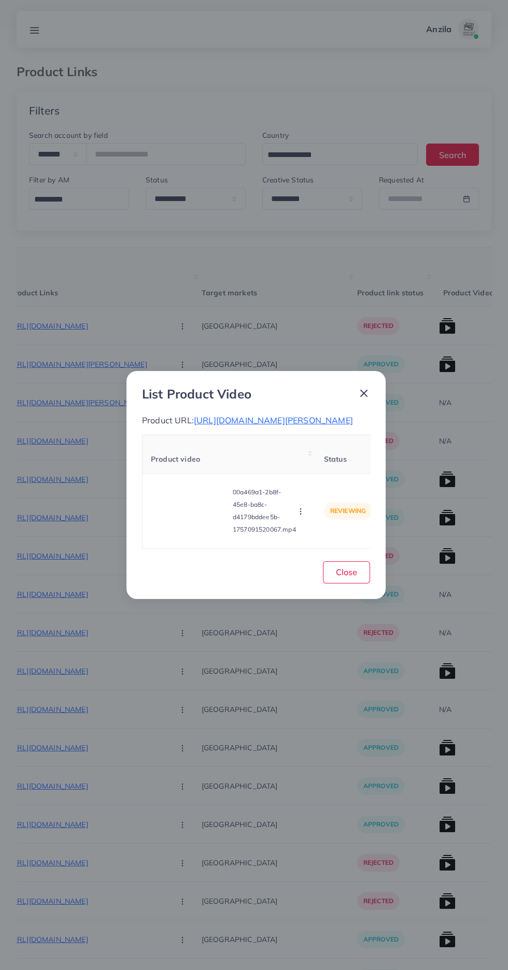
click at [257, 426] on span "[URL][DOMAIN_NAME][PERSON_NAME]" at bounding box center [273, 420] width 159 height 10
click at [299, 516] on icon "button" at bounding box center [300, 511] width 8 height 8
click at [323, 468] on span "Approve" at bounding box center [319, 463] width 34 height 10
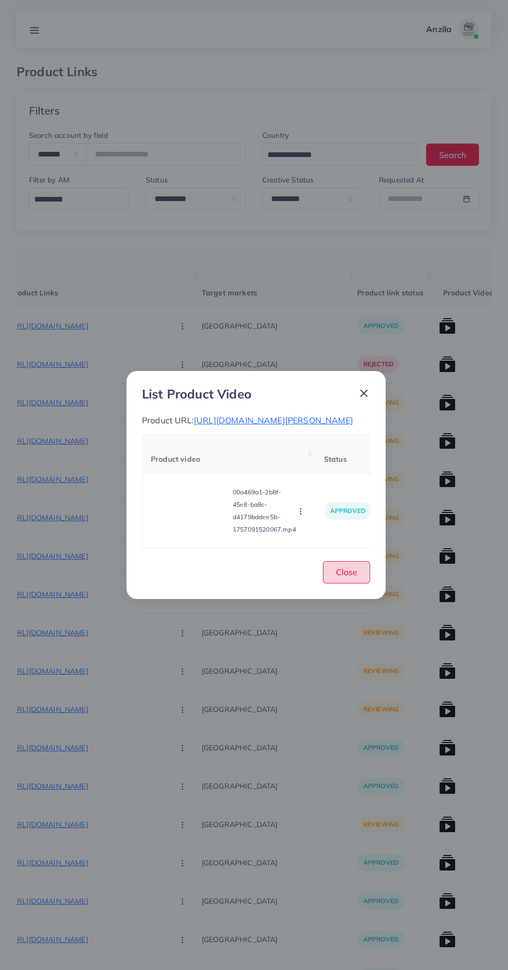
click at [357, 584] on button "Close" at bounding box center [346, 572] width 47 height 22
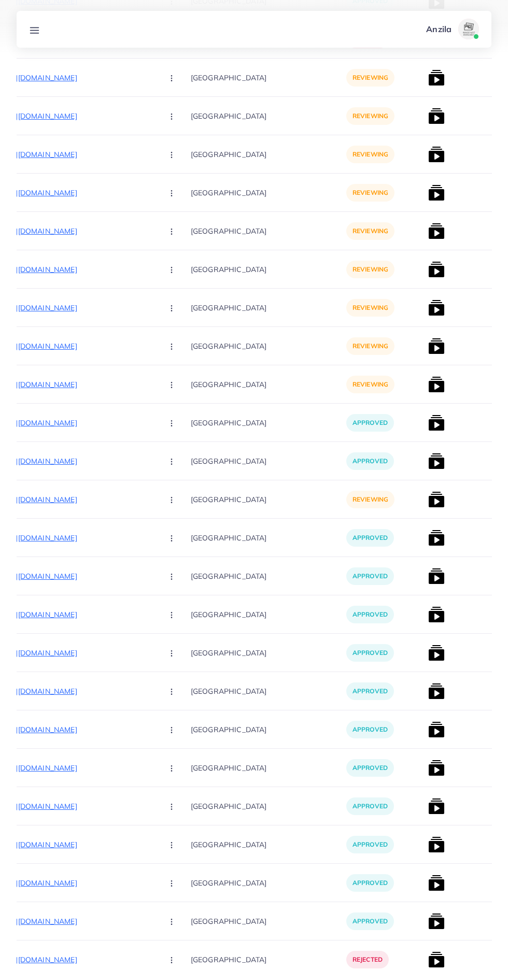
scroll to position [327, 0]
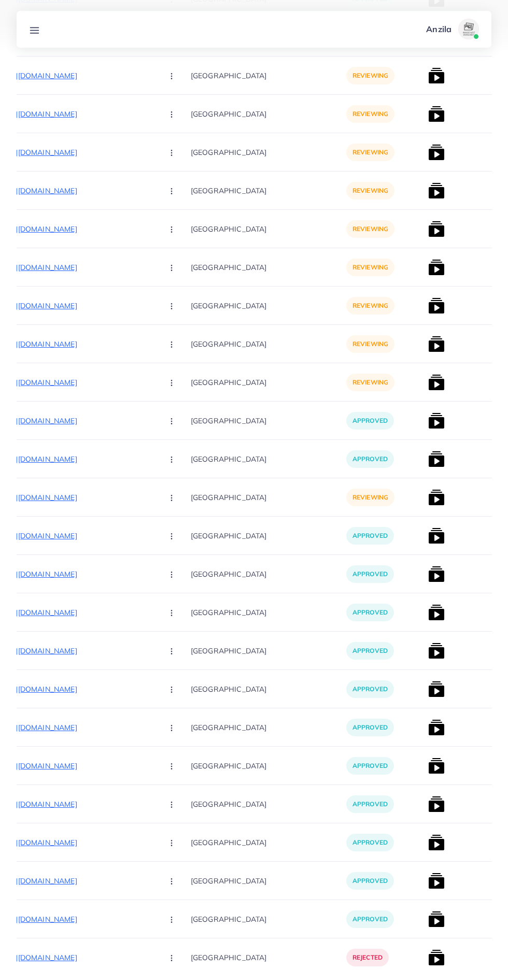
click at [79, 496] on p "[URL][DOMAIN_NAME]" at bounding box center [76, 497] width 155 height 12
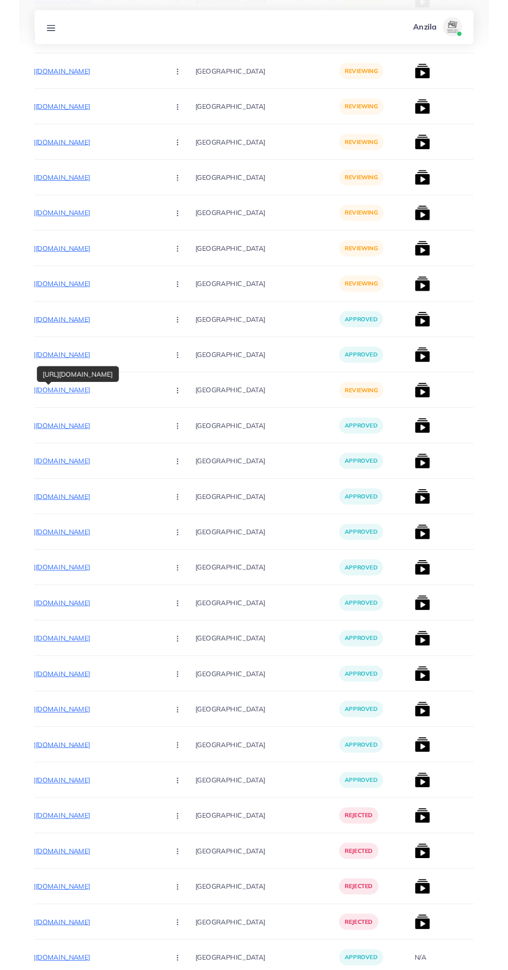
scroll to position [406, 0]
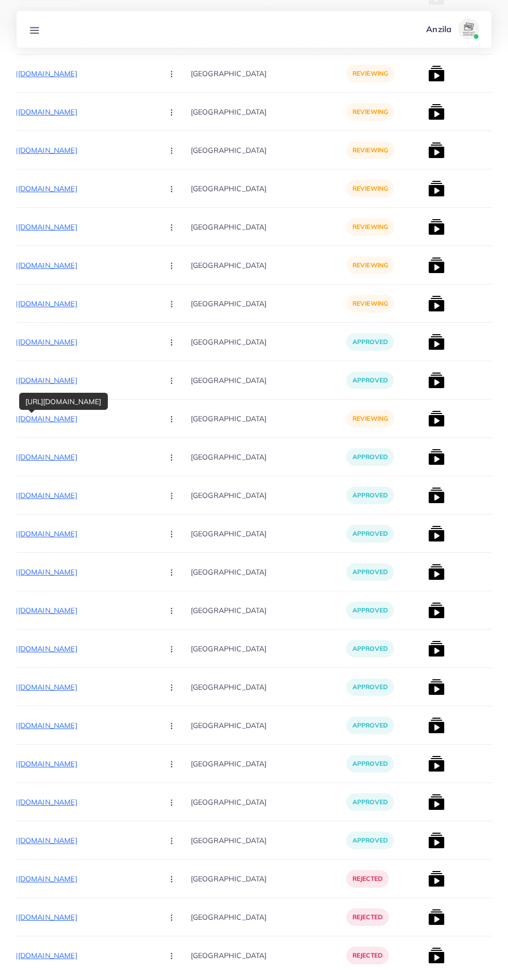
click at [154, 426] on button "button" at bounding box center [172, 418] width 36 height 23
click at [160, 474] on link "Reject" at bounding box center [196, 473] width 82 height 23
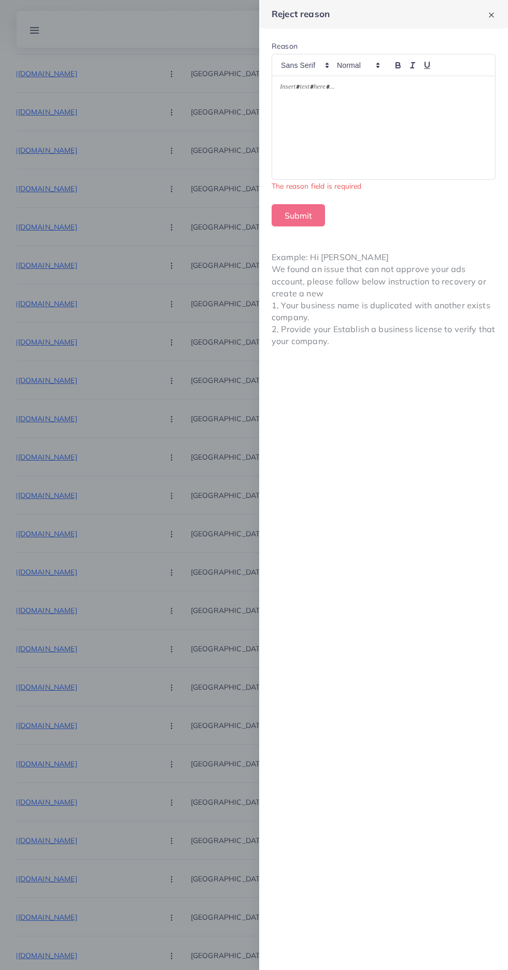
click at [363, 152] on div at bounding box center [383, 127] width 223 height 103
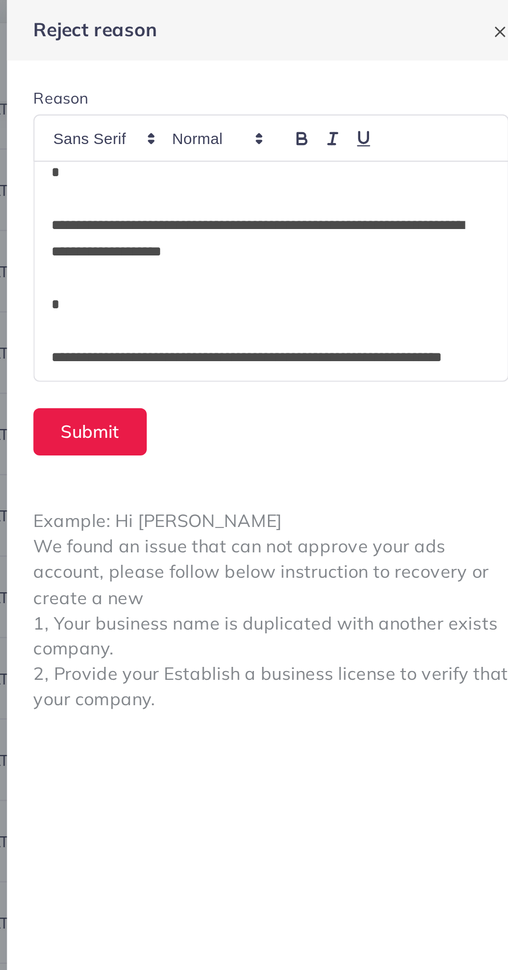
scroll to position [11, 0]
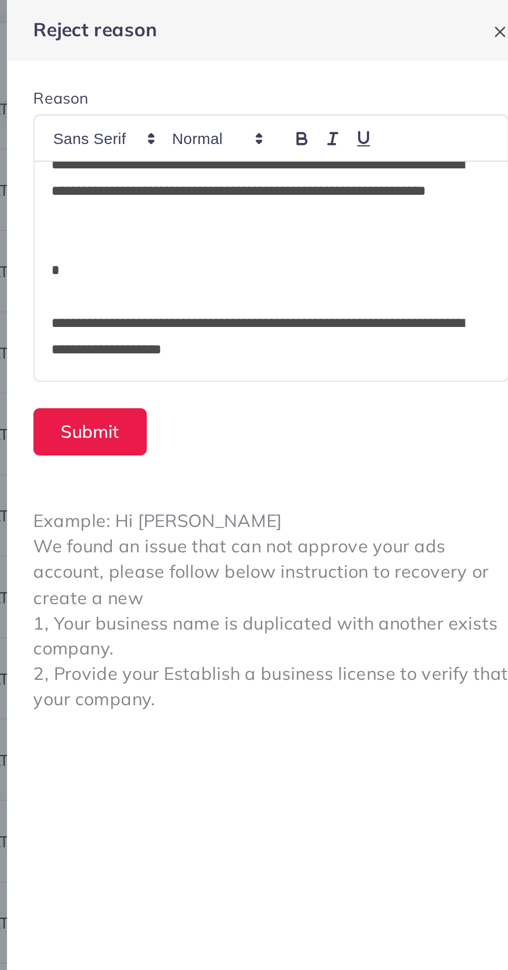
click at [342, 100] on p "**********" at bounding box center [381, 90] width 203 height 37
click at [338, 103] on p "**********" at bounding box center [381, 90] width 203 height 37
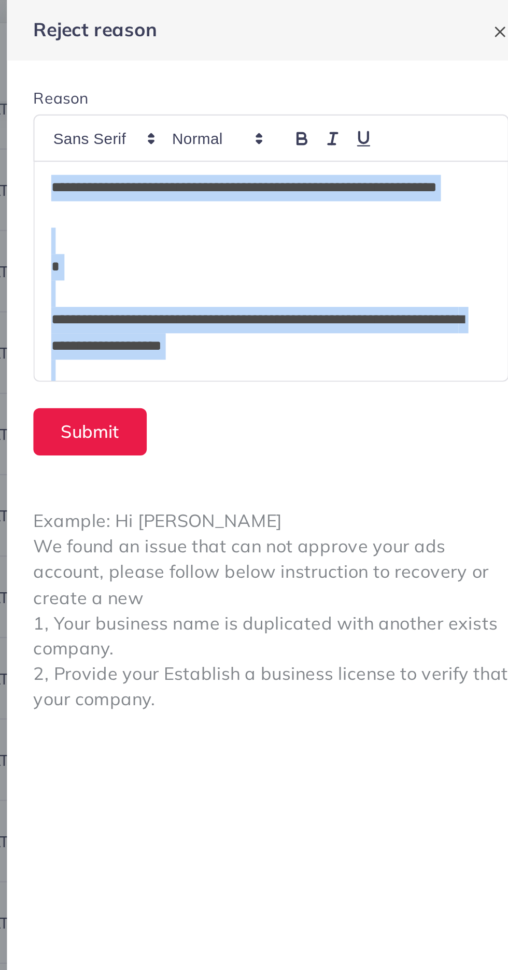
scroll to position [112, 0]
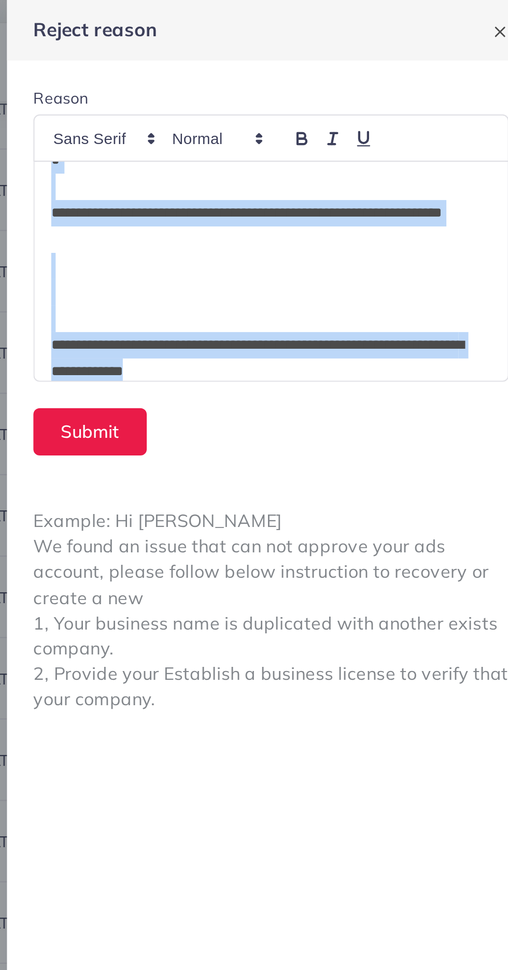
copy div "**********"
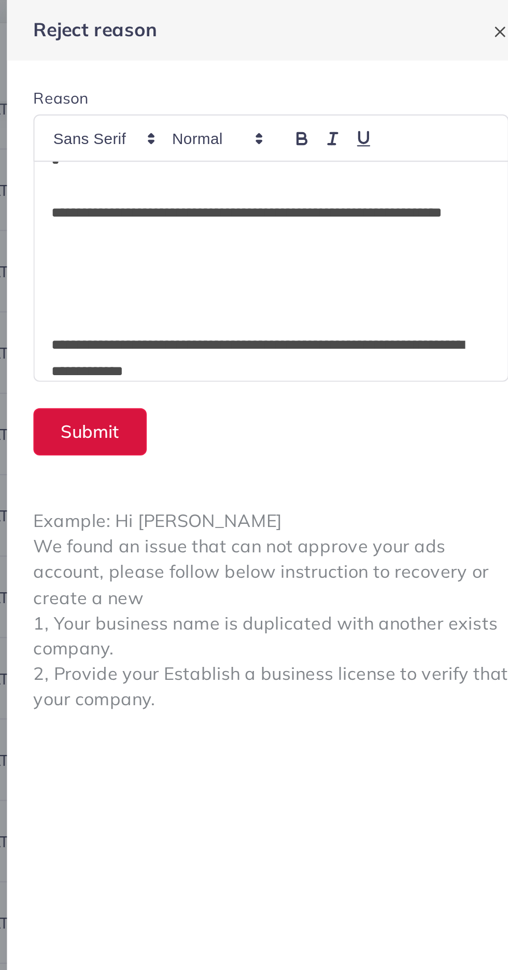
click at [310, 208] on button "Submit" at bounding box center [298, 203] width 53 height 22
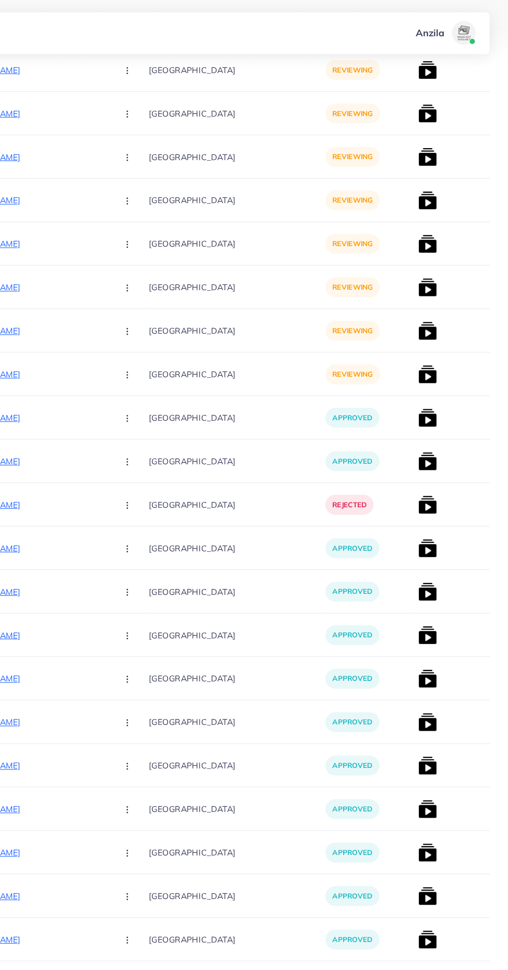
scroll to position [0, 145]
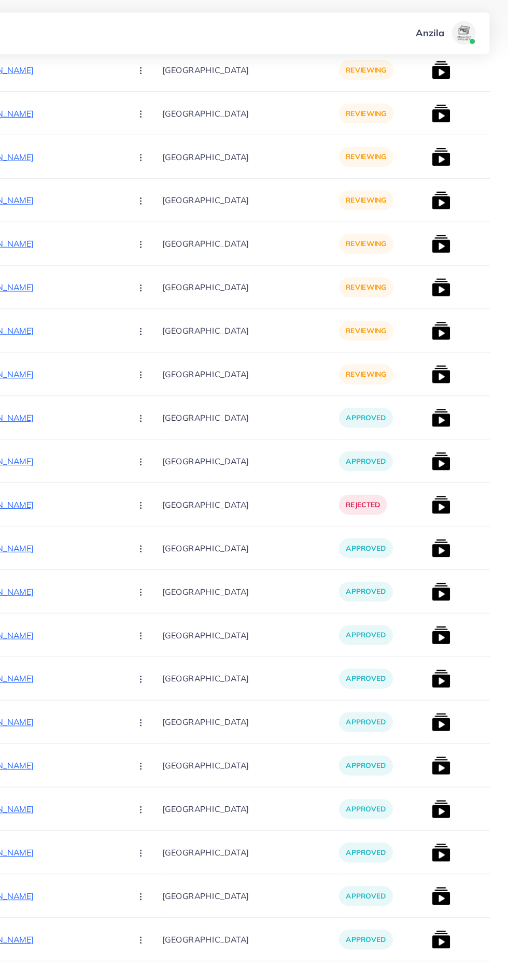
click at [105, 408] on p "[URL][DOMAIN_NAME]" at bounding box center [88, 407] width 155 height 12
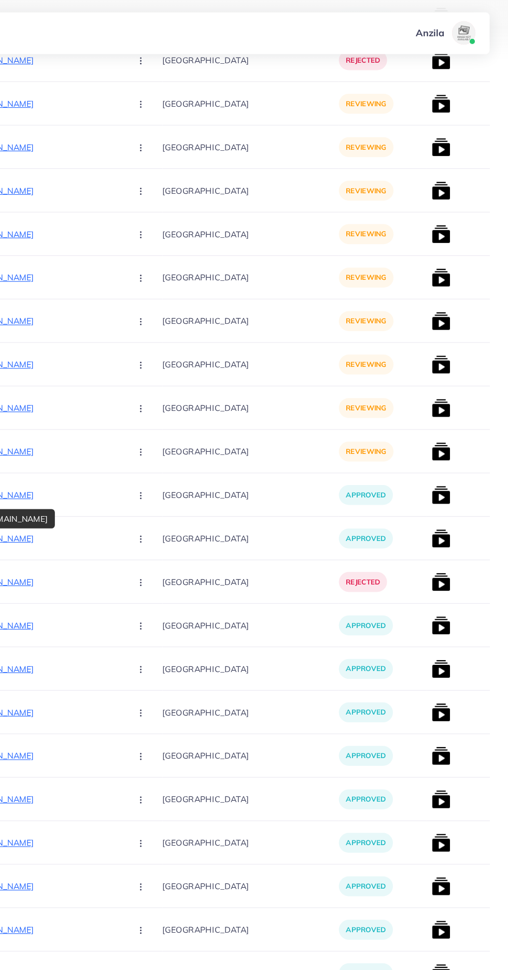
click at [179, 476] on icon "button" at bounding box center [183, 475] width 8 height 8
click at [169, 542] on ul "Approve Reject" at bounding box center [207, 517] width 83 height 55
click at [189, 532] on span "Reject" at bounding box center [201, 529] width 25 height 10
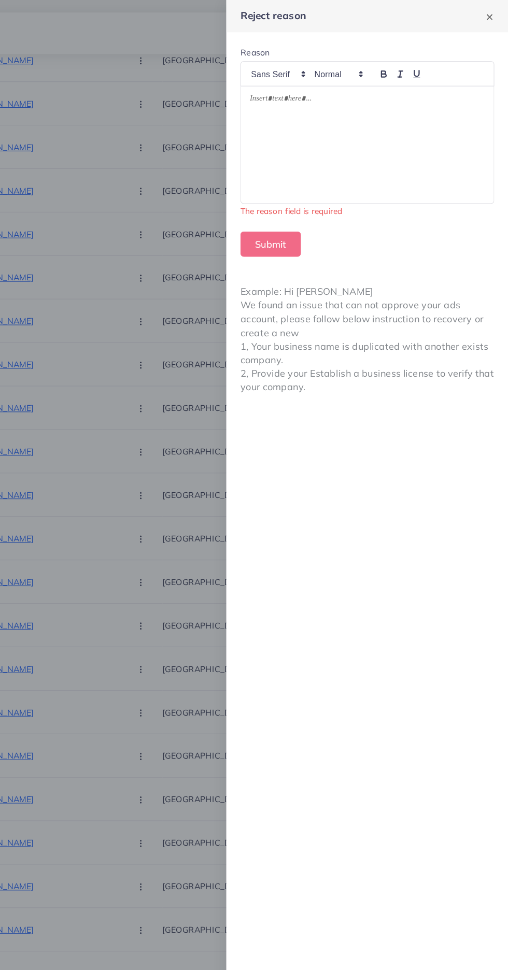
click at [393, 162] on div at bounding box center [383, 127] width 223 height 103
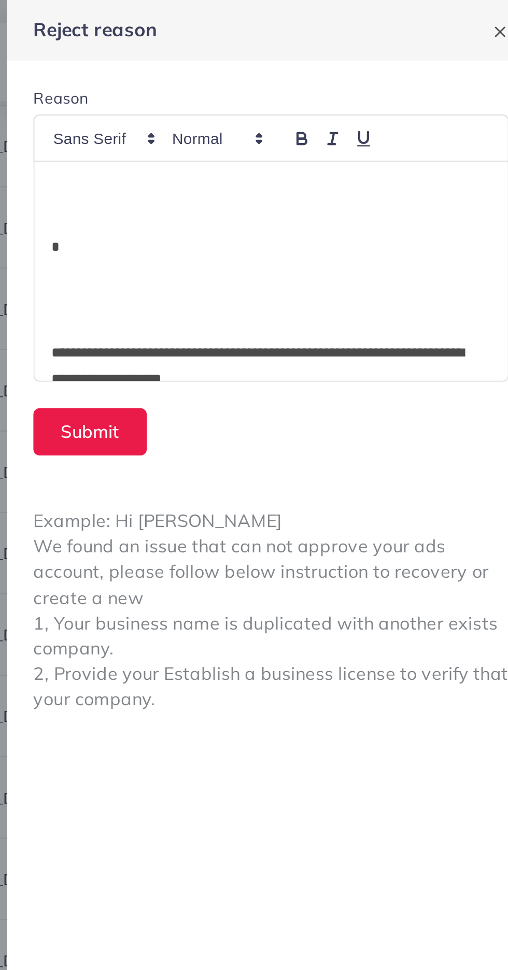
scroll to position [0, 0]
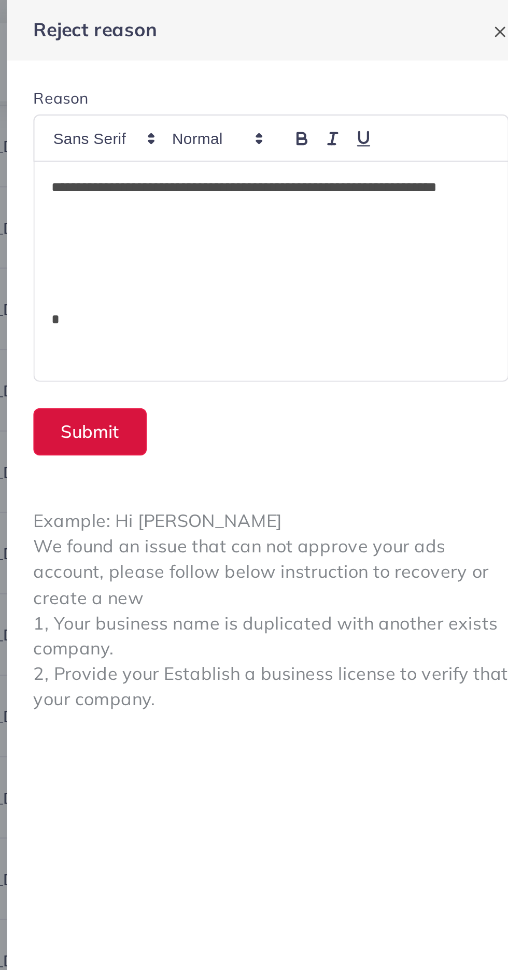
click at [307, 201] on button "Submit" at bounding box center [298, 203] width 53 height 22
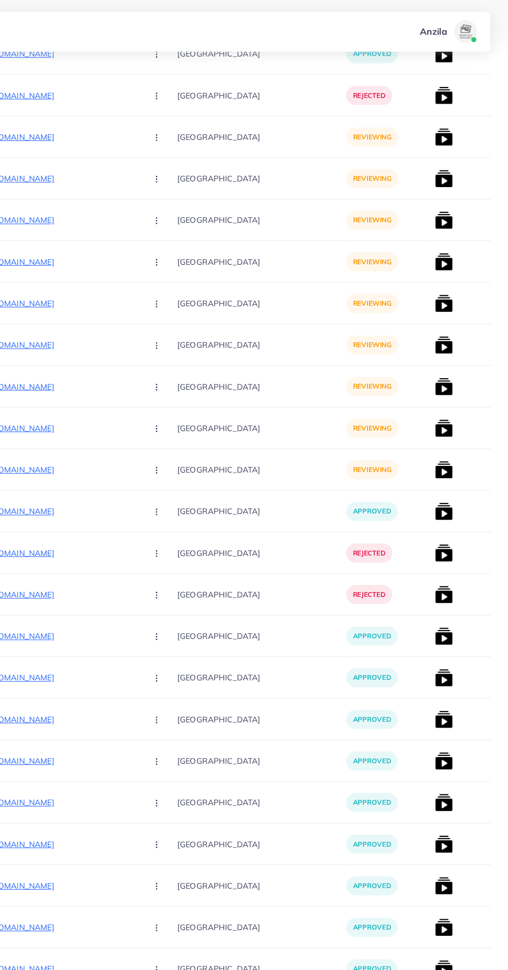
scroll to position [265, 0]
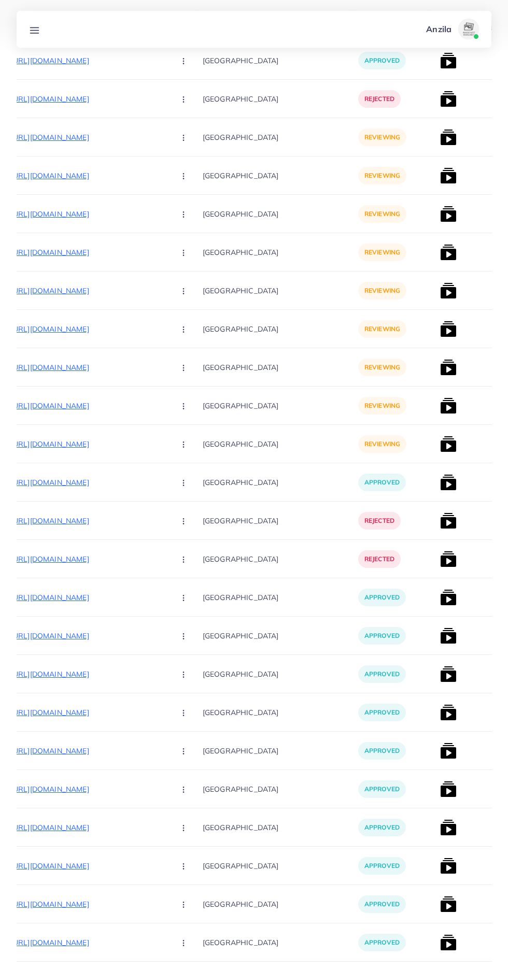
click at [81, 484] on p "[URL][DOMAIN_NAME]" at bounding box center [88, 482] width 155 height 12
click at [183, 483] on circle "button" at bounding box center [183, 483] width 1 height 1
click at [189, 540] on span "Reject" at bounding box center [201, 537] width 25 height 10
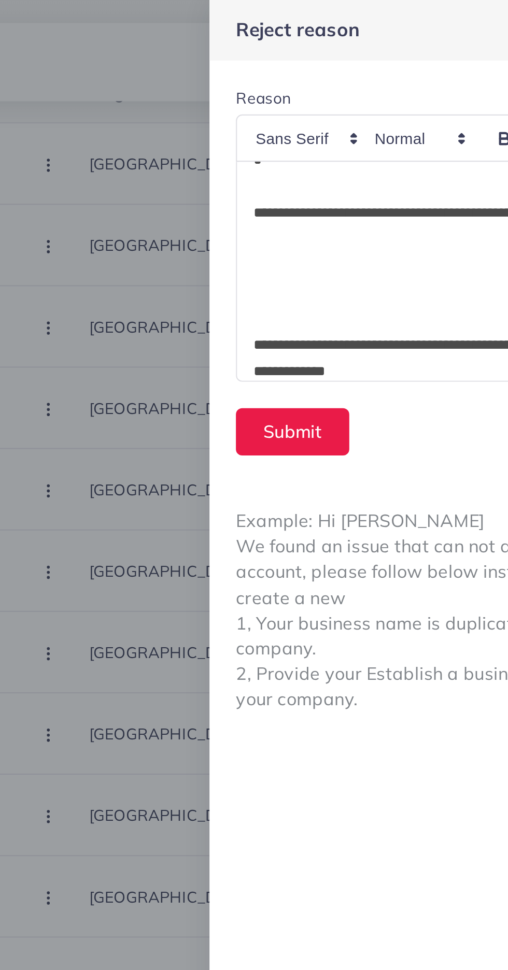
scroll to position [233, 0]
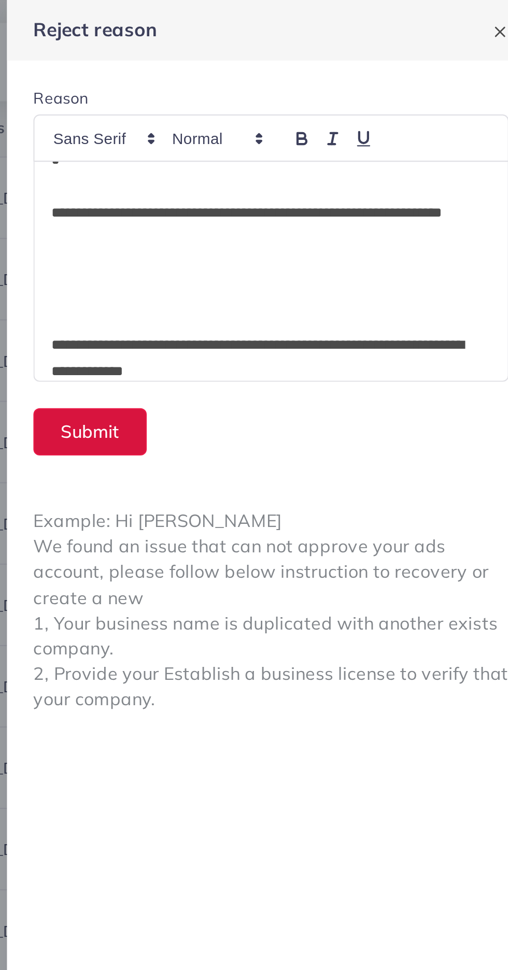
click at [300, 208] on button "Submit" at bounding box center [298, 203] width 53 height 22
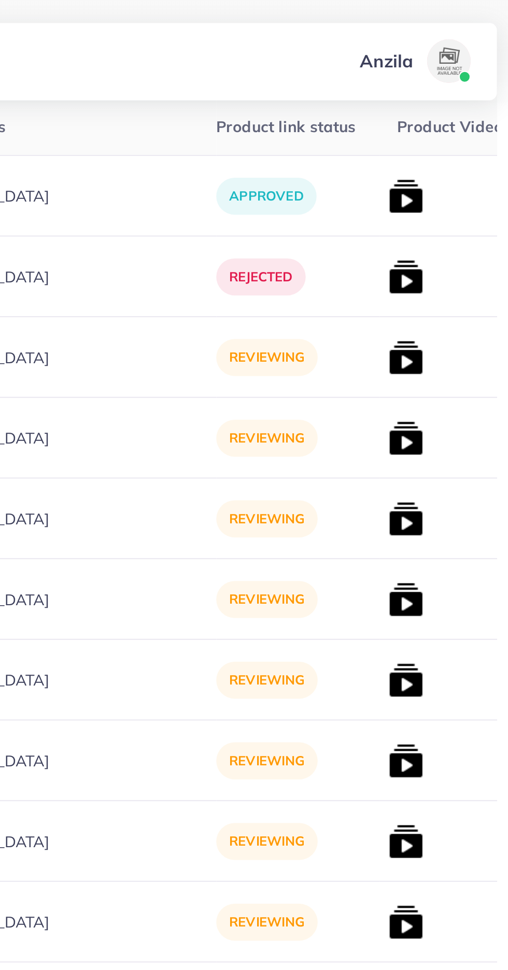
scroll to position [0, 147]
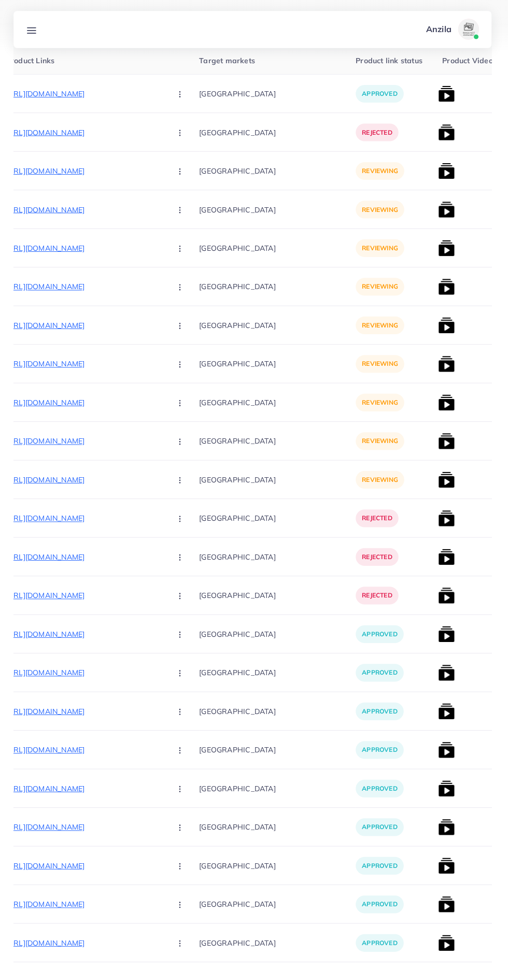
click at [88, 481] on p "[URL][DOMAIN_NAME]" at bounding box center [86, 477] width 155 height 12
click at [178, 474] on icon "button" at bounding box center [182, 477] width 8 height 8
click at [187, 536] on span "Reject" at bounding box center [199, 531] width 25 height 10
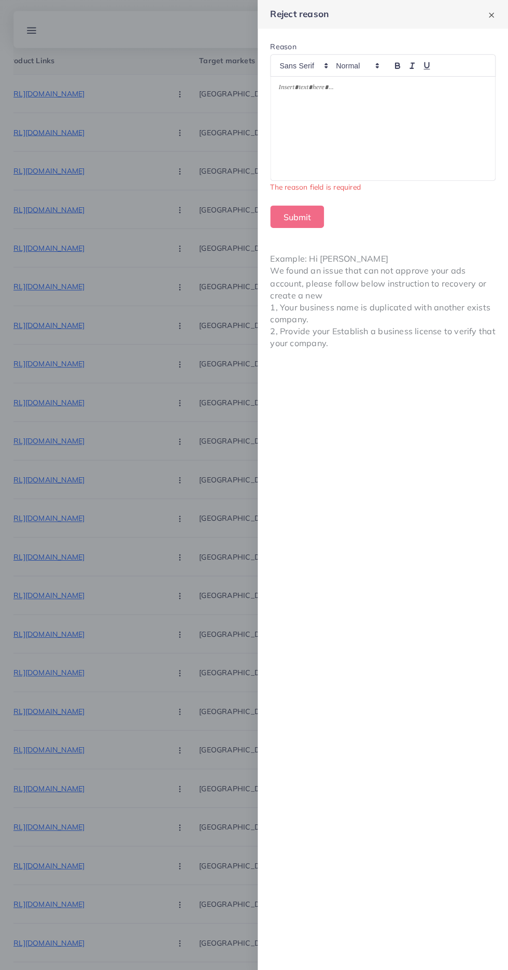
click at [389, 153] on div at bounding box center [383, 127] width 223 height 103
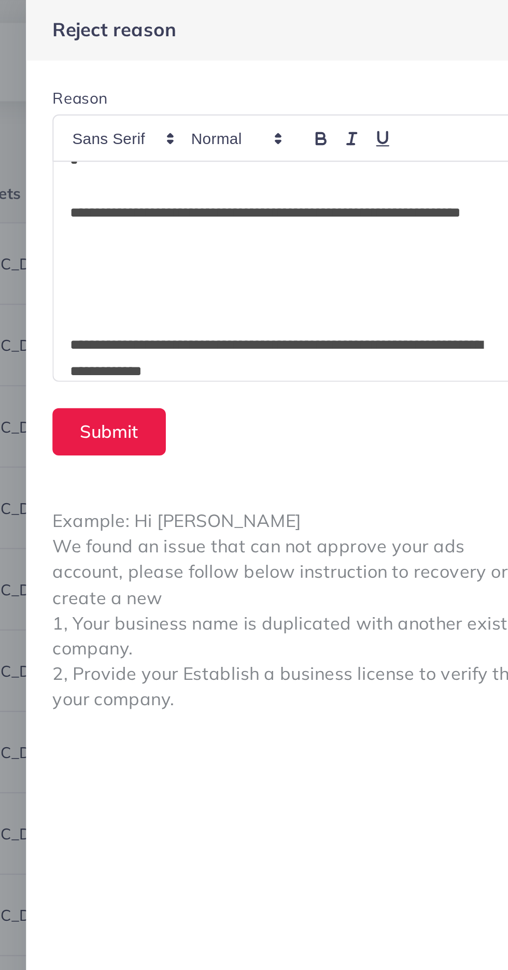
scroll to position [200, 0]
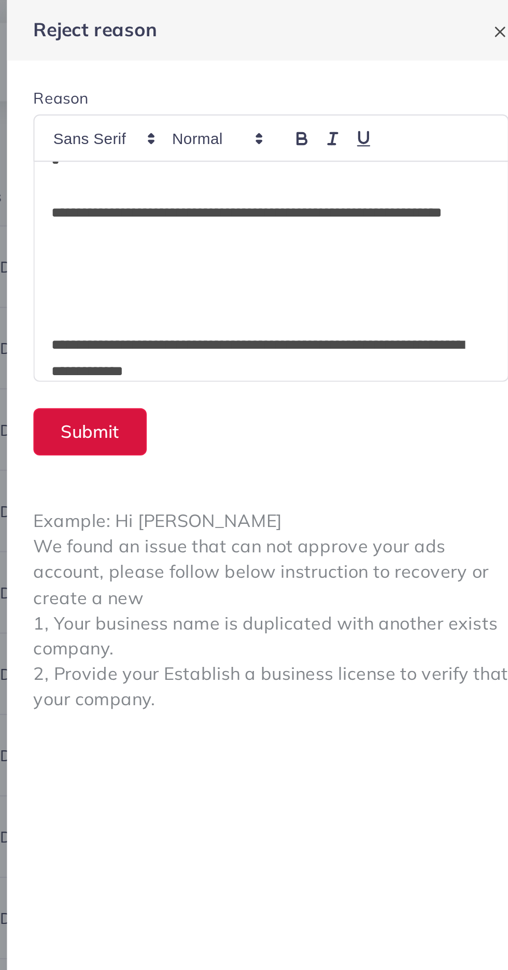
click at [310, 208] on button "Submit" at bounding box center [298, 203] width 53 height 22
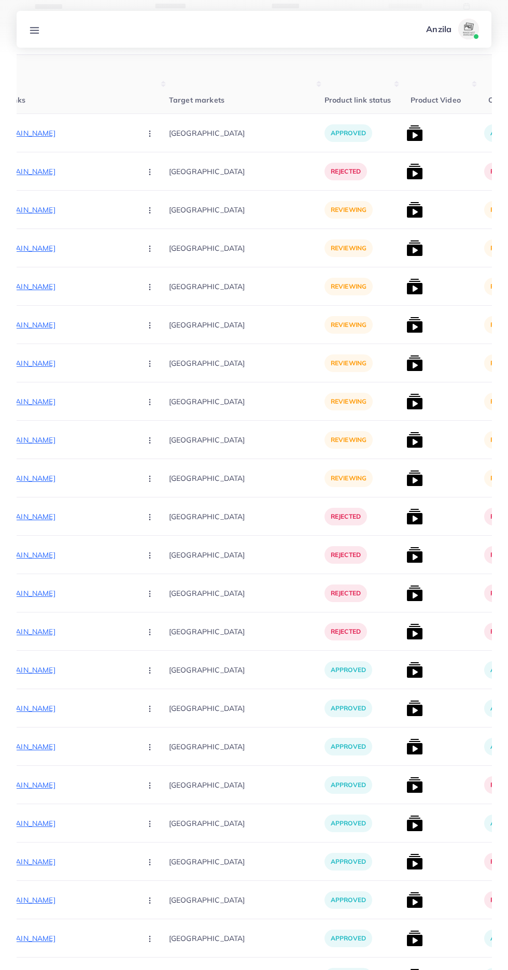
scroll to position [0, 180]
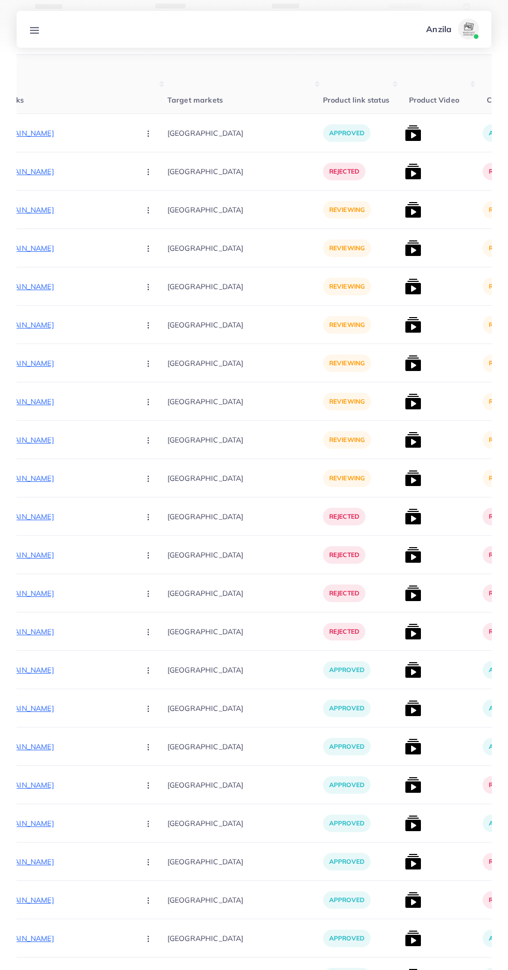
click at [60, 479] on p "[URL][DOMAIN_NAME]" at bounding box center [53, 478] width 155 height 12
click at [148, 479] on circle "button" at bounding box center [148, 478] width 1 height 1
click at [142, 536] on icon at bounding box center [145, 533] width 7 height 7
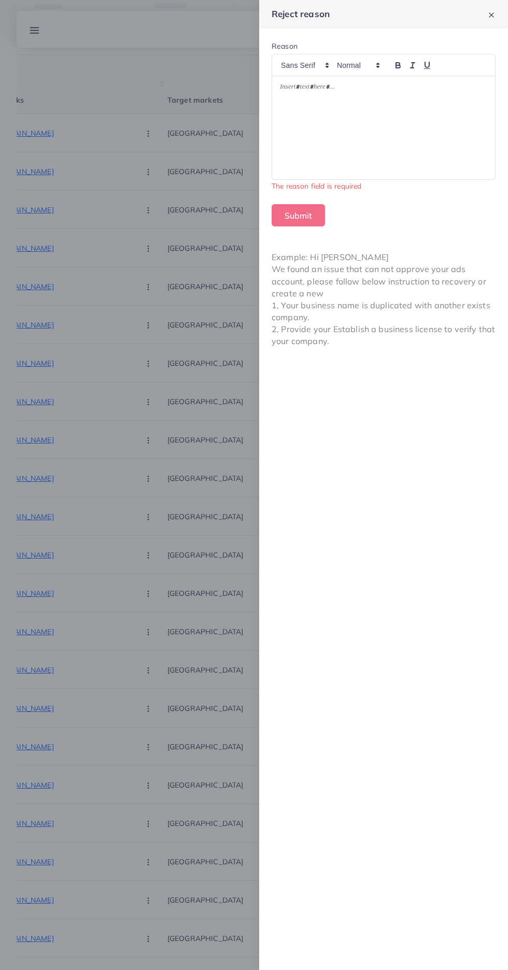
click at [300, 141] on div at bounding box center [383, 127] width 223 height 103
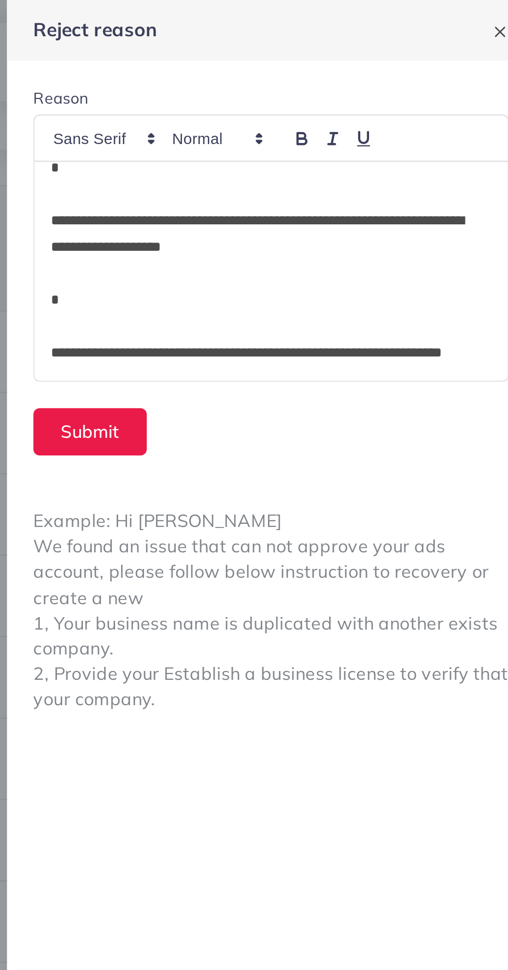
scroll to position [0, 0]
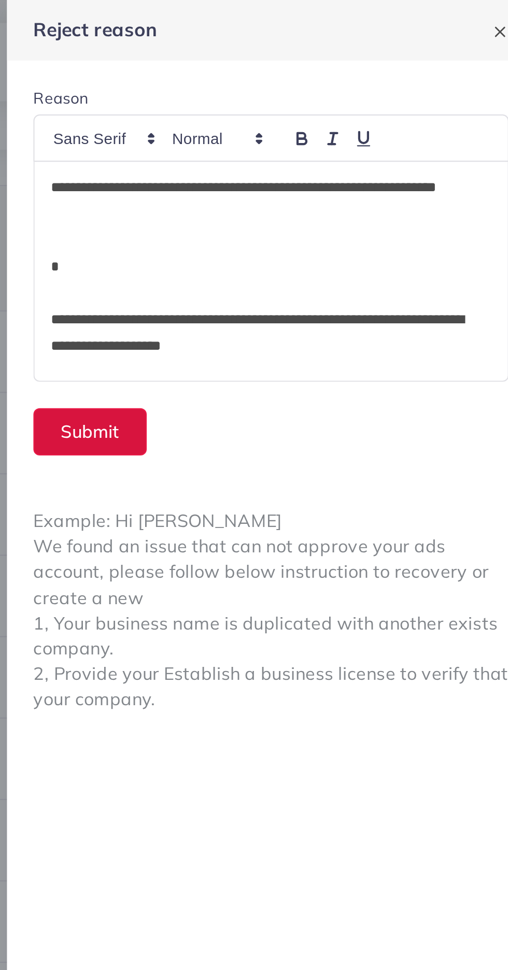
click at [303, 194] on button "Submit" at bounding box center [298, 203] width 53 height 22
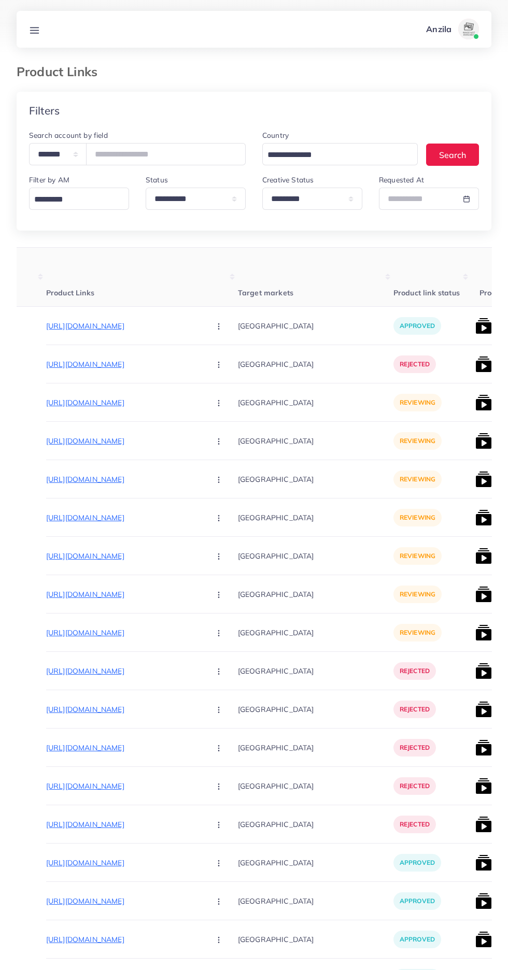
scroll to position [0, 111]
click at [100, 634] on p "[URL][DOMAIN_NAME]" at bounding box center [122, 633] width 155 height 12
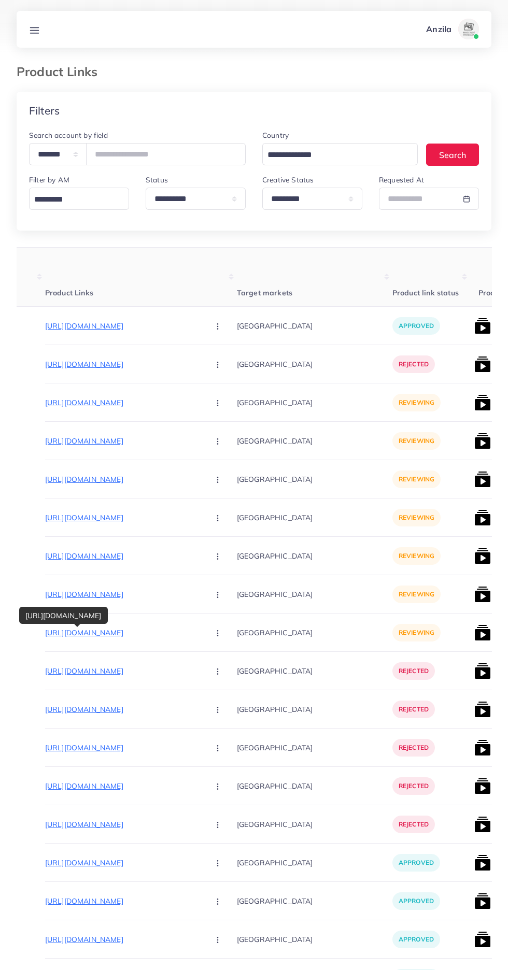
click at [217, 633] on circle "button" at bounding box center [217, 633] width 1 height 1
click at [202, 682] on link "Reject" at bounding box center [242, 687] width 82 height 23
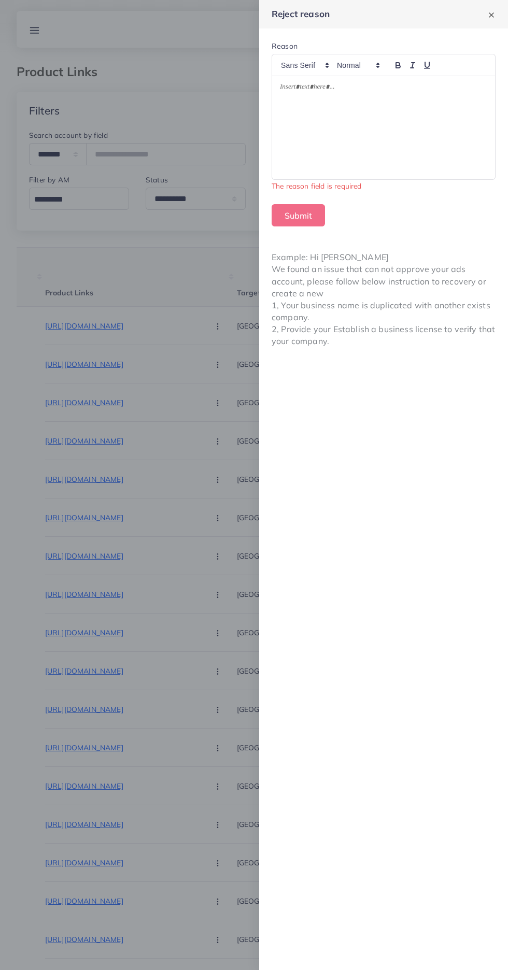
click at [270, 145] on form "Reason The reason field is required Submit" at bounding box center [383, 134] width 249 height 210
click at [299, 138] on div at bounding box center [383, 127] width 223 height 103
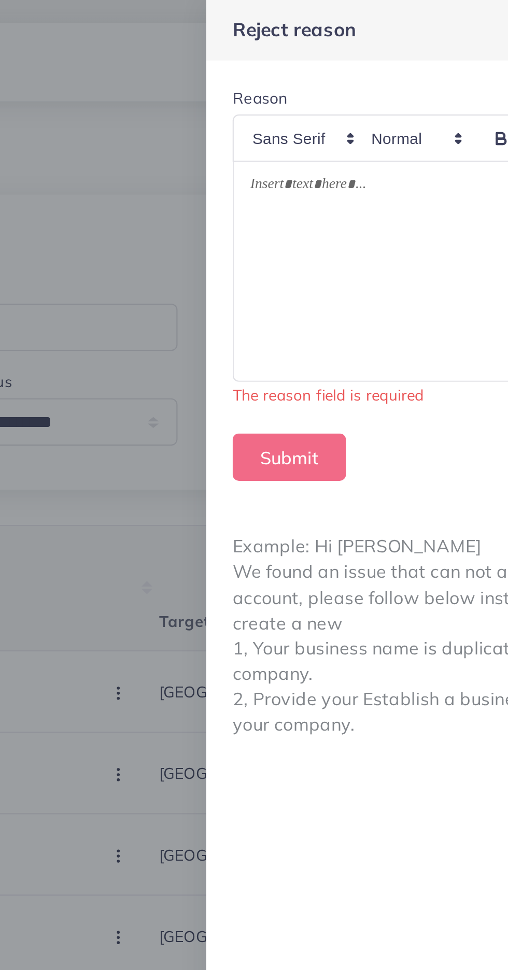
scroll to position [112, 0]
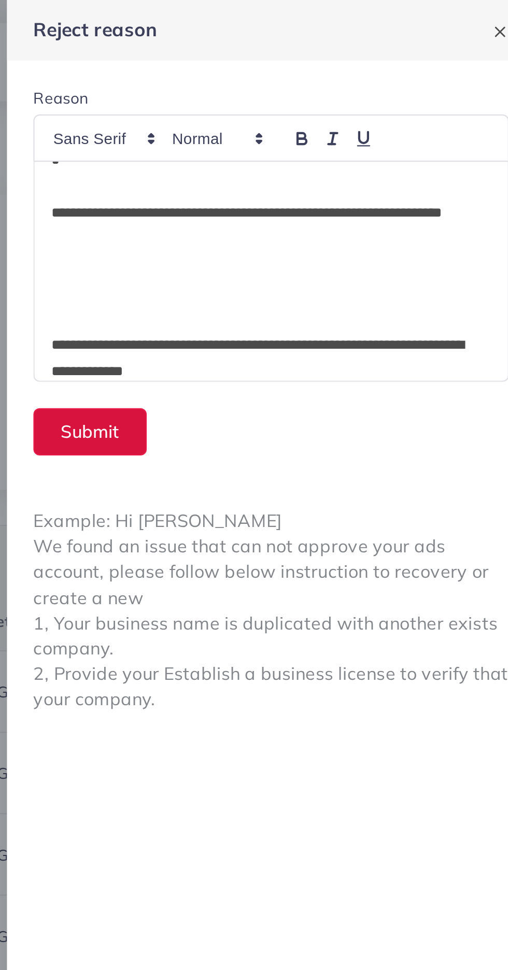
click at [309, 206] on button "Submit" at bounding box center [298, 203] width 53 height 22
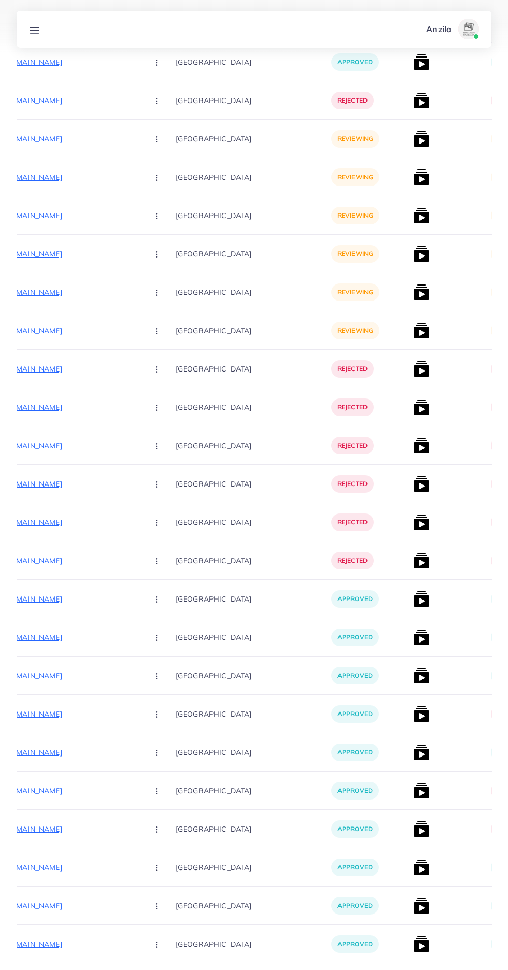
scroll to position [278, 0]
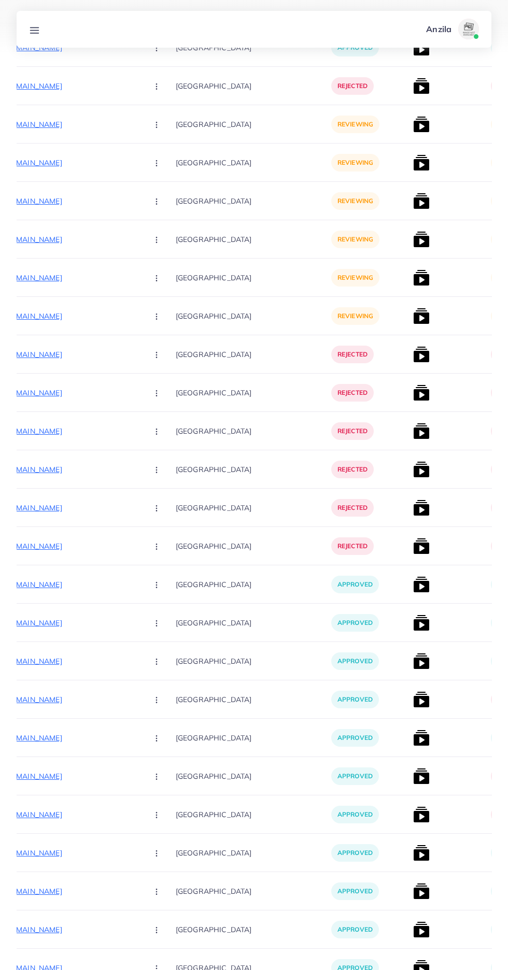
click at [52, 584] on p "[URL][DOMAIN_NAME]" at bounding box center [61, 584] width 155 height 12
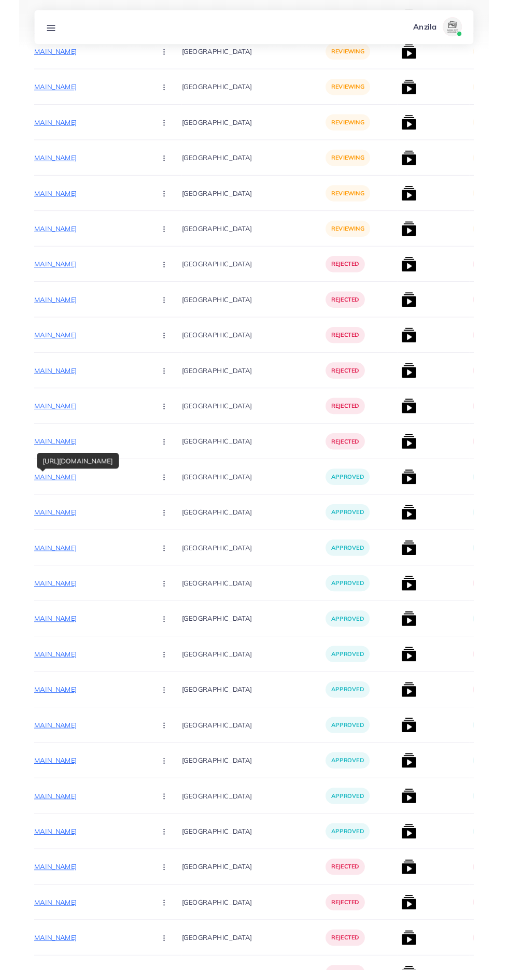
scroll to position [357, 0]
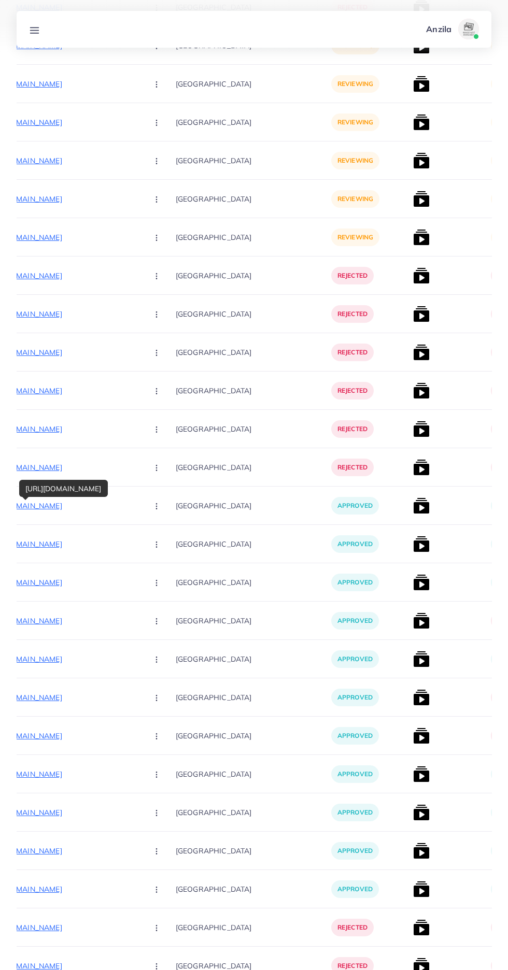
click at [42, 545] on p "[URL][DOMAIN_NAME]" at bounding box center [61, 544] width 155 height 12
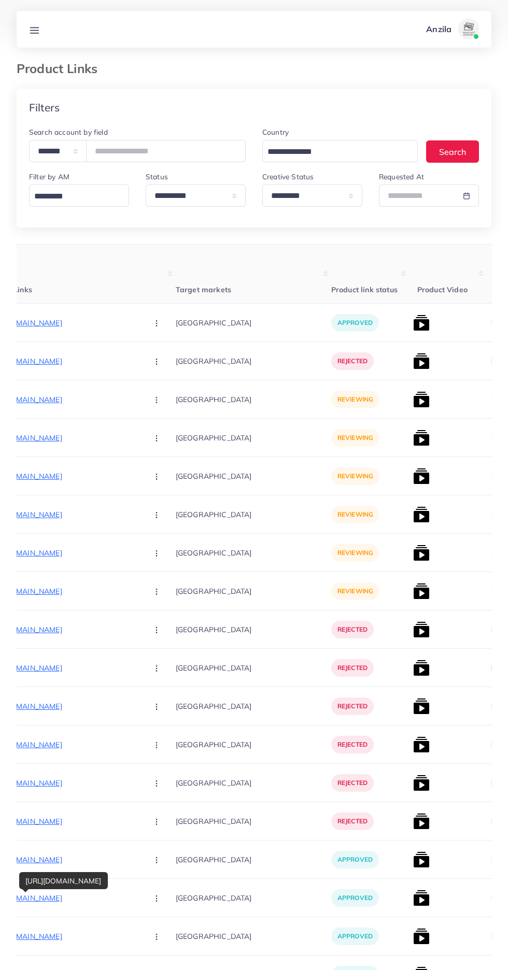
scroll to position [54, 0]
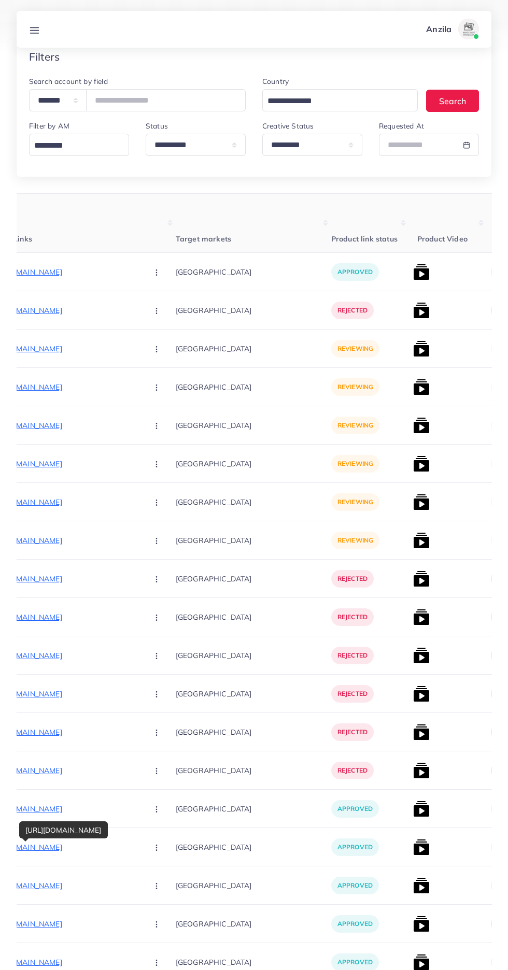
click at [56, 541] on p "[URL][DOMAIN_NAME]" at bounding box center [61, 540] width 155 height 12
